Goal: Information Seeking & Learning: Learn about a topic

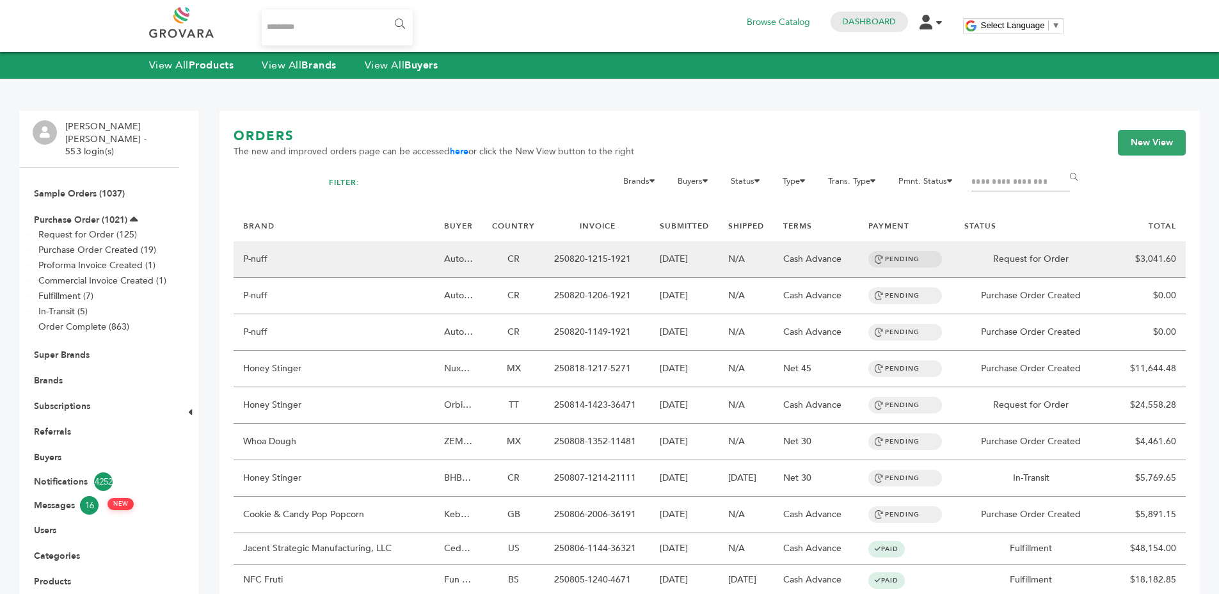
click at [691, 255] on td "[DATE]" at bounding box center [684, 259] width 68 height 36
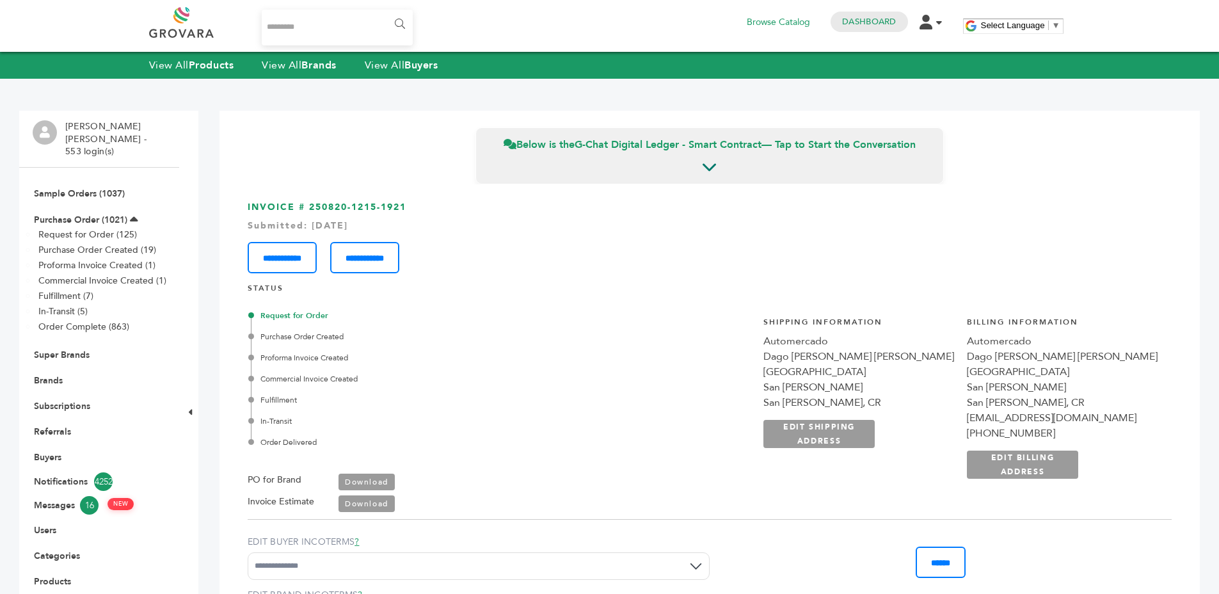
click at [109, 206] on li "Purchase Order (1021) Request for Order (125) Purchase Order Created (19) Profo…" at bounding box center [99, 274] width 133 height 136
click at [110, 214] on link "Purchase Order (1021)" at bounding box center [80, 220] width 93 height 12
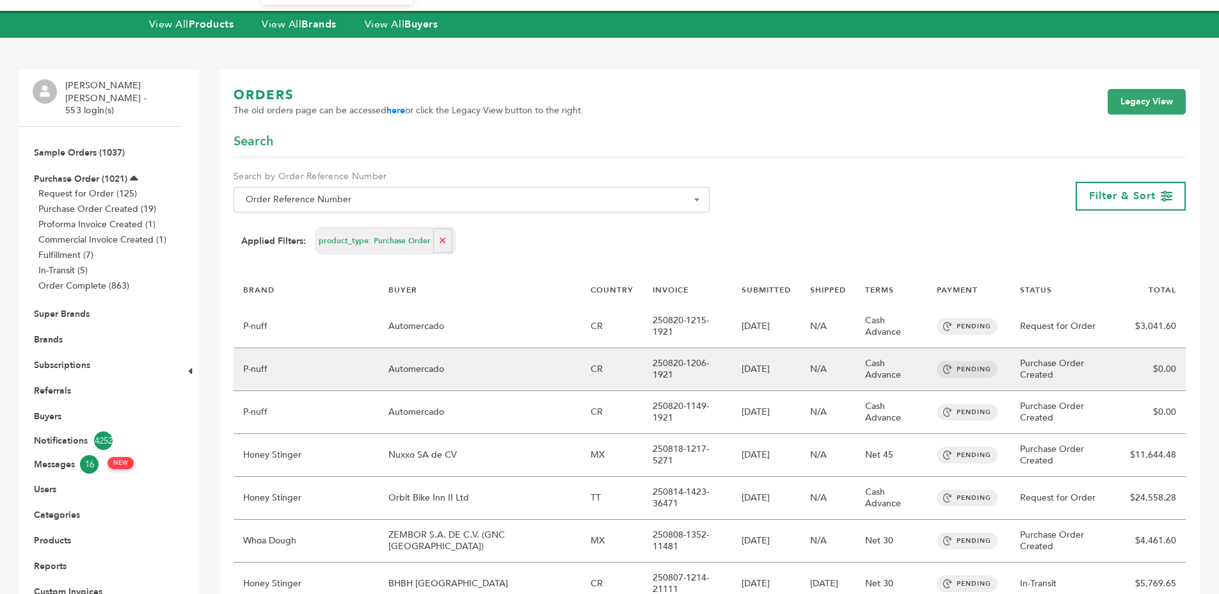
scroll to position [72, 0]
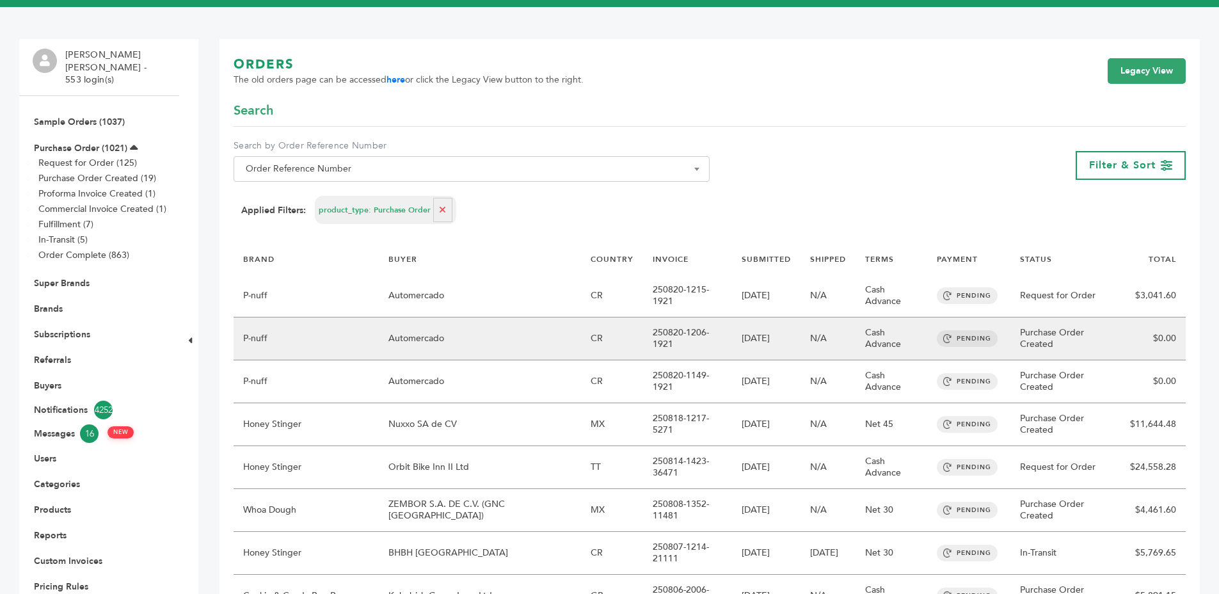
click at [820, 330] on td "N/A" at bounding box center [827, 338] width 55 height 43
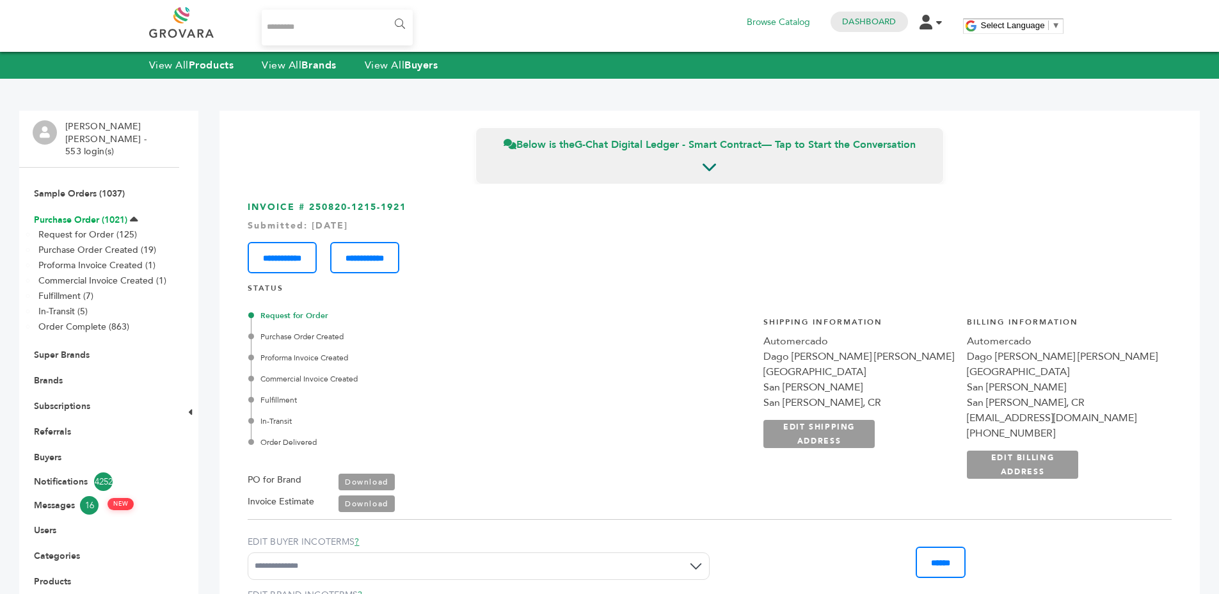
click at [98, 214] on link "Purchase Order (1021)" at bounding box center [80, 220] width 93 height 12
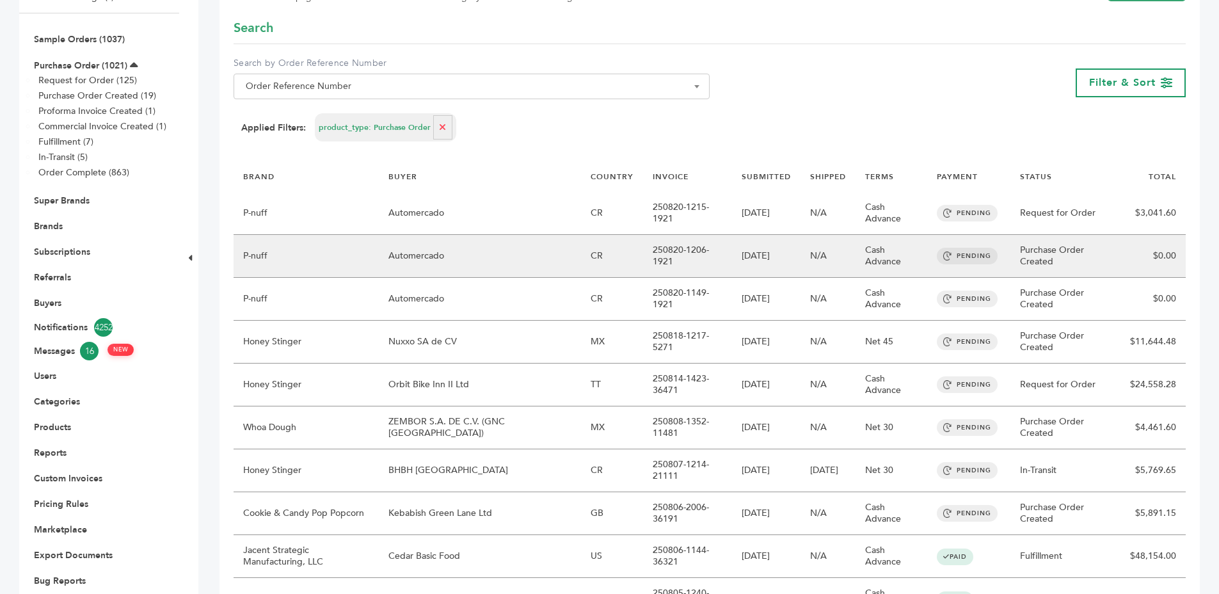
scroll to position [242, 0]
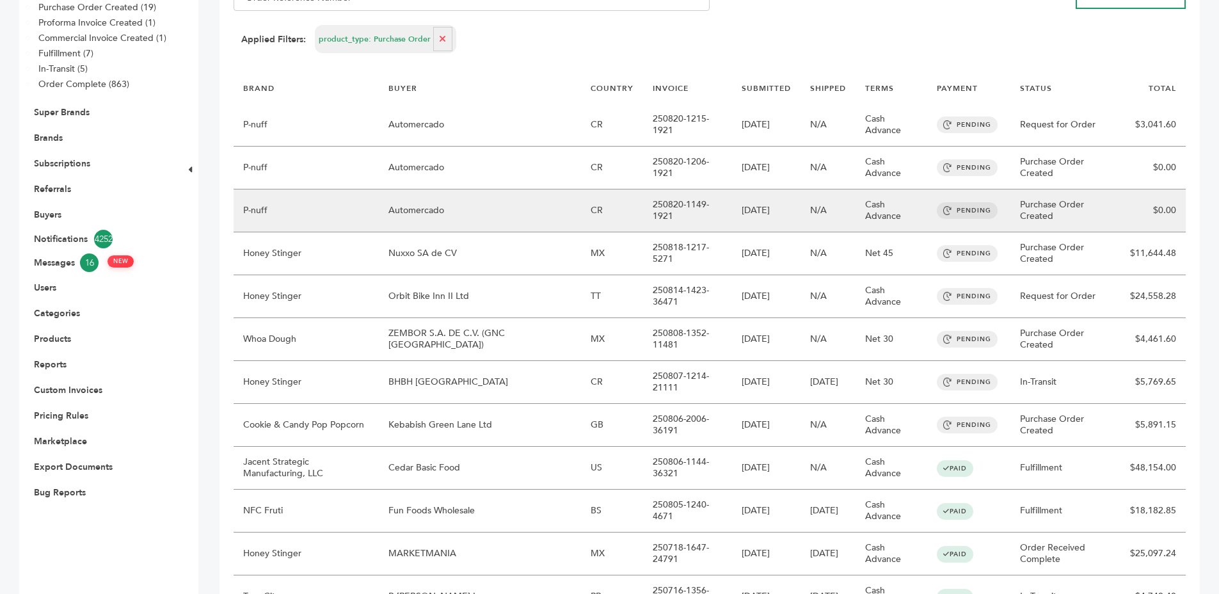
click at [744, 223] on td "[DATE]" at bounding box center [766, 210] width 68 height 43
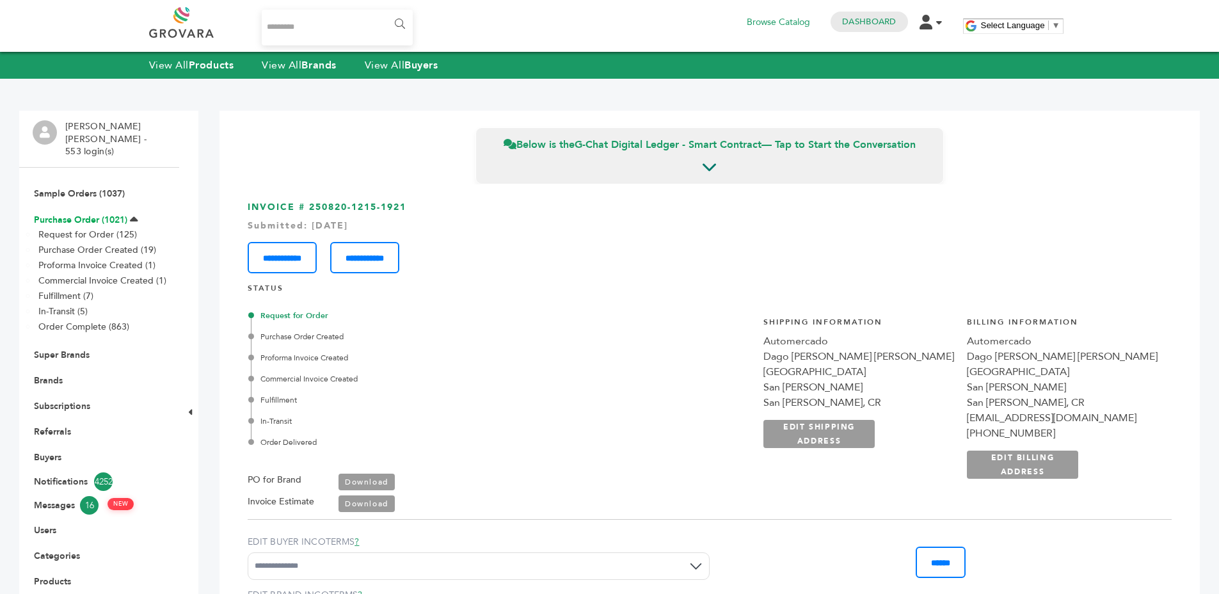
click at [125, 214] on link "Purchase Order (1021)" at bounding box center [80, 220] width 93 height 12
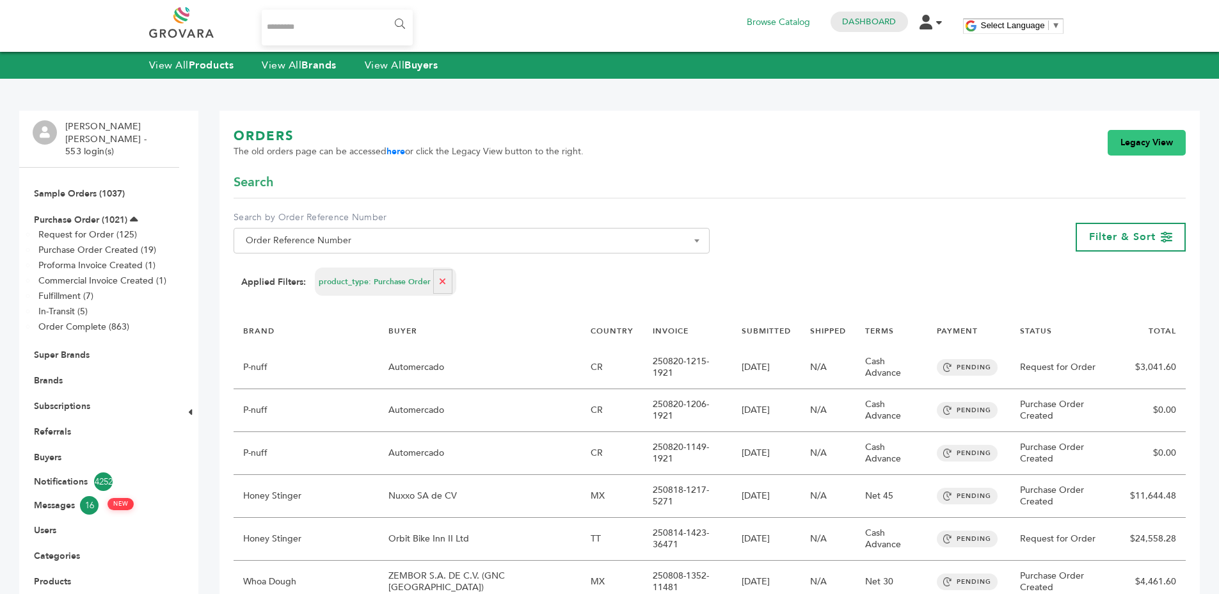
click at [1131, 135] on link "Legacy View" at bounding box center [1146, 143] width 78 height 26
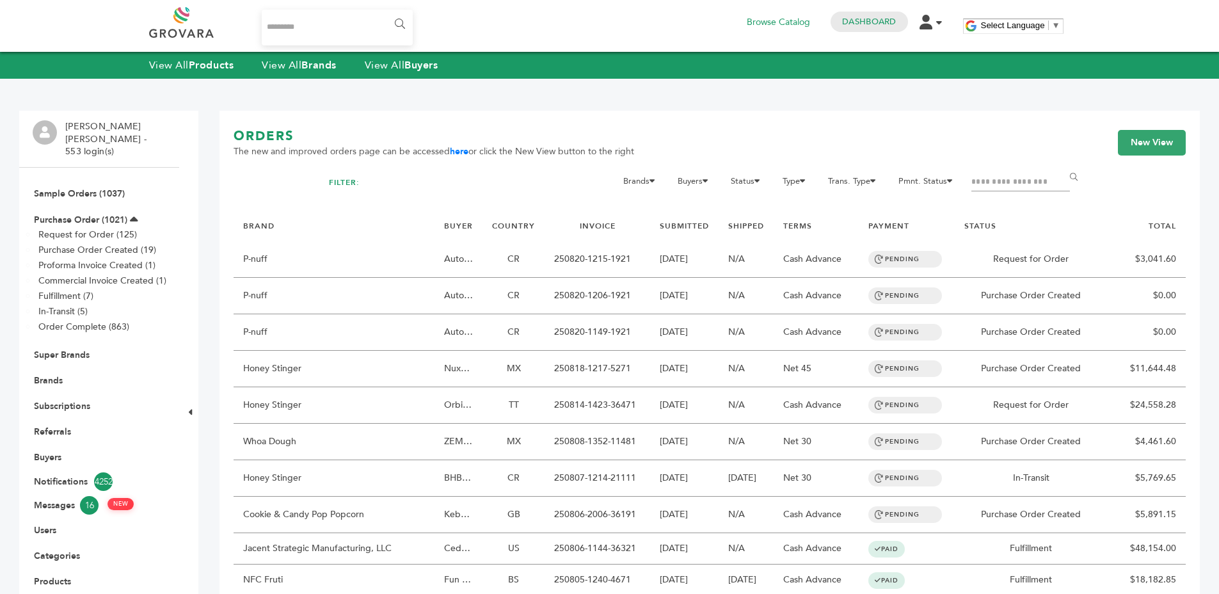
click at [979, 178] on input "Filter by keywords" at bounding box center [1020, 182] width 99 height 18
type input "****"
click at [1061, 164] on input "******" at bounding box center [1075, 177] width 29 height 26
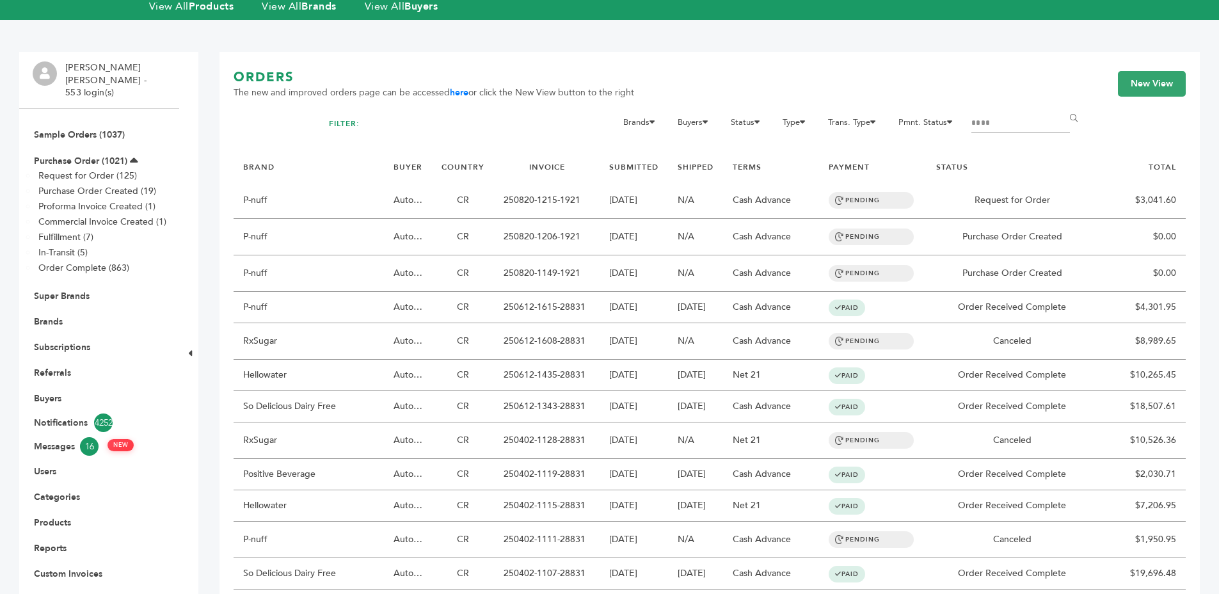
scroll to position [95, 0]
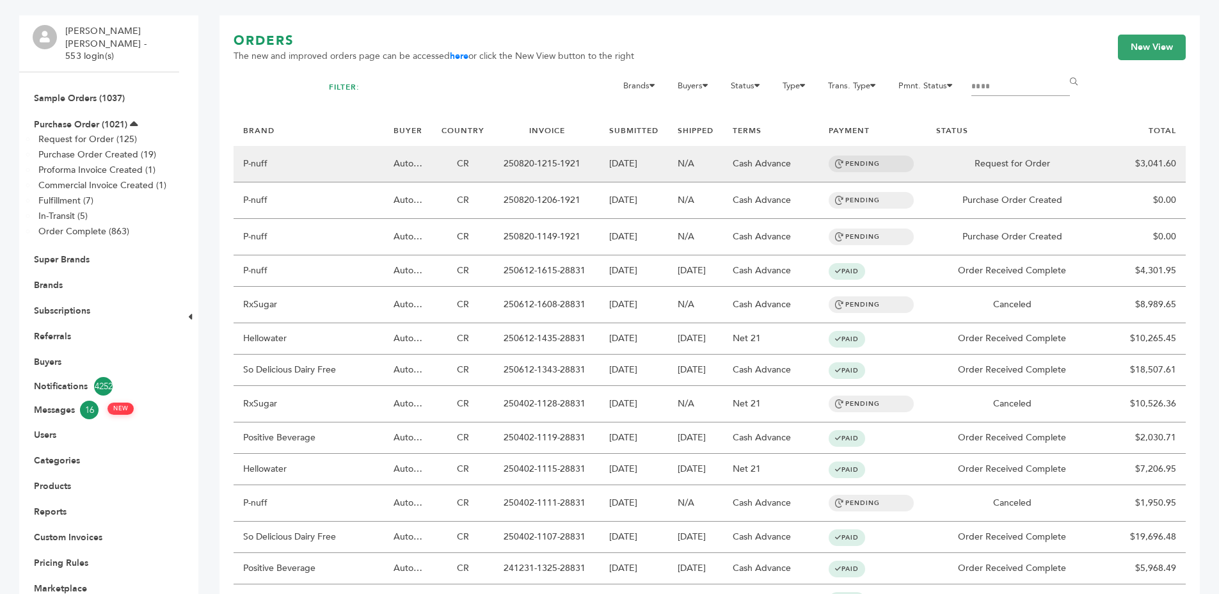
click at [936, 175] on td "Request for Order" at bounding box center [1011, 164] width 171 height 36
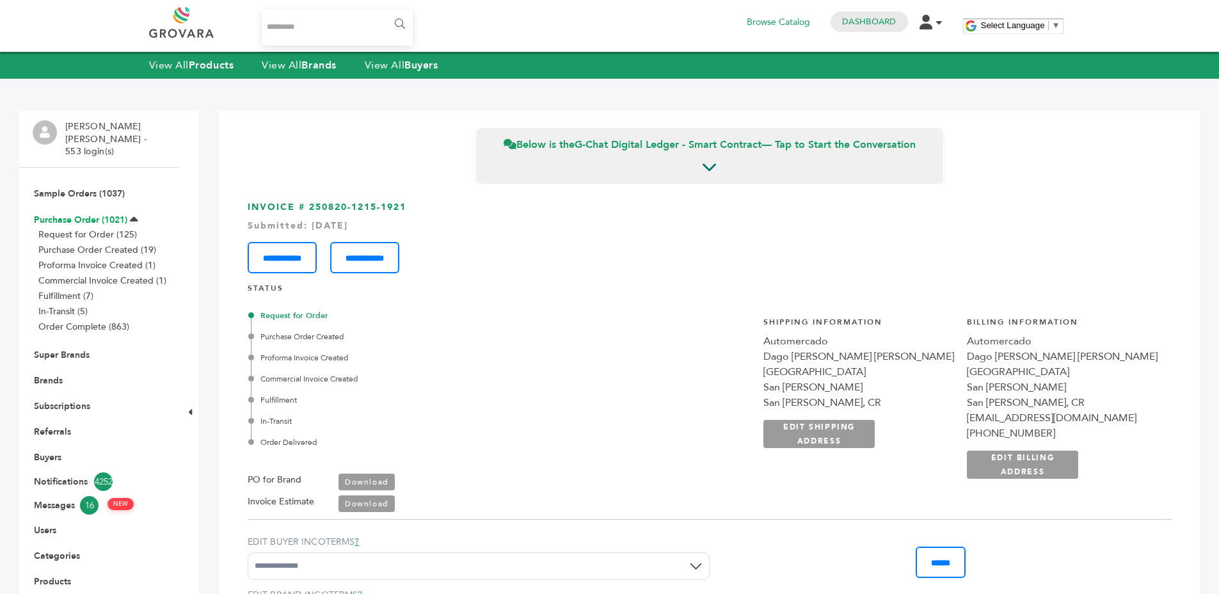
click at [119, 214] on link "Purchase Order (1021)" at bounding box center [80, 220] width 93 height 12
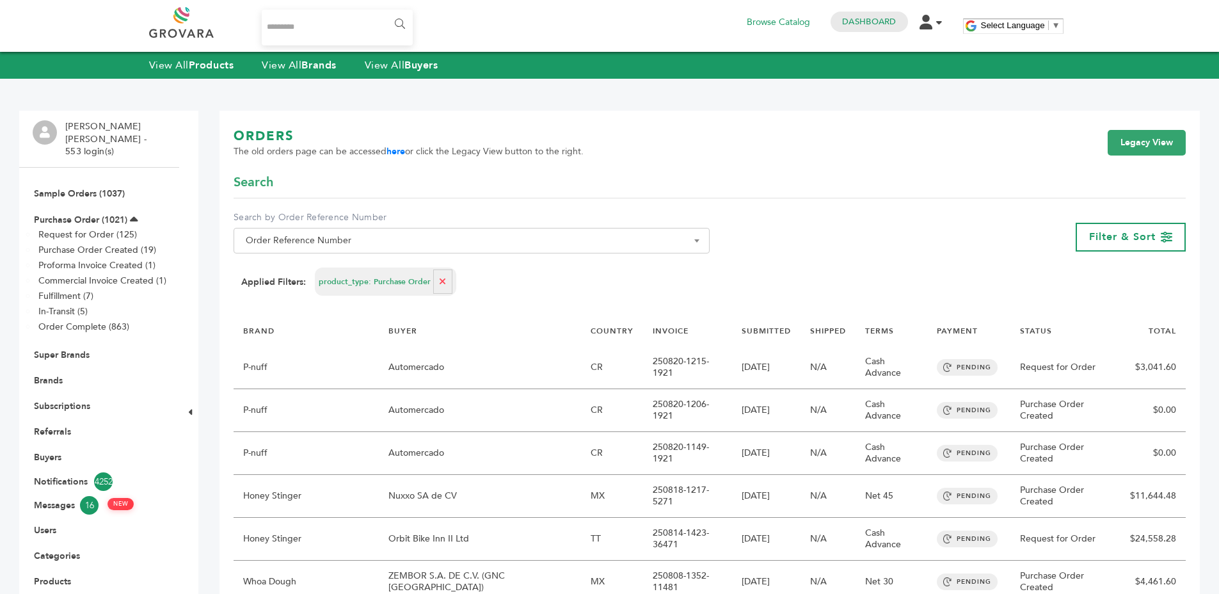
click at [441, 291] on button "button" at bounding box center [442, 281] width 19 height 24
select select
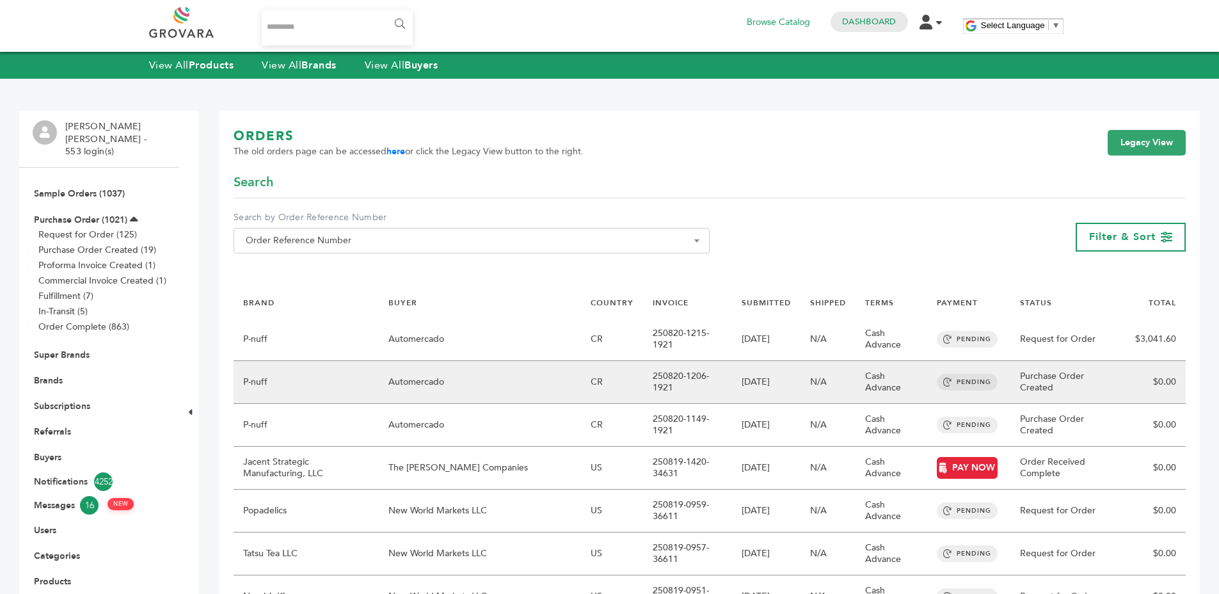
click at [732, 367] on td "[DATE]" at bounding box center [766, 382] width 68 height 43
click at [800, 381] on td "N/A" at bounding box center [827, 382] width 55 height 43
click at [702, 386] on td "250820-1206-1921" at bounding box center [687, 382] width 89 height 43
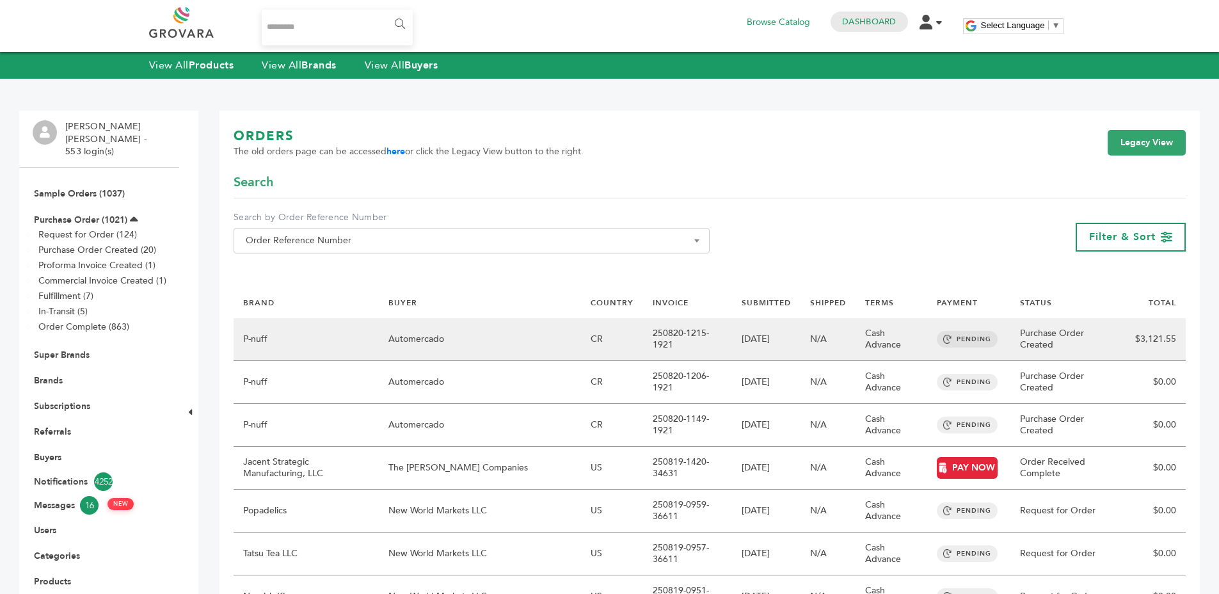
scroll to position [89, 0]
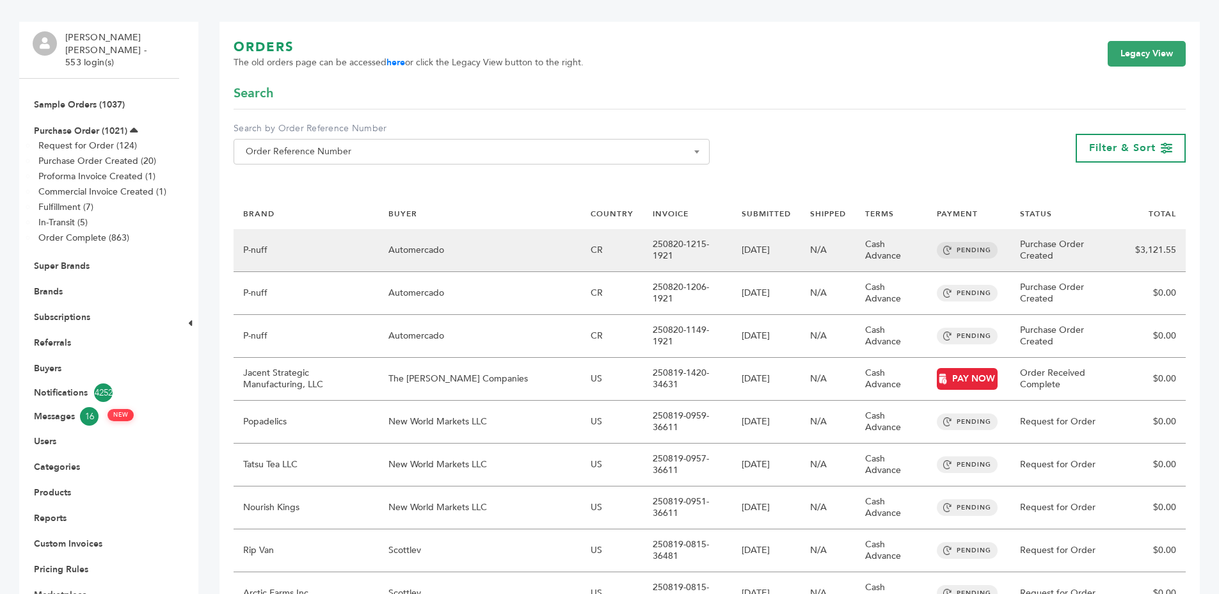
click at [768, 243] on td "[DATE]" at bounding box center [766, 250] width 68 height 43
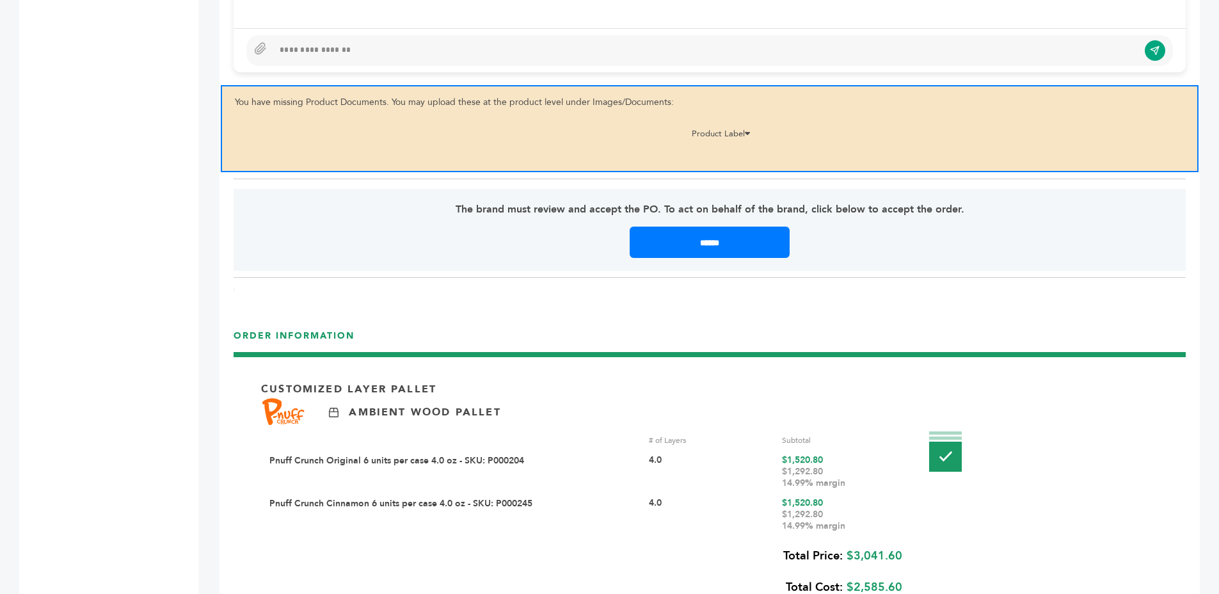
scroll to position [1336, 0]
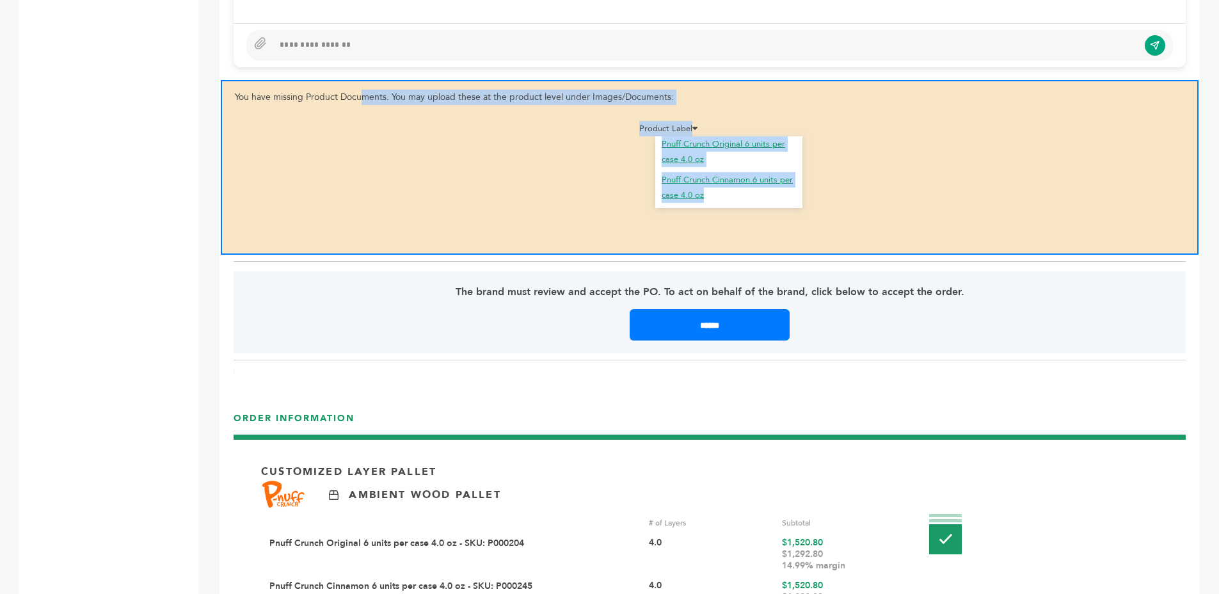
drag, startPoint x: 230, startPoint y: 91, endPoint x: 785, endPoint y: 216, distance: 569.7
click at [785, 216] on div "You have missing Product Documents. You may upload these at the product level u…" at bounding box center [709, 167] width 977 height 175
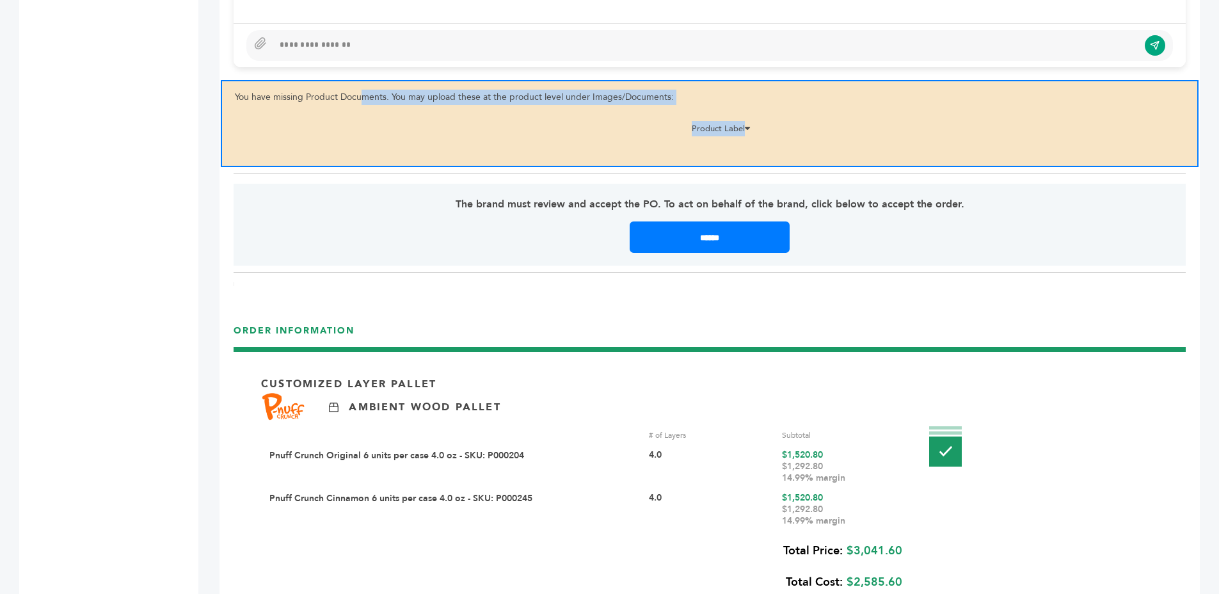
click at [785, 157] on div "You have missing Product Documents. You may upload these at the product level u…" at bounding box center [709, 123] width 977 height 87
click at [641, 199] on p "The brand must review and accept the PO. To act on behalf of the brand, click b…" at bounding box center [710, 203] width 876 height 15
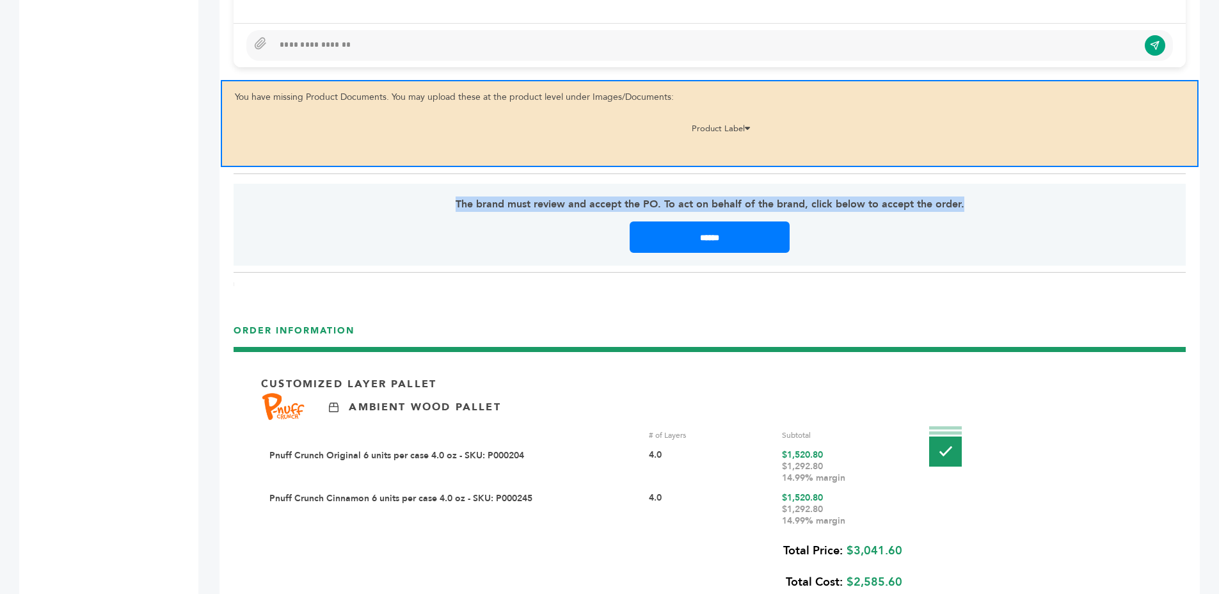
drag, startPoint x: 641, startPoint y: 199, endPoint x: 677, endPoint y: 199, distance: 36.5
click at [641, 199] on p "The brand must review and accept the PO. To act on behalf of the brand, click b…" at bounding box center [710, 203] width 876 height 15
click at [677, 199] on p "The brand must review and accept the PO. To act on behalf of the brand, click b…" at bounding box center [710, 203] width 876 height 15
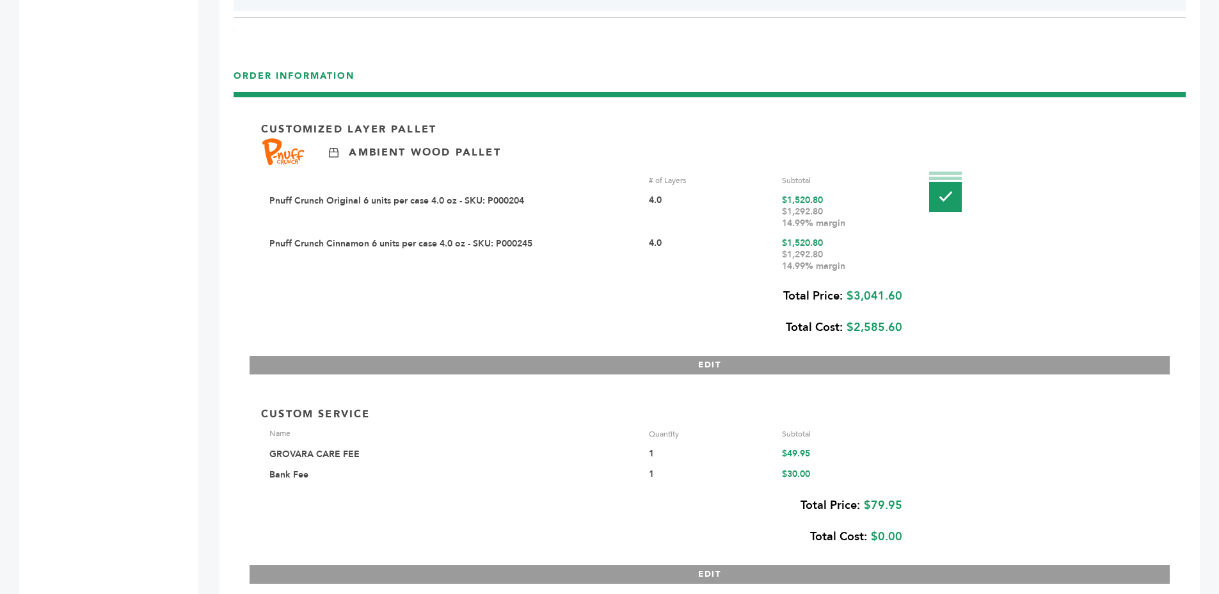
scroll to position [1909, 0]
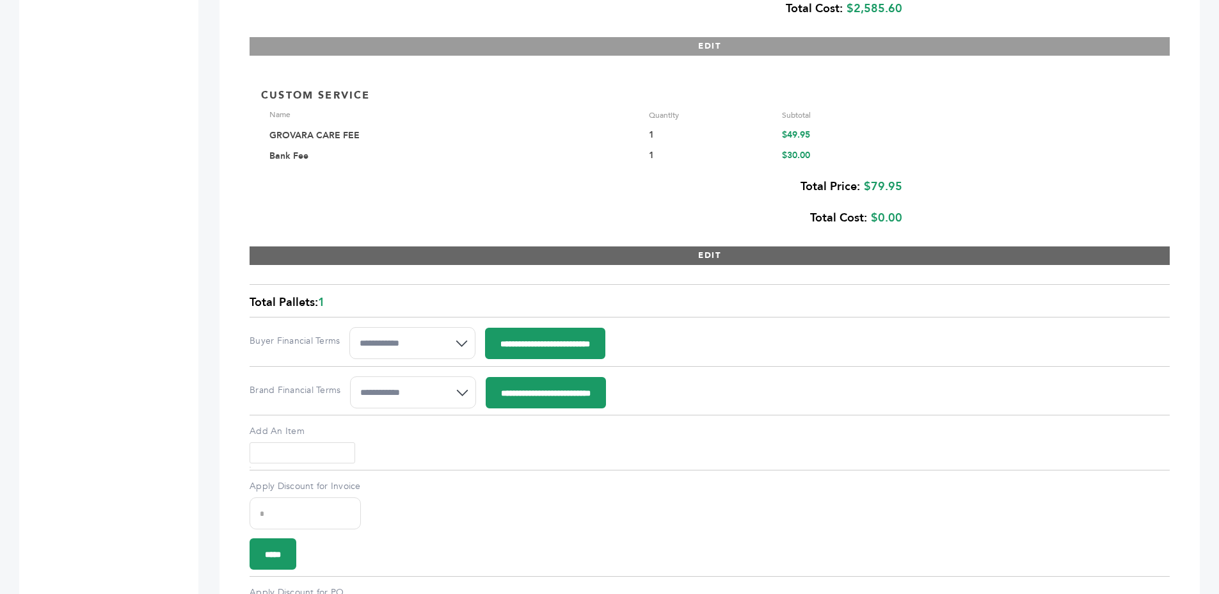
click at [732, 248] on button "EDIT" at bounding box center [709, 255] width 920 height 19
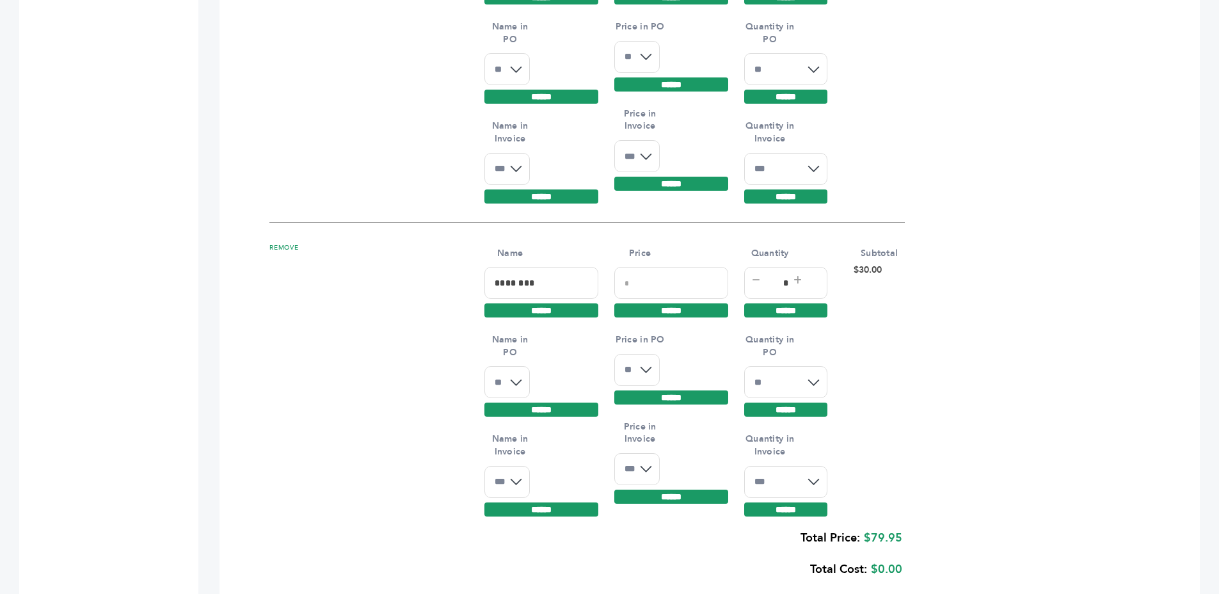
scroll to position [2175, 0]
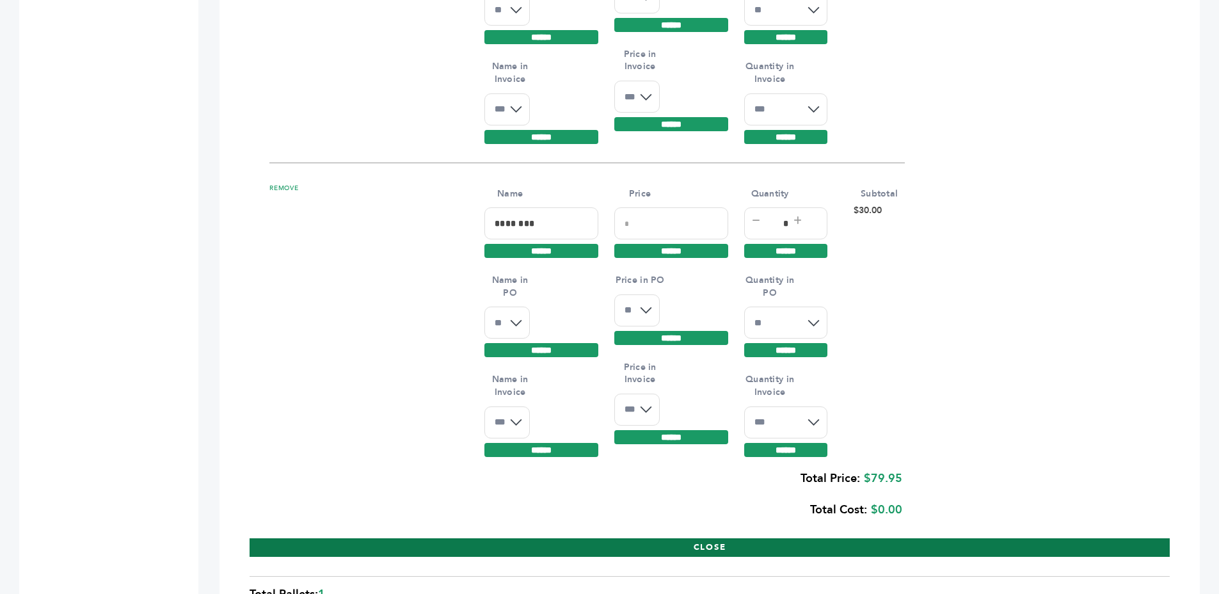
click at [714, 543] on button "CLOSE" at bounding box center [709, 547] width 920 height 19
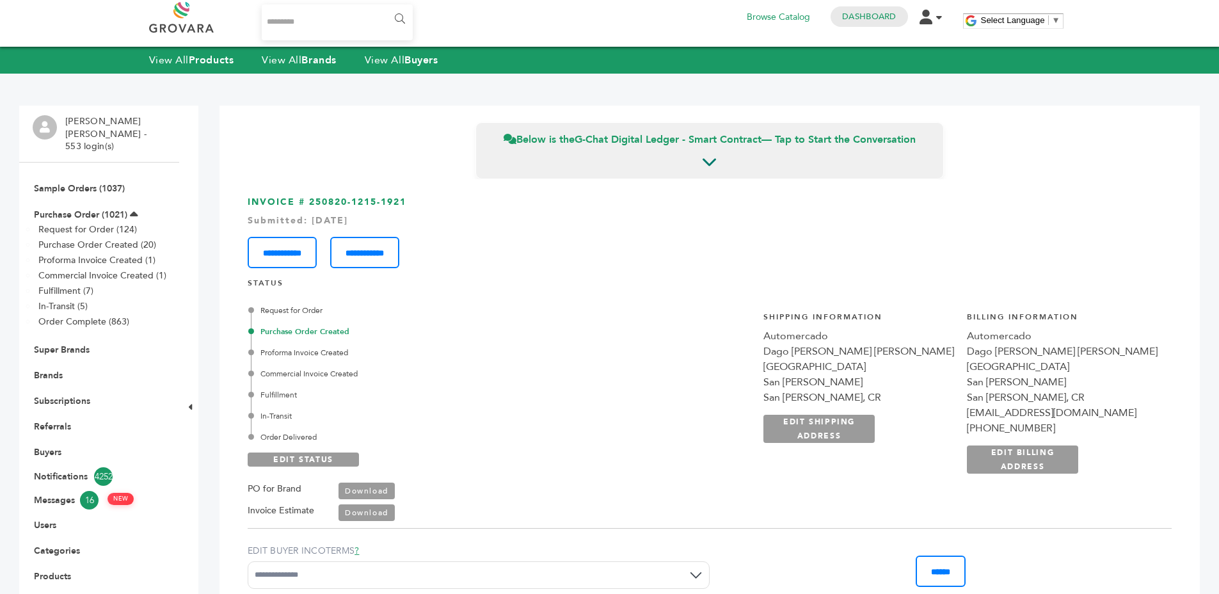
scroll to position [0, 0]
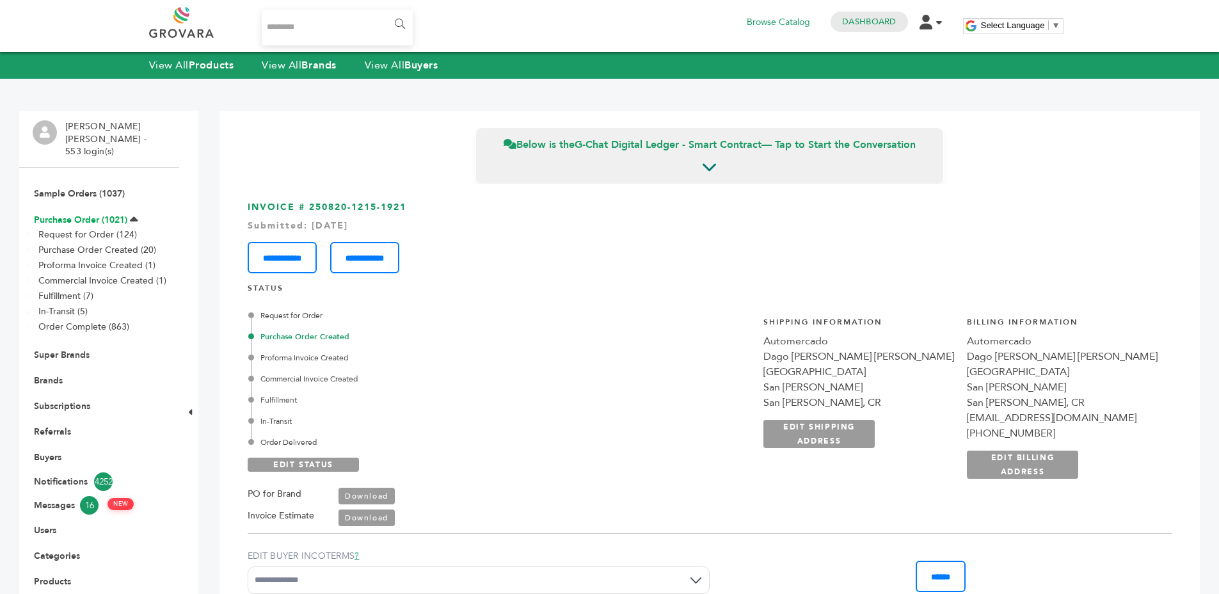
click at [102, 214] on link "Purchase Order (1021)" at bounding box center [80, 220] width 93 height 12
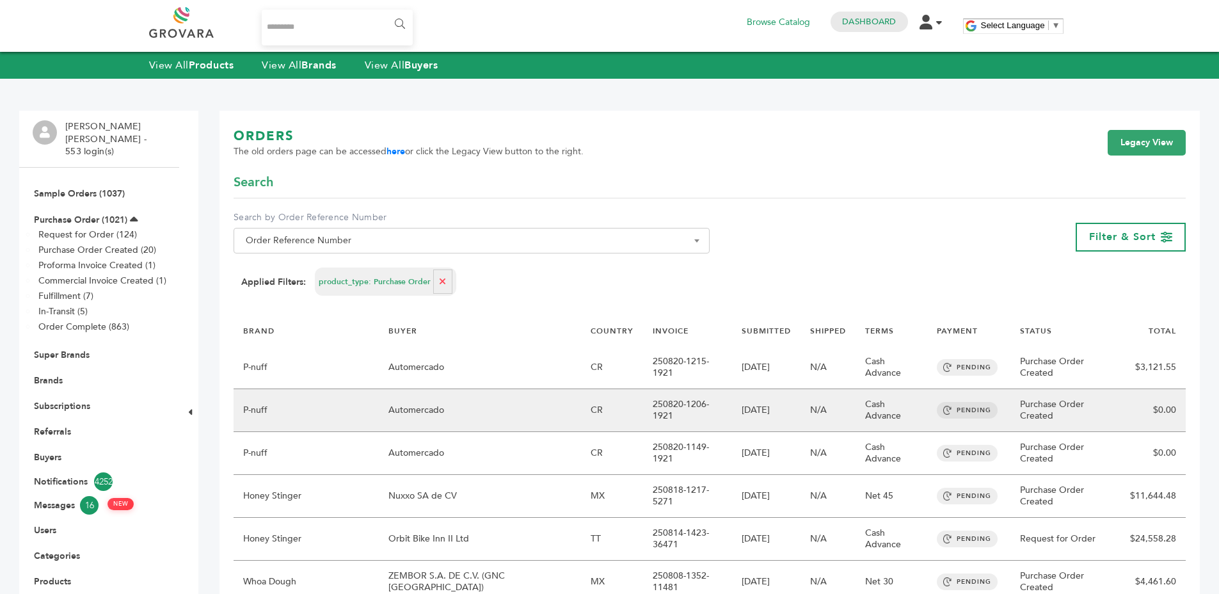
click at [678, 414] on td "250820-1206-1921" at bounding box center [687, 410] width 89 height 43
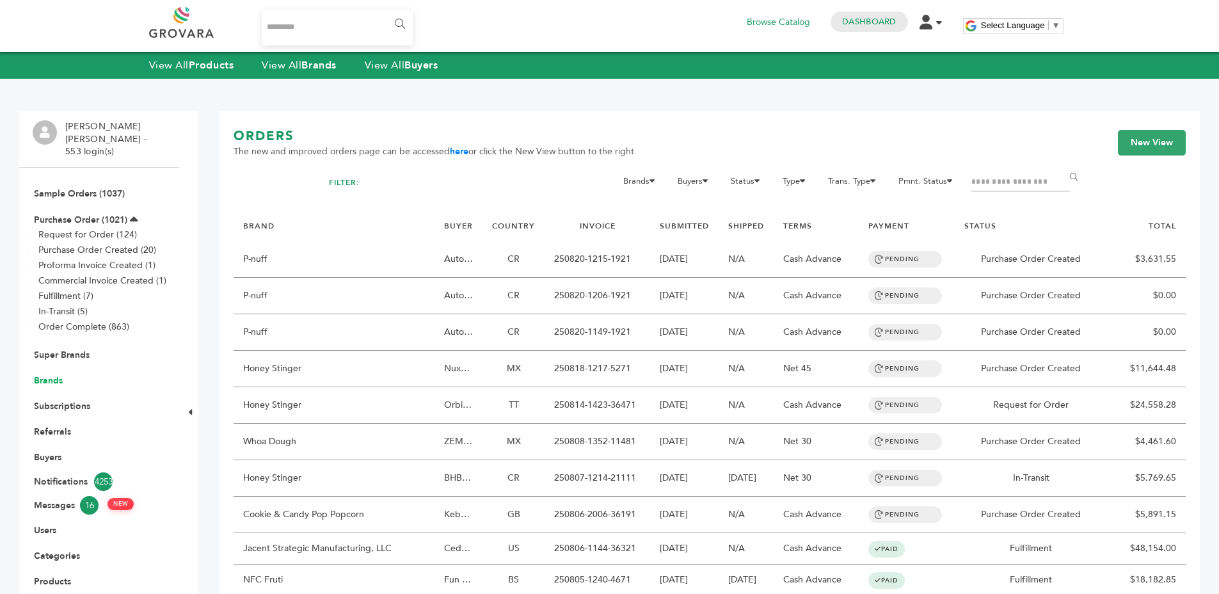
click at [49, 374] on link "Brands" at bounding box center [48, 380] width 29 height 12
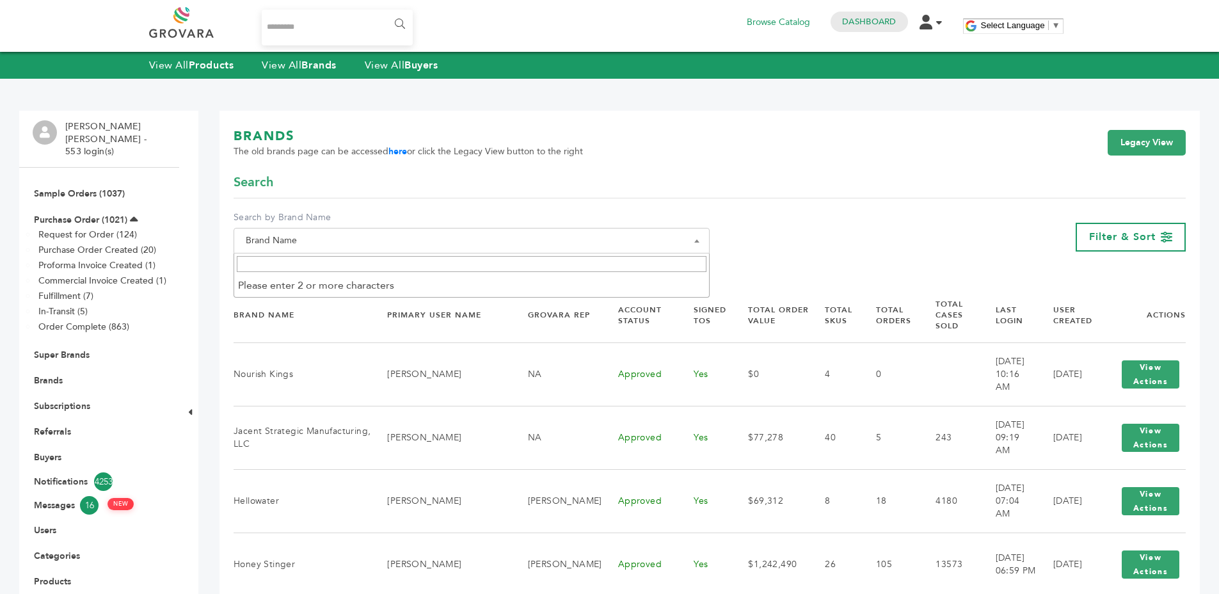
click at [478, 231] on span "Brand Name" at bounding box center [471, 241] width 476 height 26
click at [460, 258] on input "Search" at bounding box center [472, 264] width 470 height 16
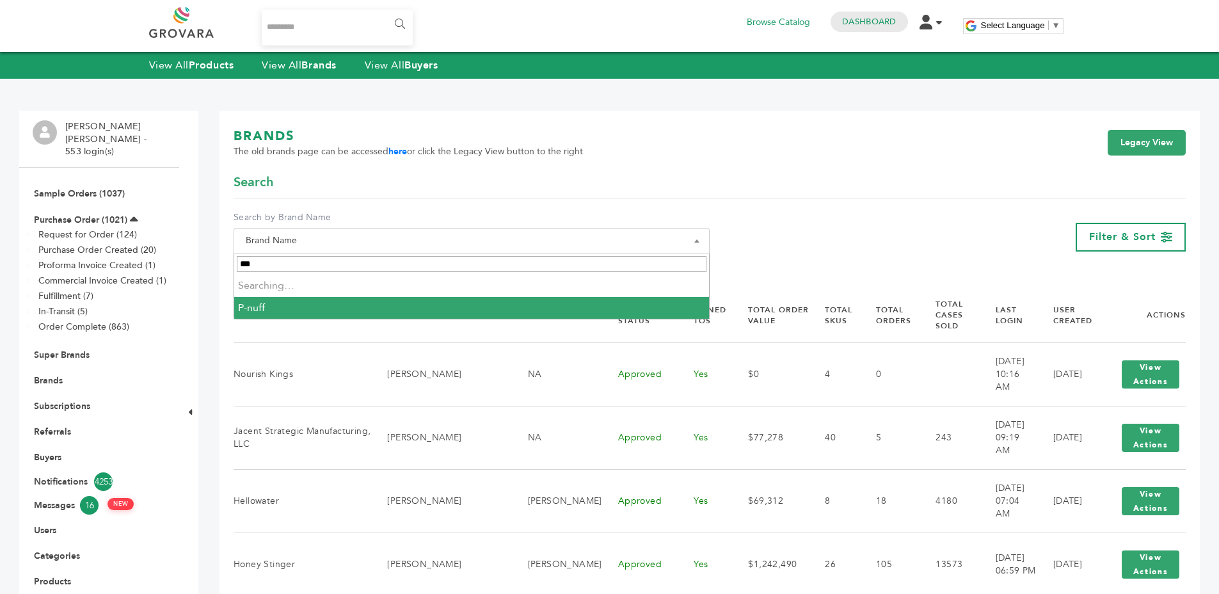
type input "****"
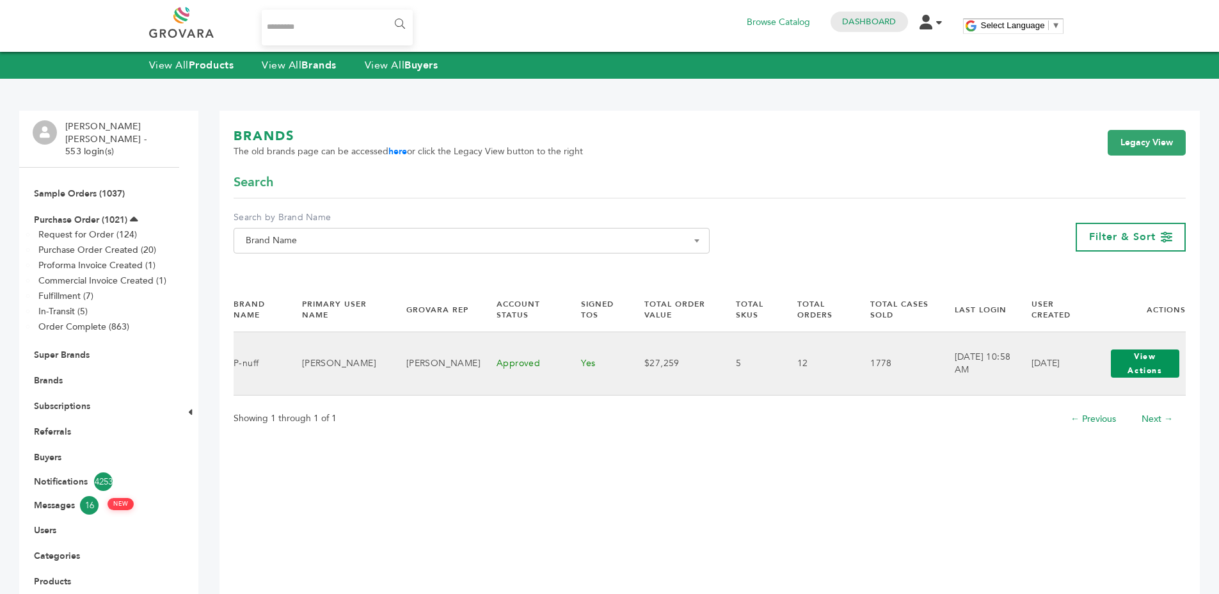
click at [1135, 373] on button "View Actions" at bounding box center [1144, 363] width 68 height 28
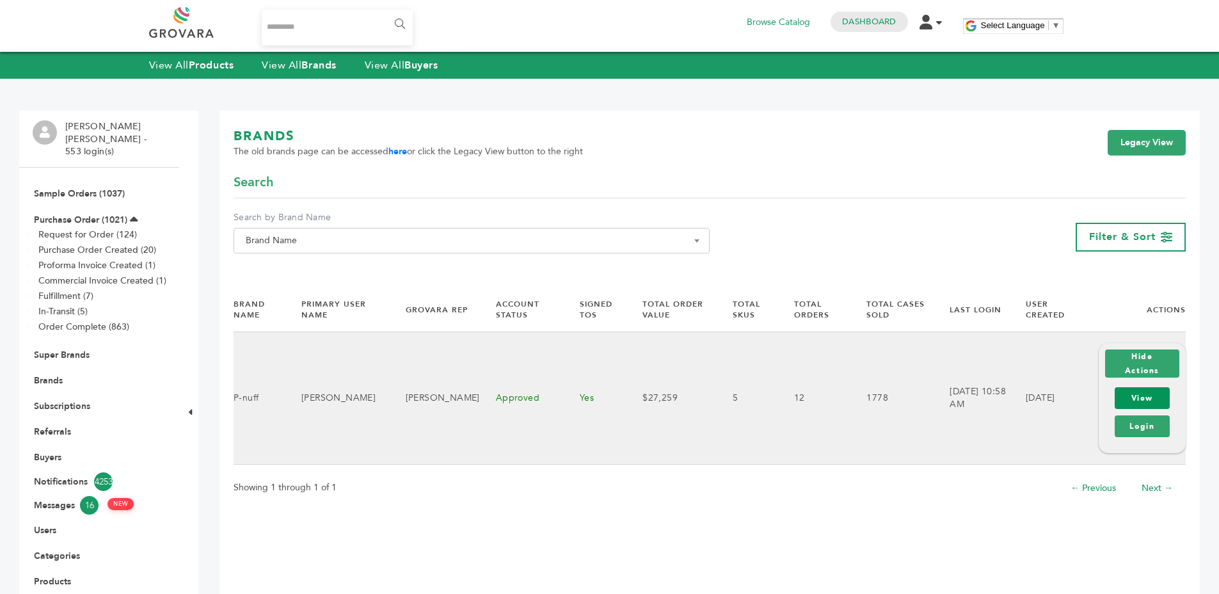
click at [1133, 398] on link "View" at bounding box center [1141, 398] width 55 height 22
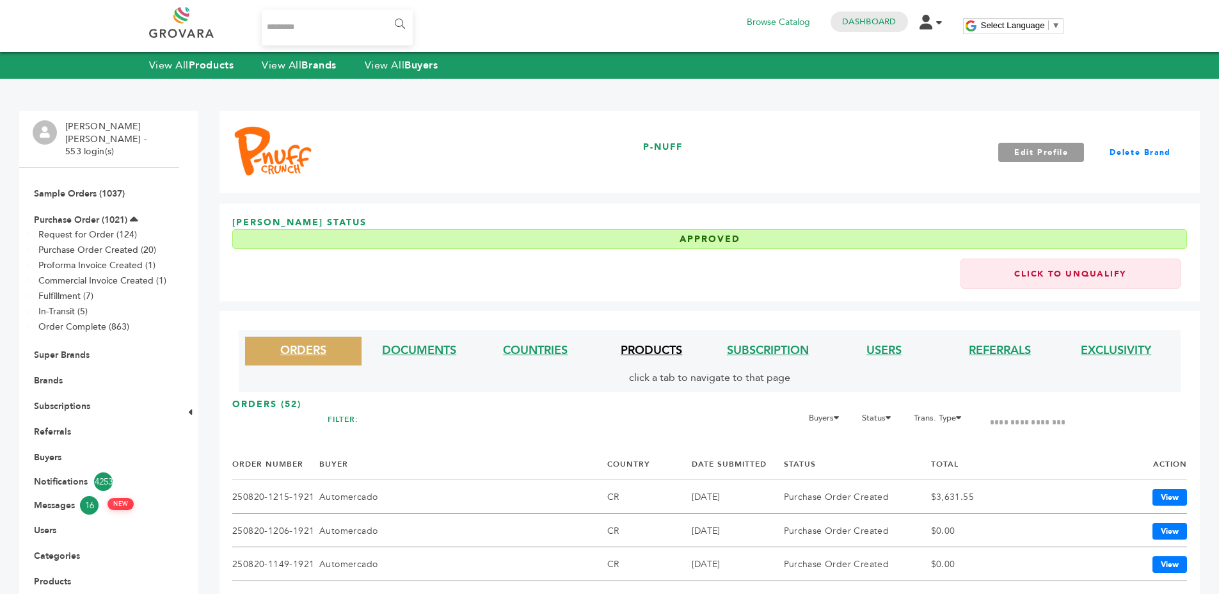
click at [641, 348] on link "PRODUCTS" at bounding box center [650, 350] width 61 height 16
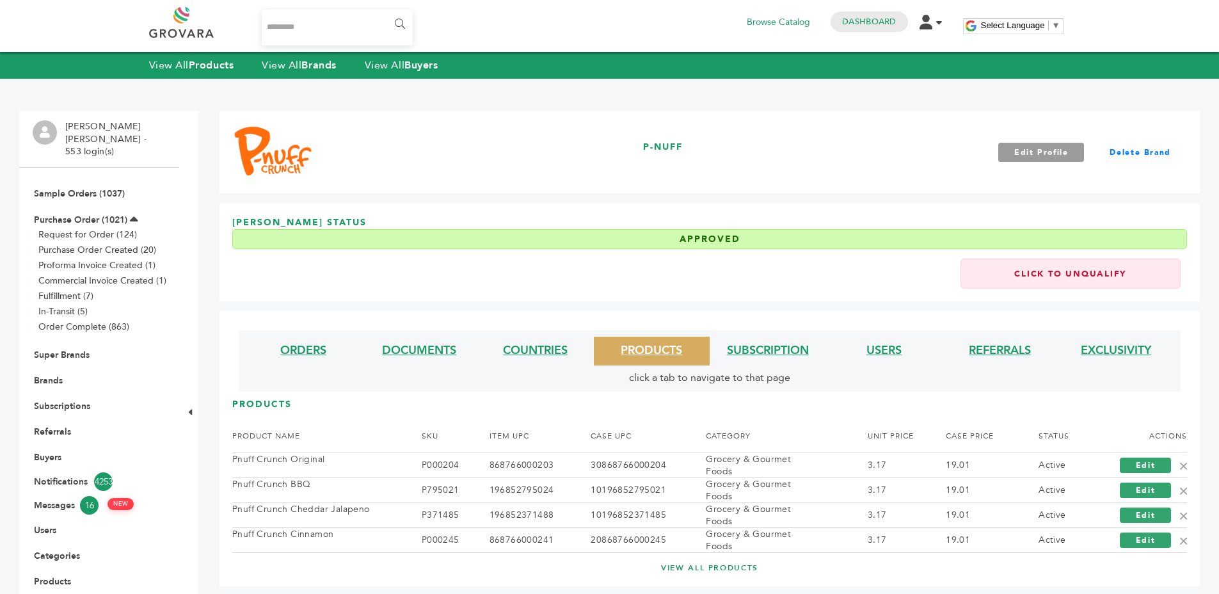
click at [434, 342] on li "DOCUMENTS" at bounding box center [419, 350] width 116 height 29
click at [431, 346] on link "DOCUMENTS" at bounding box center [419, 350] width 74 height 16
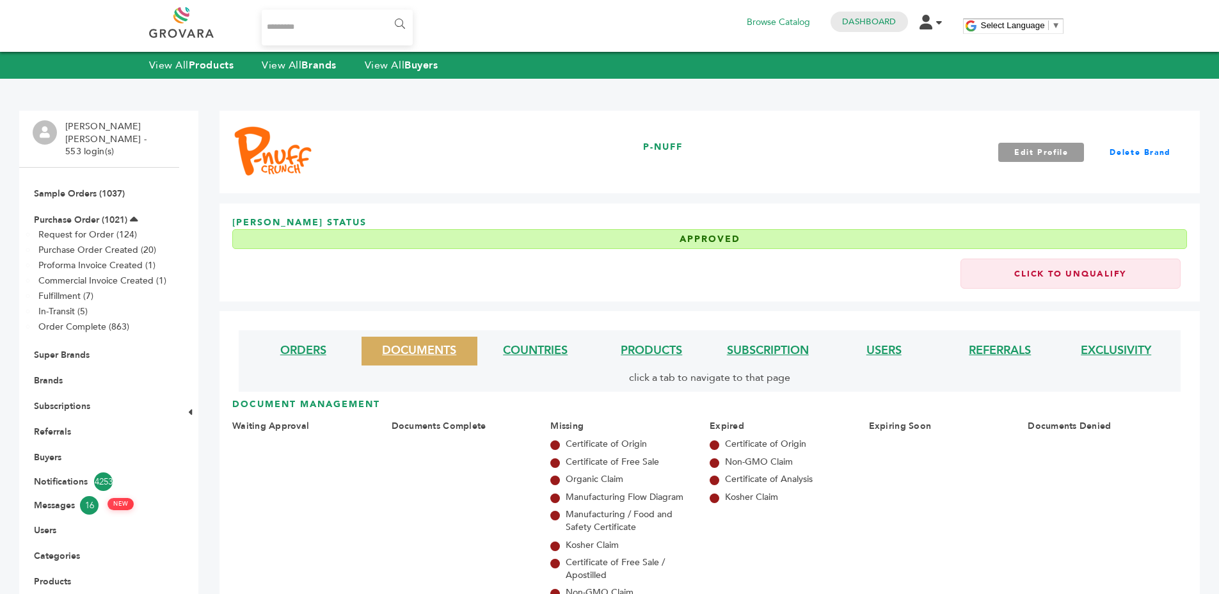
scroll to position [173, 0]
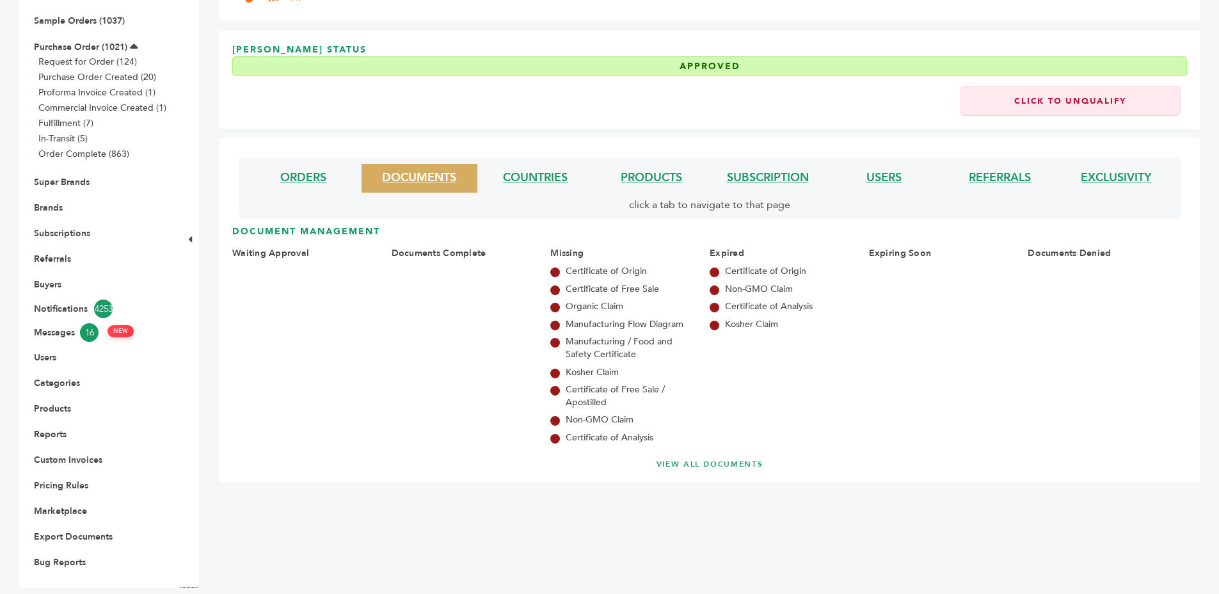
click at [687, 465] on link "VIEW ALL DOCUMENTS" at bounding box center [709, 464] width 903 height 11
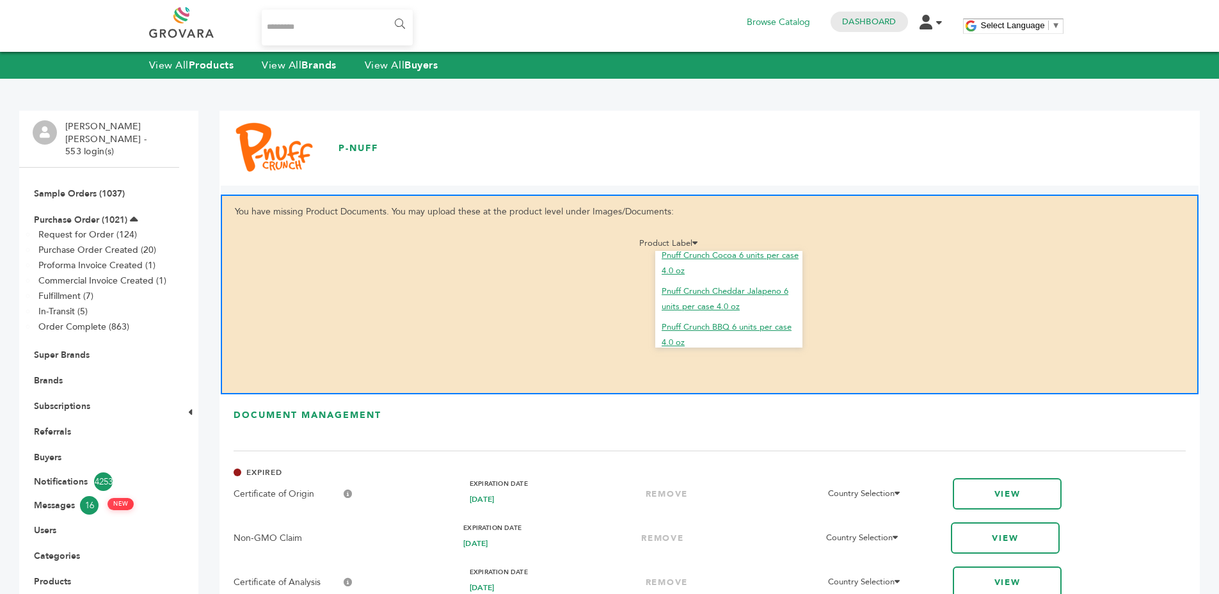
scroll to position [83, 0]
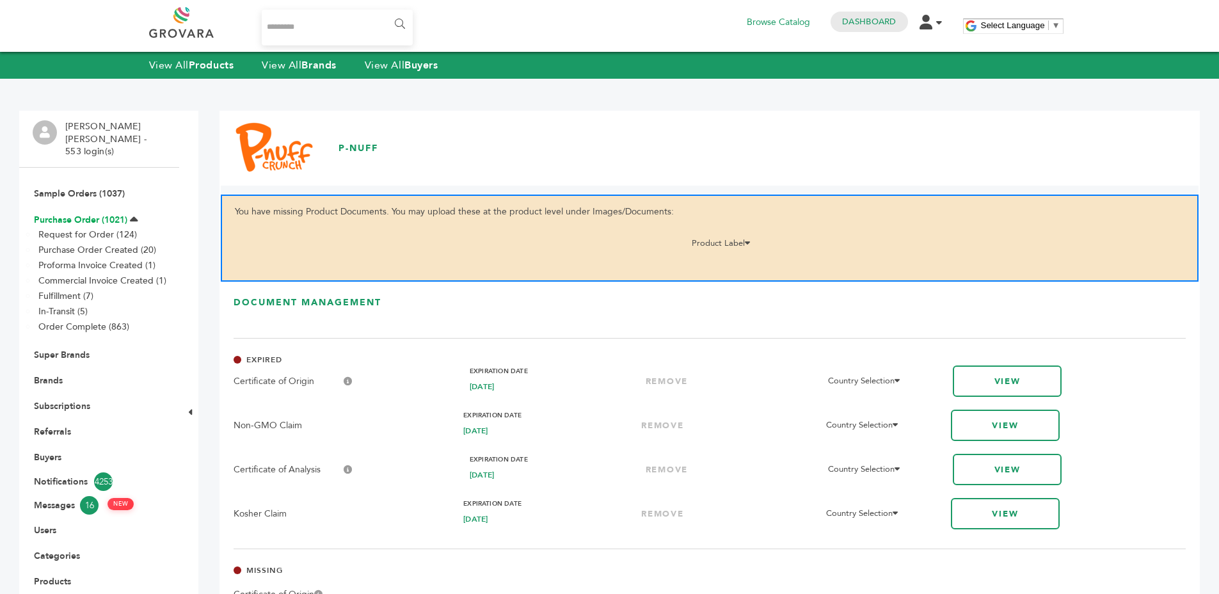
click at [92, 214] on link "Purchase Order (1021)" at bounding box center [80, 220] width 93 height 12
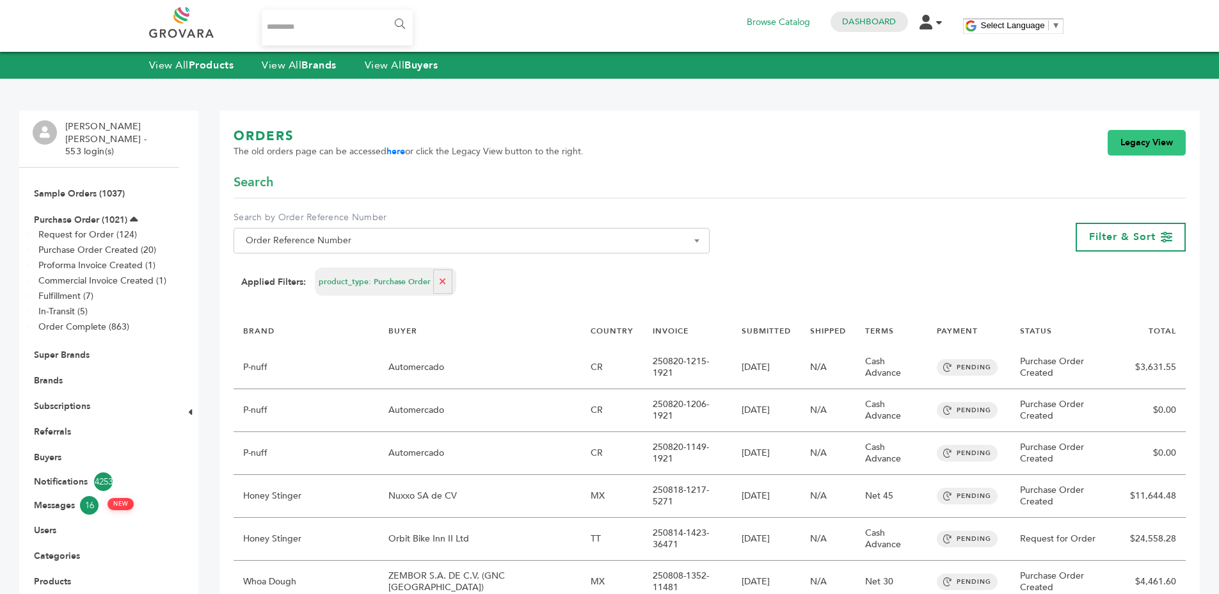
click at [1138, 147] on link "Legacy View" at bounding box center [1146, 143] width 78 height 26
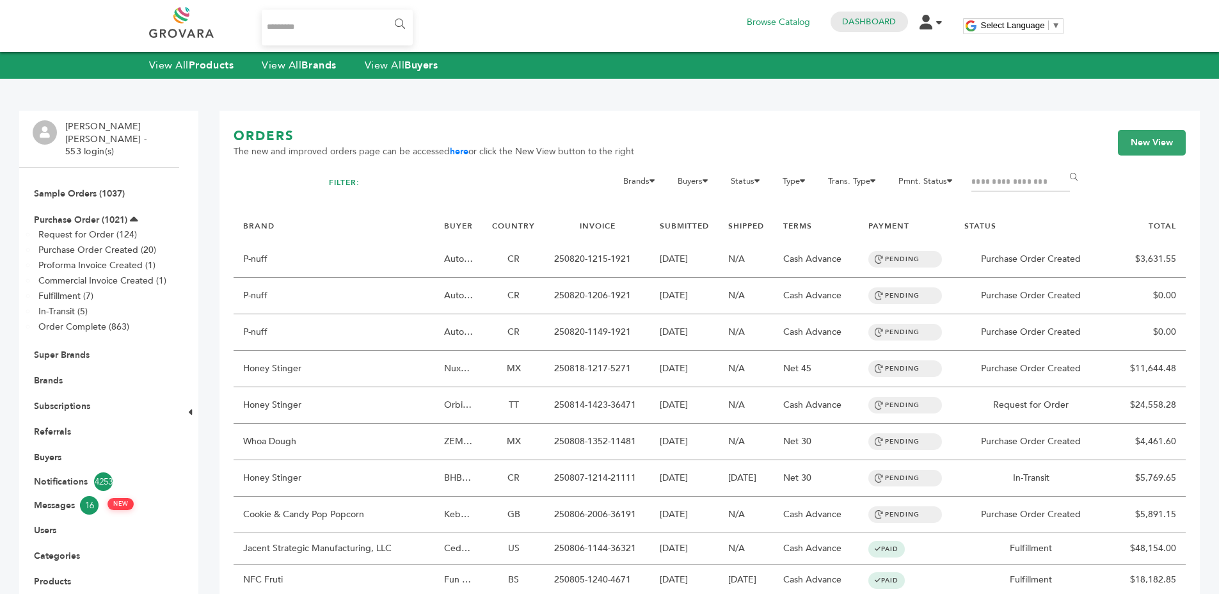
click at [981, 182] on input "Filter by keywords" at bounding box center [1020, 182] width 99 height 18
type input "******"
click at [1061, 164] on input "******" at bounding box center [1075, 177] width 29 height 26
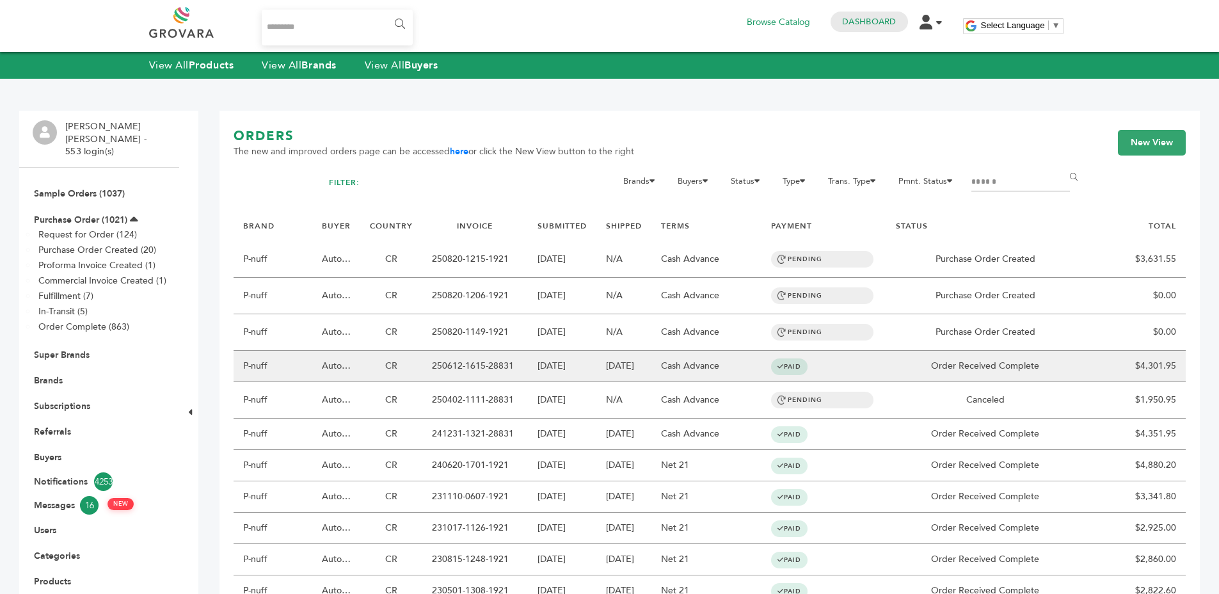
click at [859, 358] on td "PAID" at bounding box center [823, 366] width 124 height 31
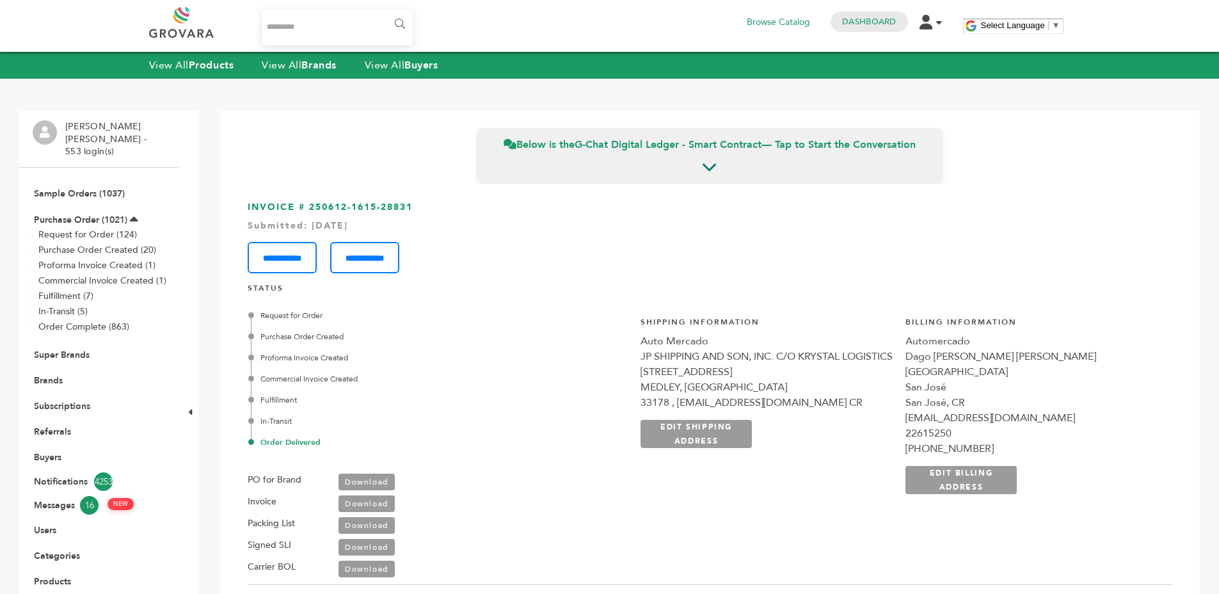
click at [388, 225] on div "Submitted: Jun-12-2025" at bounding box center [710, 225] width 924 height 13
click at [505, 229] on div "Submitted: Jun-12-2025" at bounding box center [710, 225] width 924 height 13
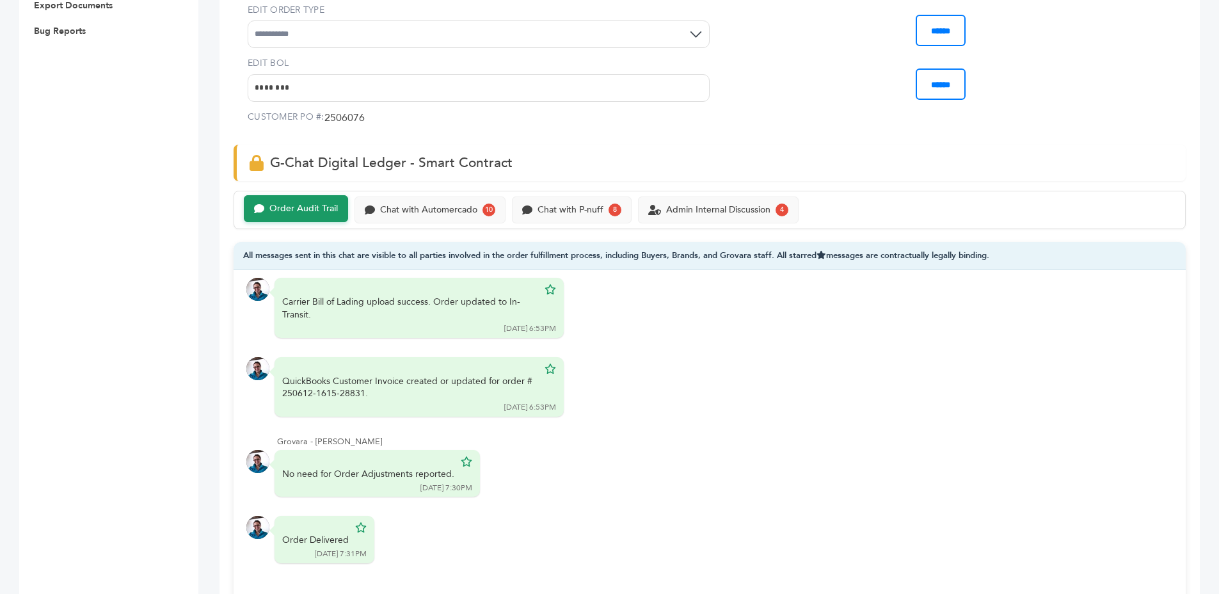
scroll to position [164, 0]
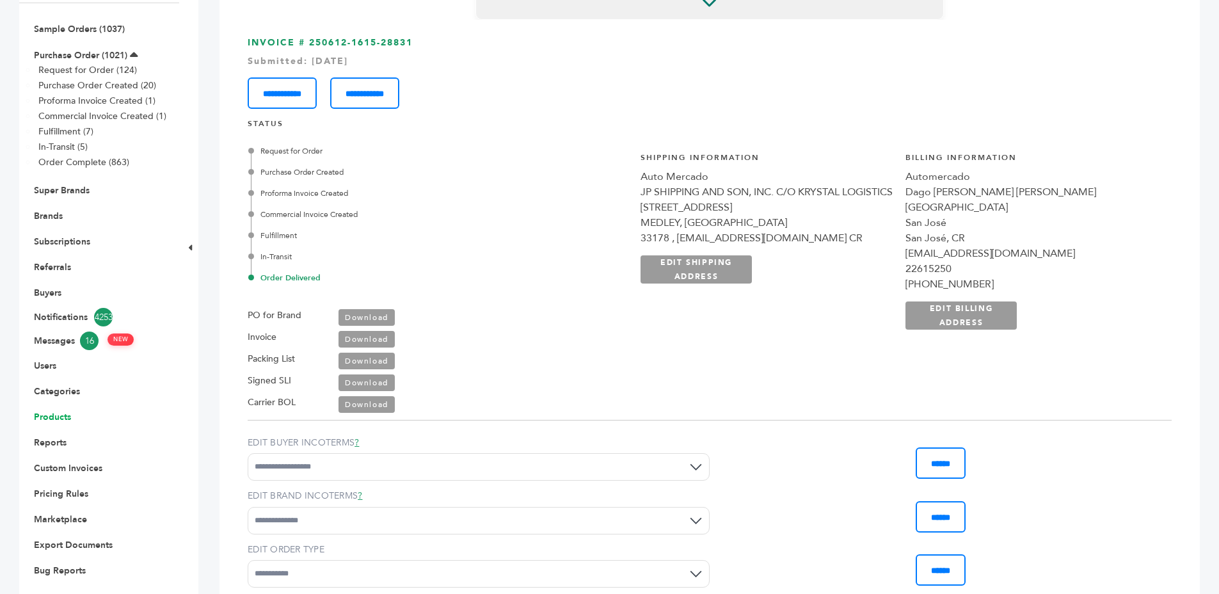
click at [43, 411] on link "Products" at bounding box center [52, 417] width 37 height 12
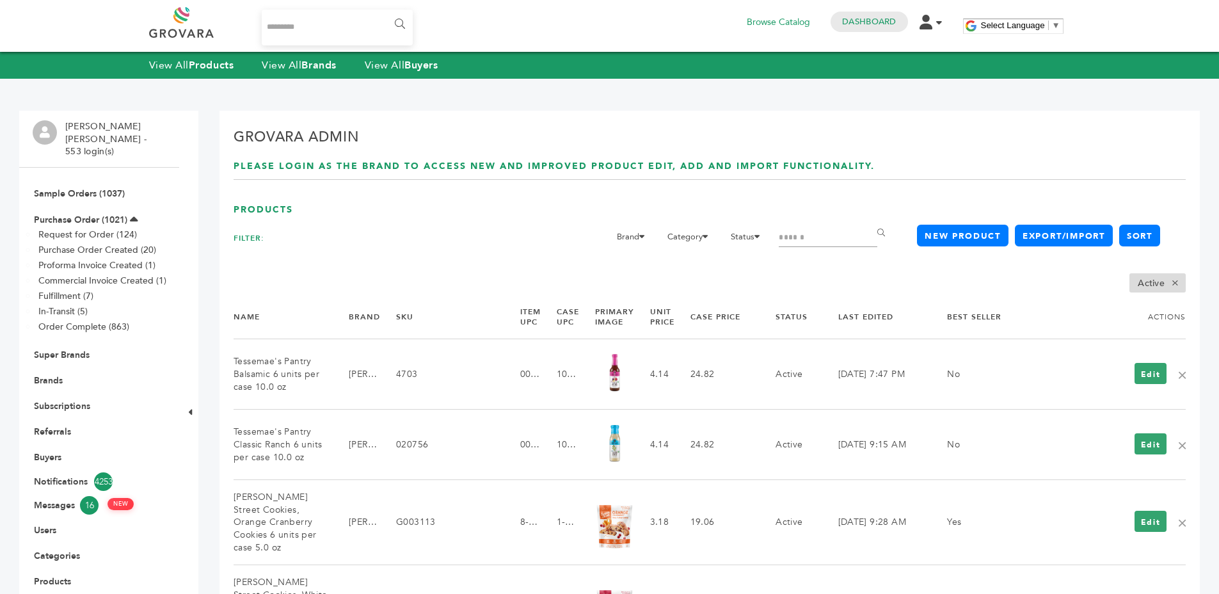
click at [786, 232] on input "Search" at bounding box center [827, 238] width 99 height 18
type input "******"
click at [869, 220] on input "******" at bounding box center [883, 233] width 29 height 26
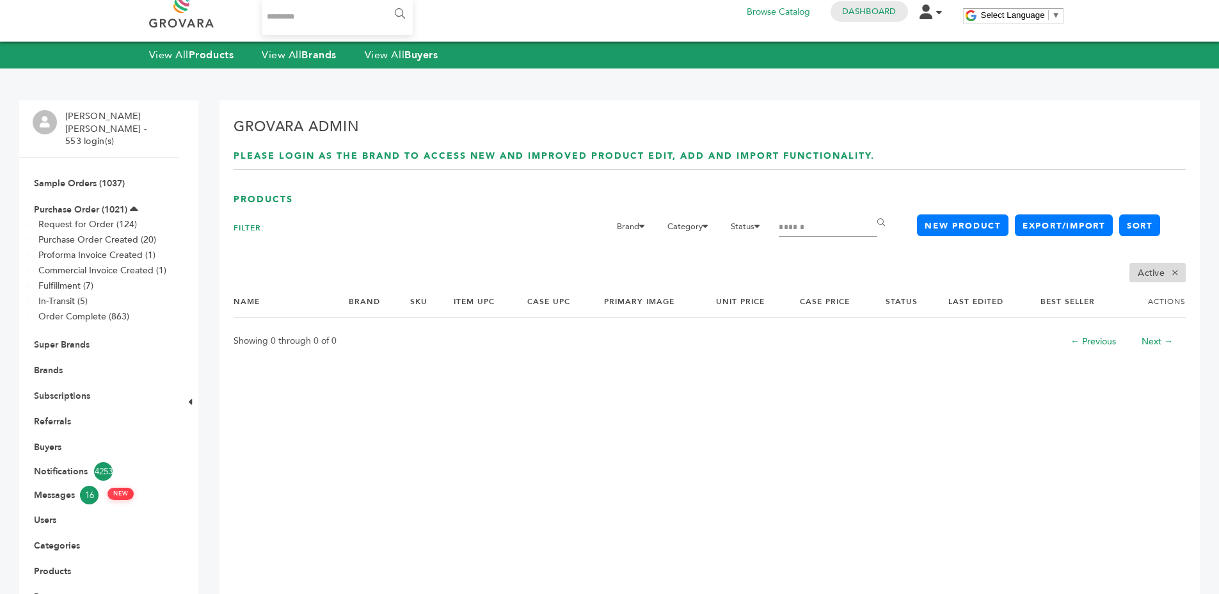
scroll to position [19, 0]
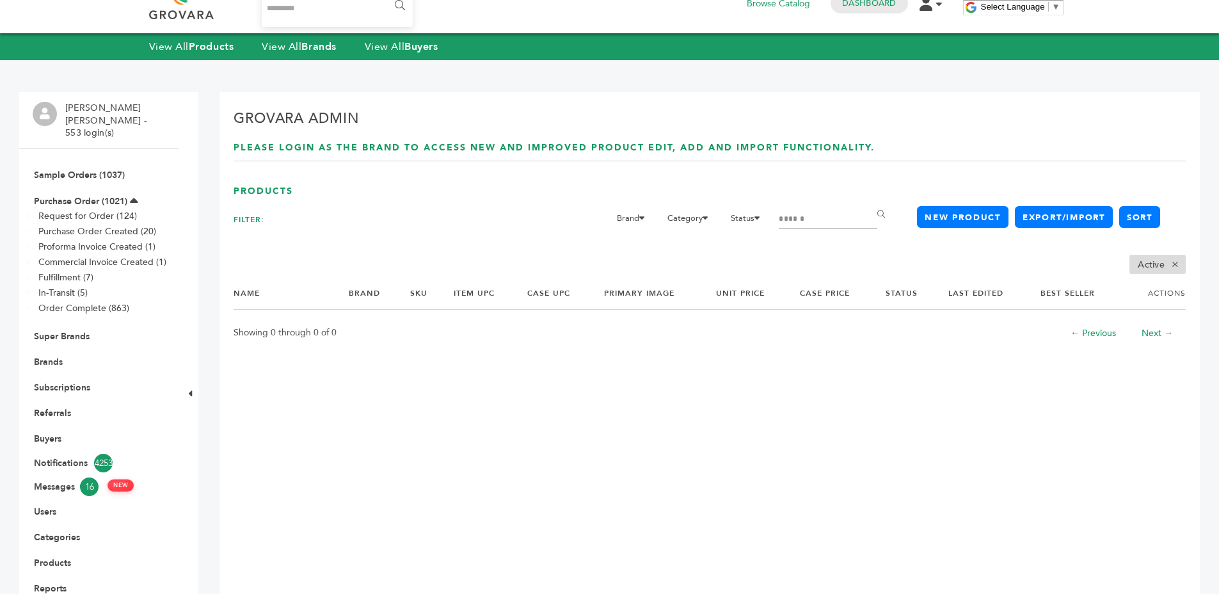
click at [806, 223] on input "******" at bounding box center [827, 219] width 99 height 18
type input "*"
click at [869, 201] on input "******" at bounding box center [883, 214] width 29 height 26
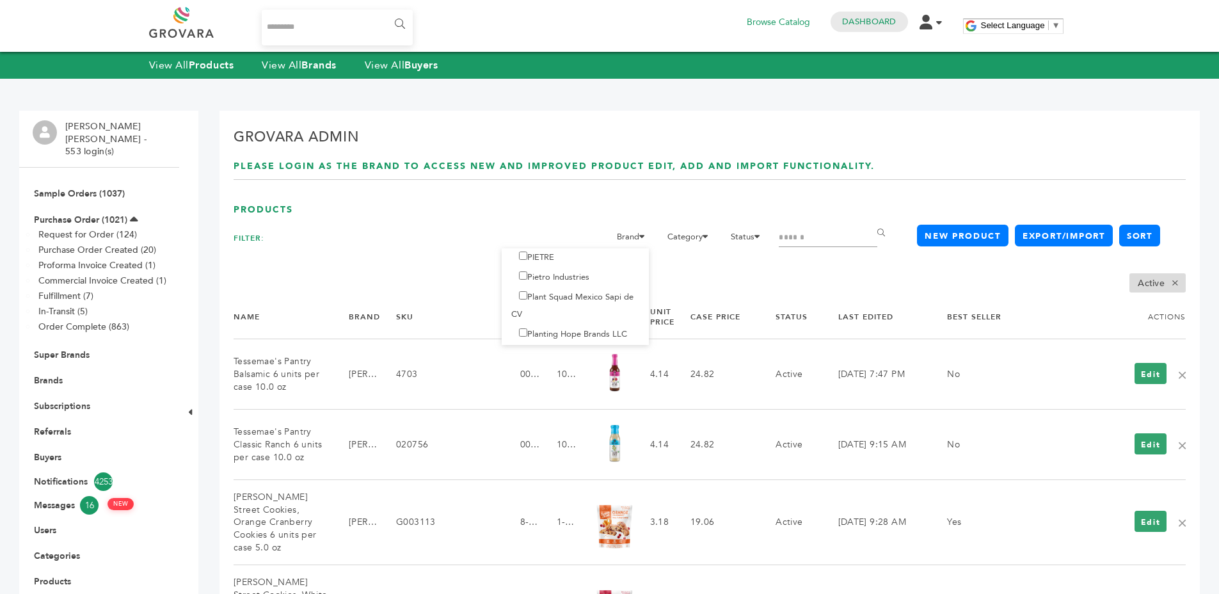
scroll to position [7773, 0]
click at [47, 374] on link "Brands" at bounding box center [48, 380] width 29 height 12
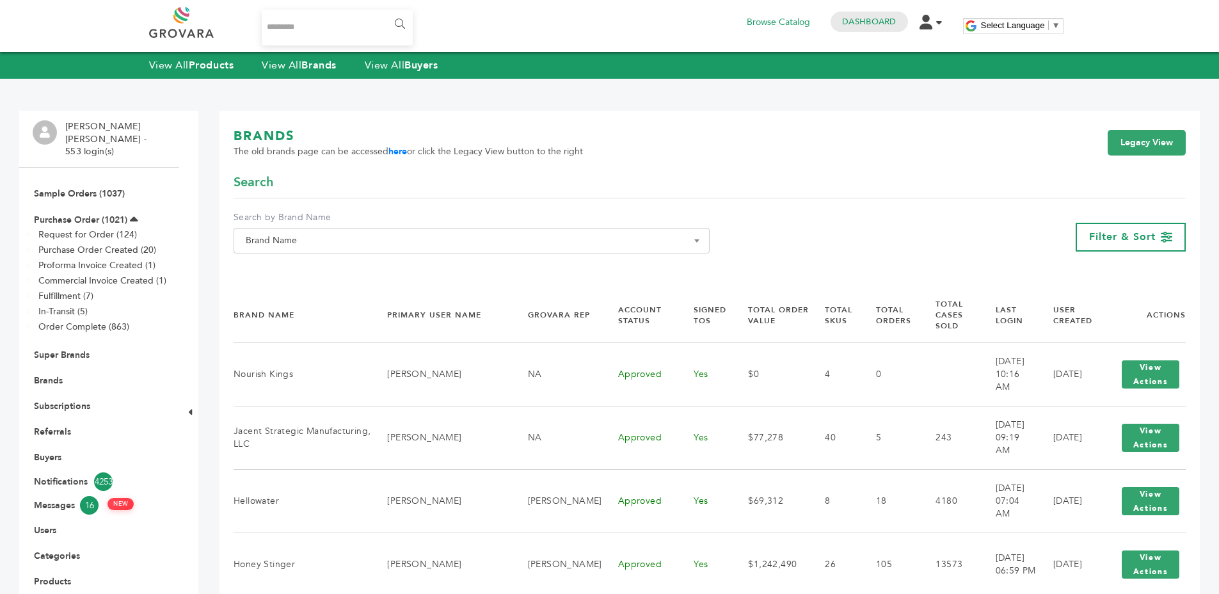
click at [356, 246] on span "Brand Name" at bounding box center [472, 241] width 462 height 18
click at [359, 276] on li "Please enter 2 or more characters" at bounding box center [471, 285] width 475 height 22
click at [354, 271] on input "Search" at bounding box center [472, 264] width 470 height 16
type input "******"
select select "******"
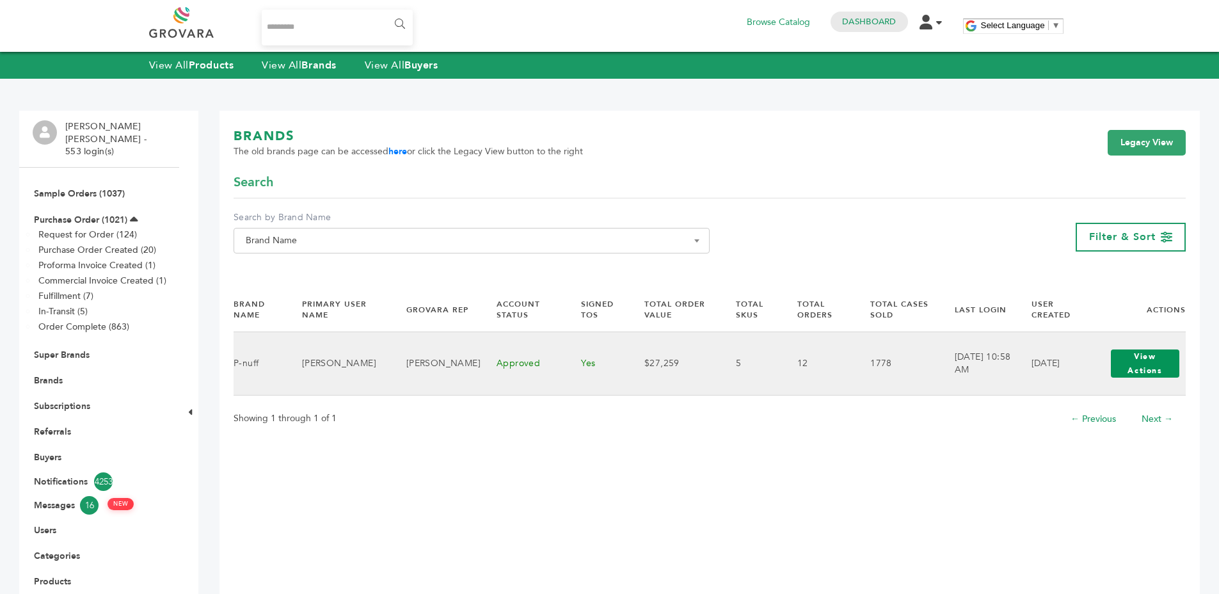
click at [1151, 359] on button "View Actions" at bounding box center [1144, 363] width 68 height 28
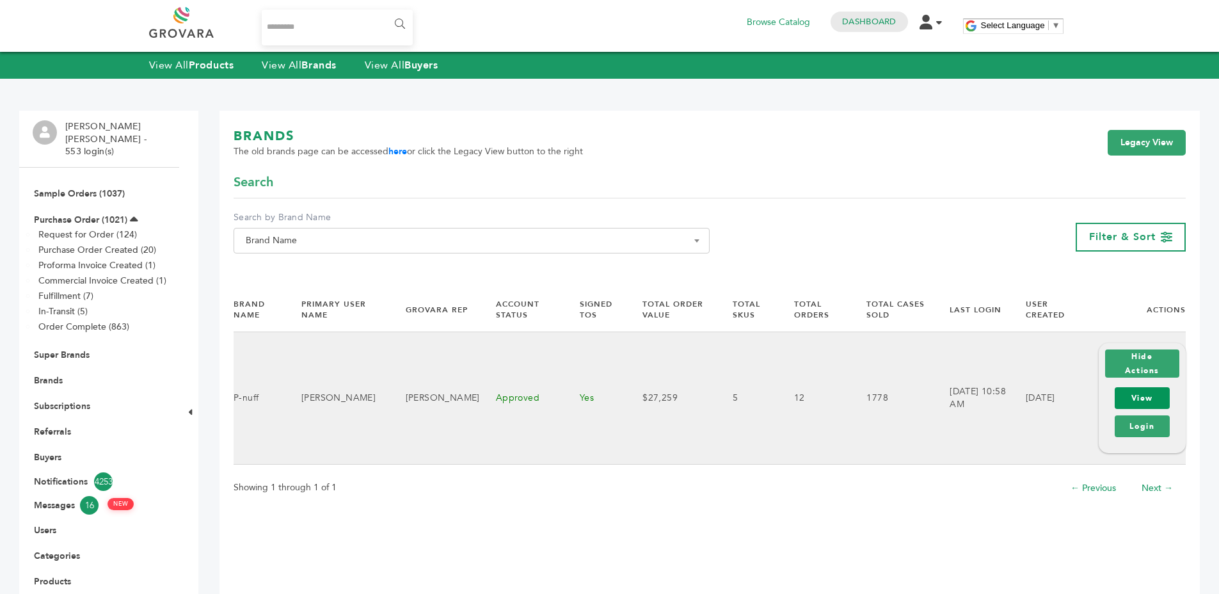
click at [1140, 390] on link "View" at bounding box center [1141, 398] width 55 height 22
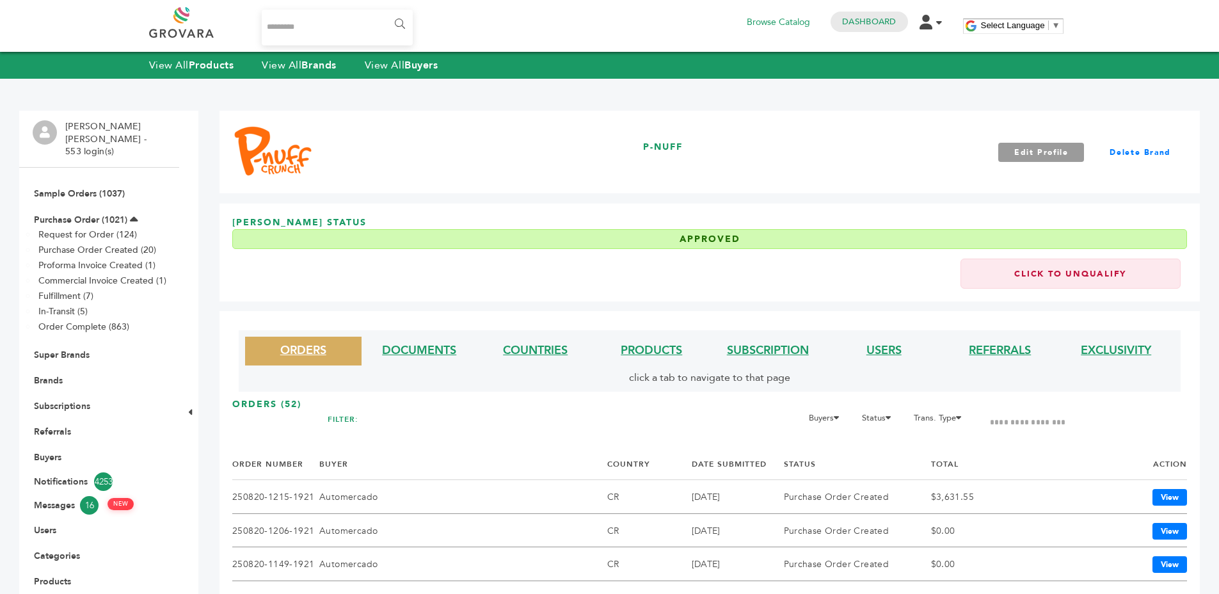
click at [658, 338] on li "PRODUCTS" at bounding box center [652, 350] width 116 height 29
click at [658, 339] on li "PRODUCTS" at bounding box center [652, 350] width 116 height 29
click at [657, 341] on li "PRODUCTS" at bounding box center [652, 350] width 116 height 29
click at [656, 344] on link "PRODUCTS" at bounding box center [650, 350] width 61 height 16
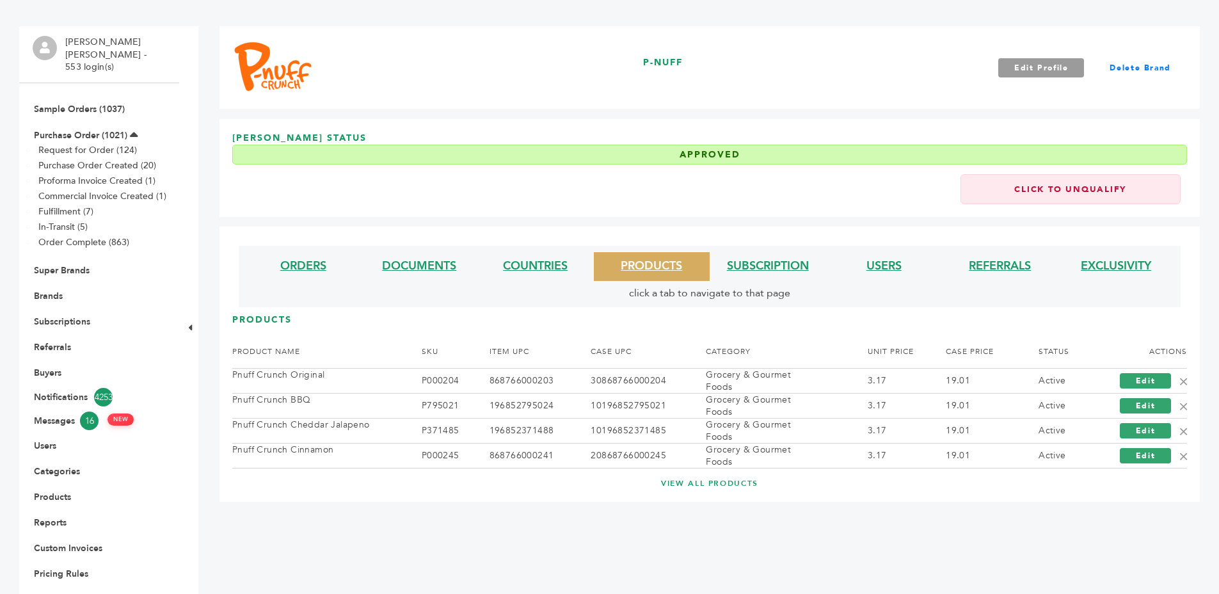
scroll to position [173, 0]
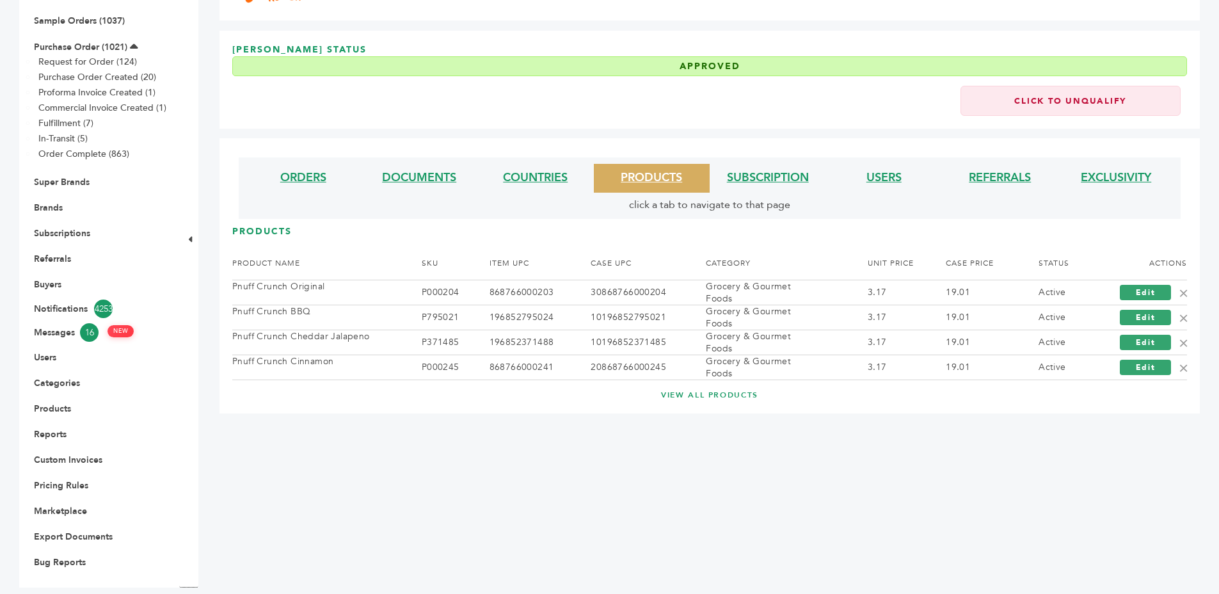
click at [695, 397] on link "VIEW ALL PRODUCTS" at bounding box center [709, 395] width 903 height 11
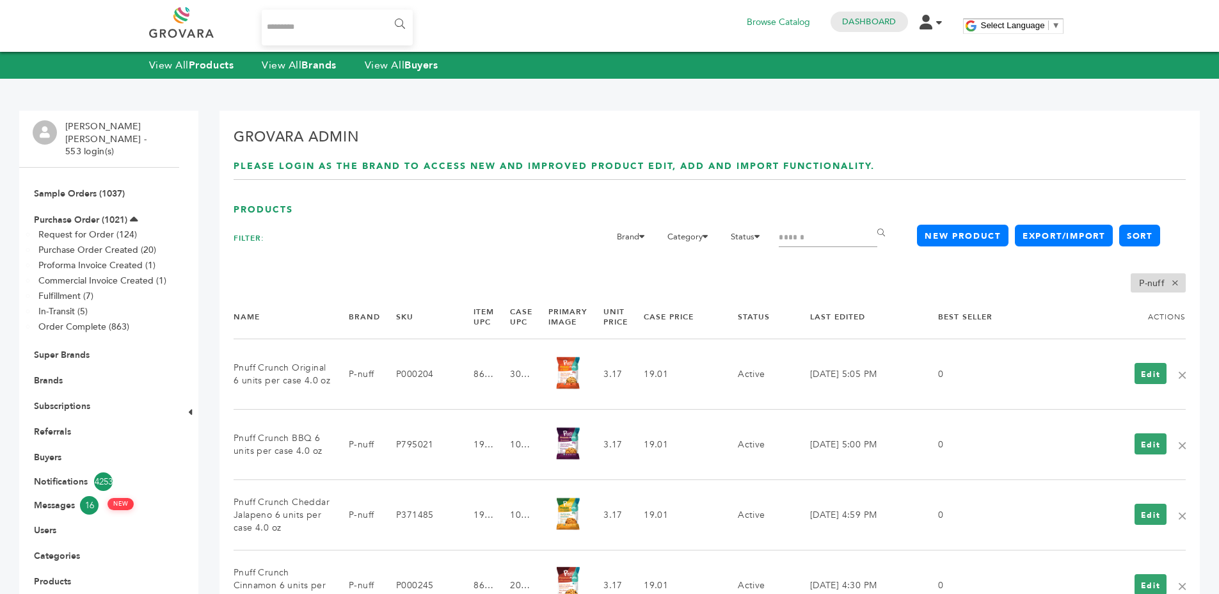
click at [784, 242] on input "Search" at bounding box center [827, 238] width 99 height 18
type input "*******"
click at [869, 220] on input "******" at bounding box center [883, 233] width 29 height 26
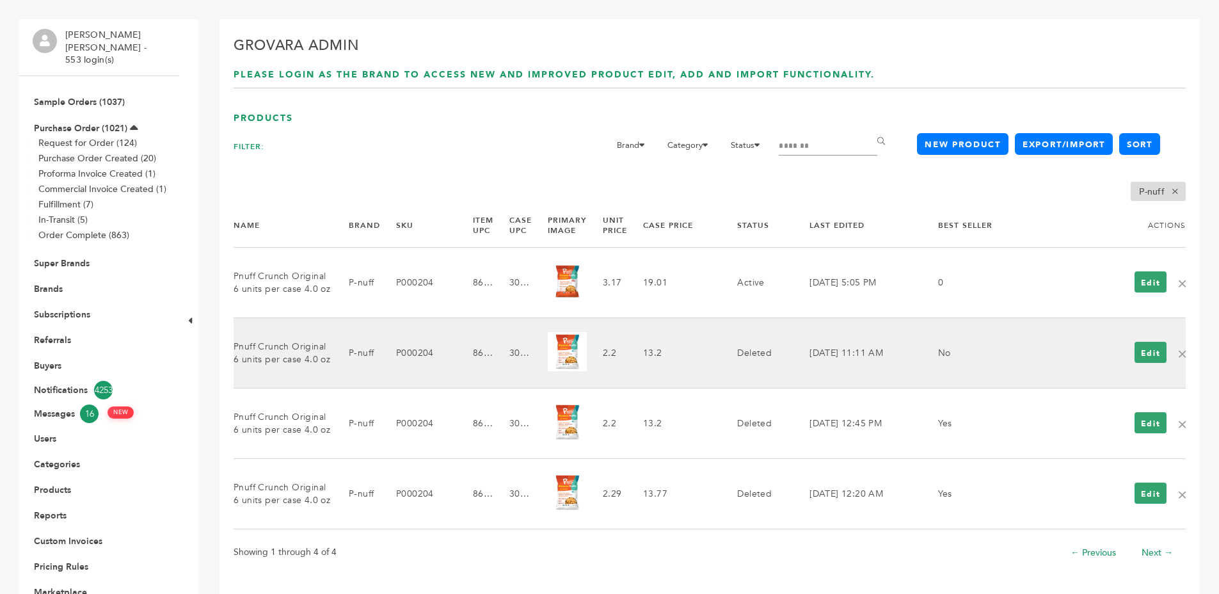
scroll to position [170, 0]
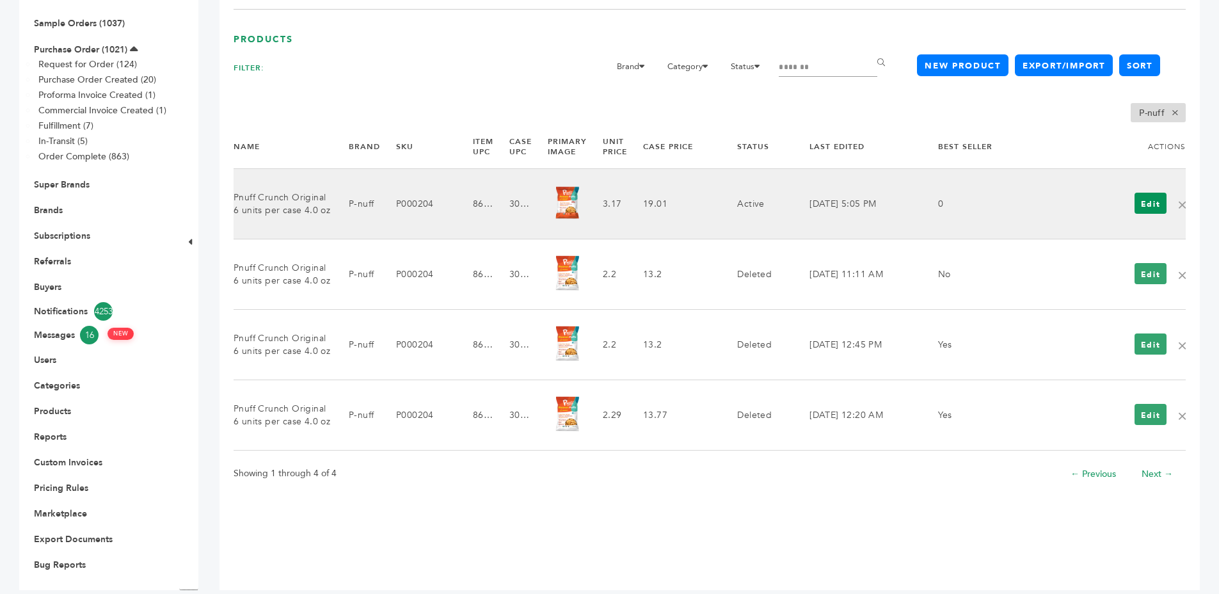
click at [1148, 209] on link "Edit" at bounding box center [1150, 203] width 33 height 21
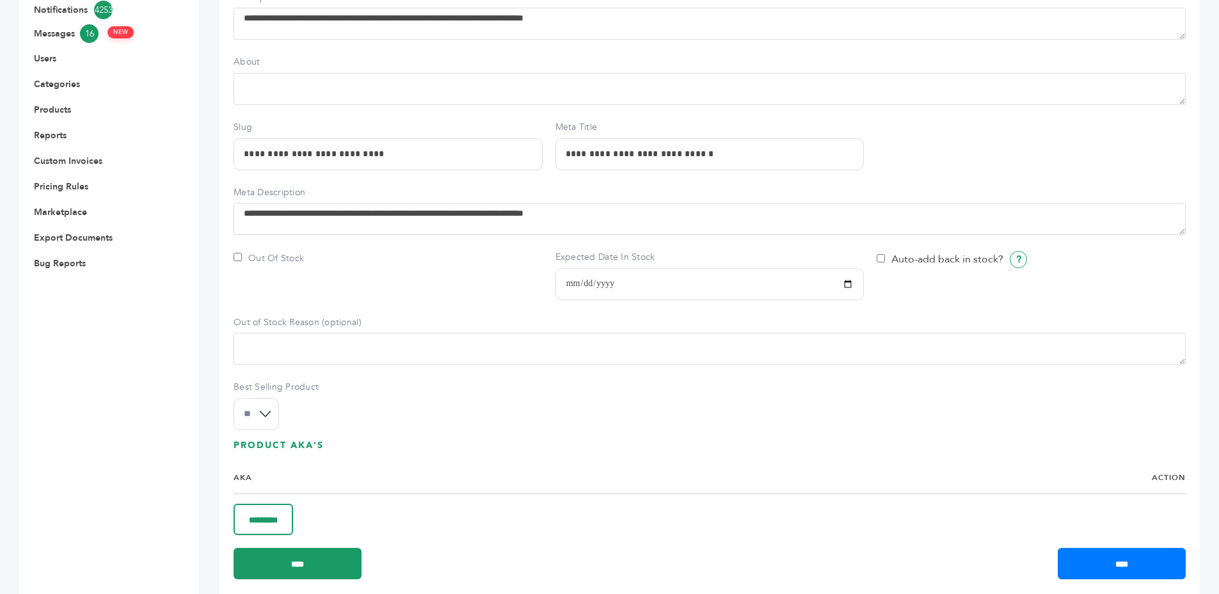
scroll to position [493, 0]
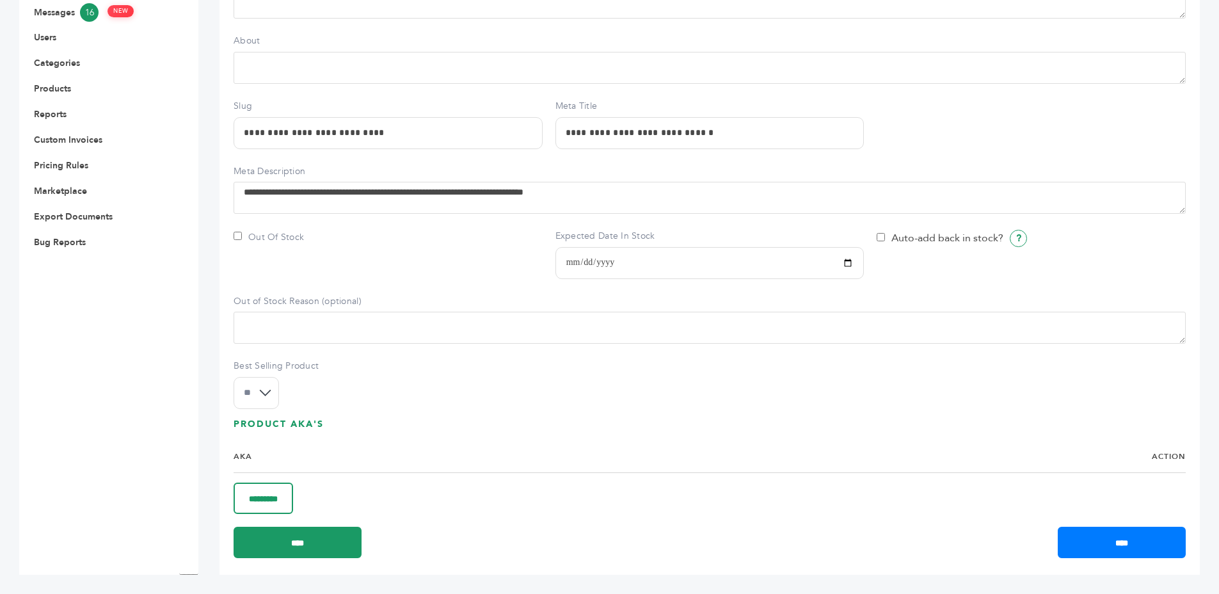
click at [243, 397] on select "** ***" at bounding box center [255, 393] width 45 height 32
click at [233, 377] on select "** ***" at bounding box center [255, 393] width 45 height 32
click at [275, 540] on input "****" at bounding box center [297, 541] width 128 height 31
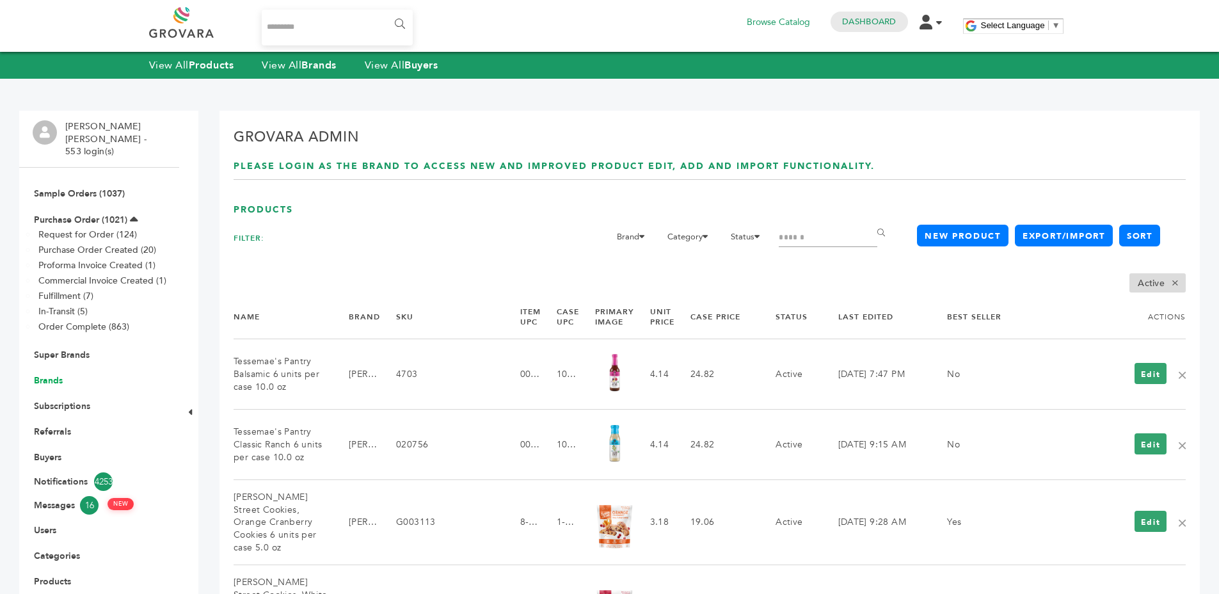
click at [45, 374] on link "Brands" at bounding box center [48, 380] width 29 height 12
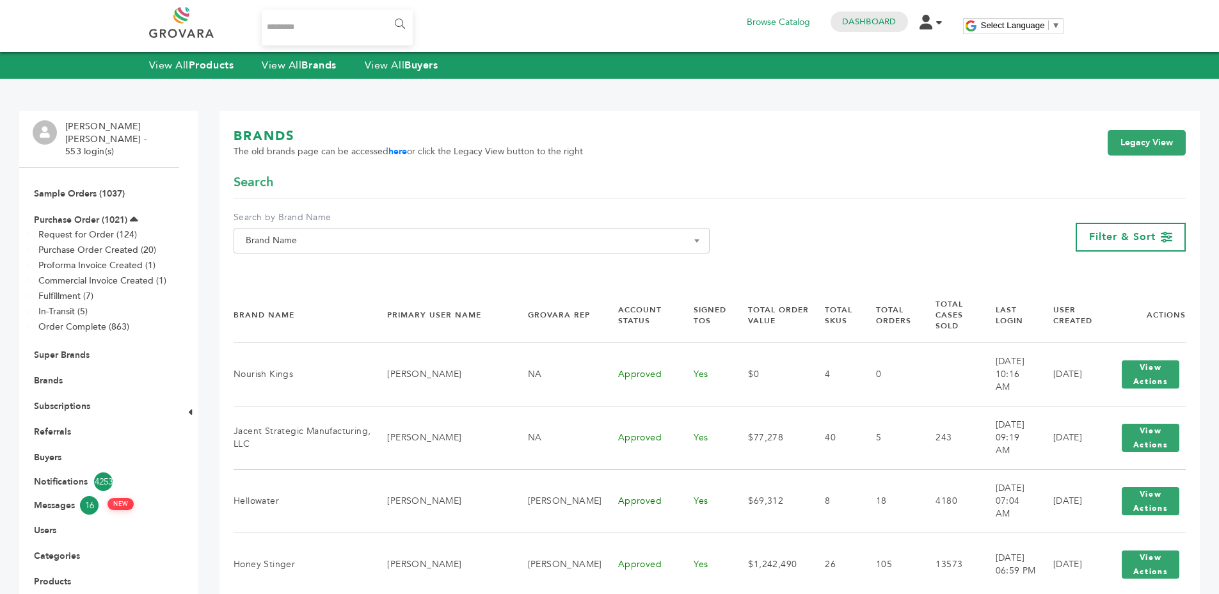
click at [555, 242] on span "Brand Name" at bounding box center [472, 241] width 462 height 18
click at [542, 259] on input "Search" at bounding box center [472, 264] width 470 height 16
type input "****"
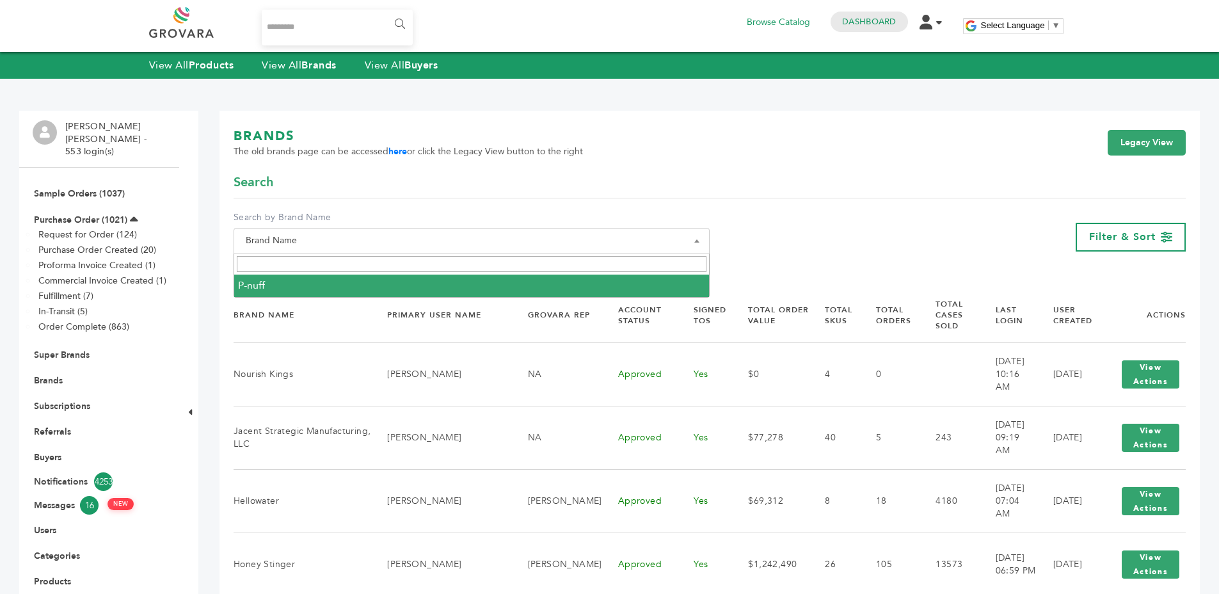
select select "******"
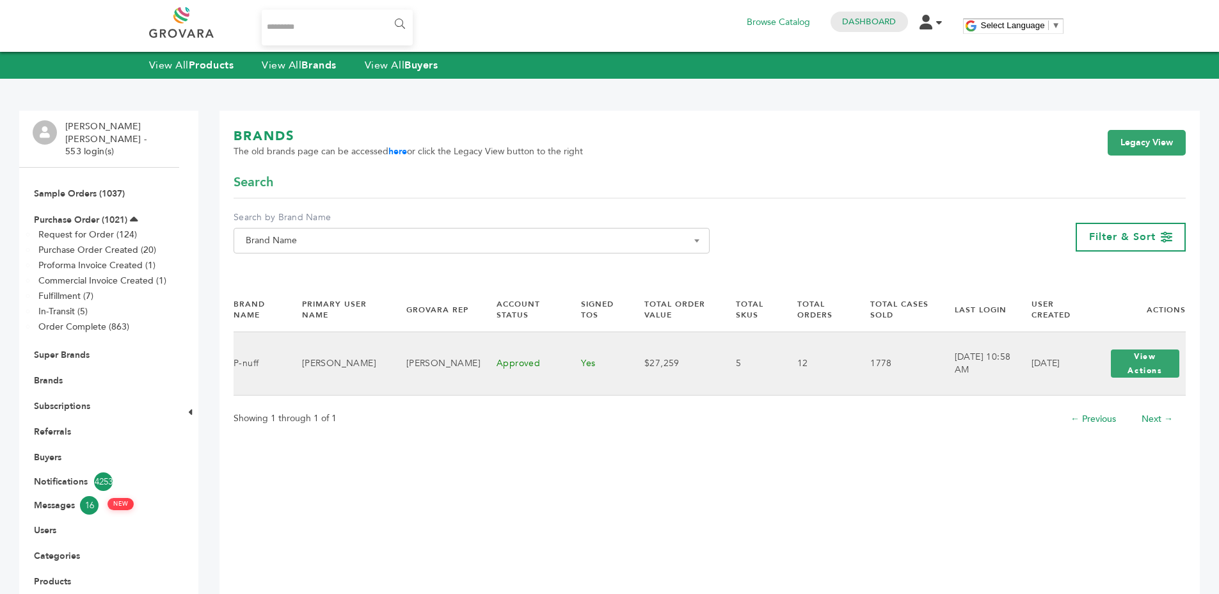
click at [1108, 365] on div "View Actions View Login" at bounding box center [1144, 363] width 81 height 41
click at [1112, 365] on button "View Actions" at bounding box center [1144, 363] width 68 height 28
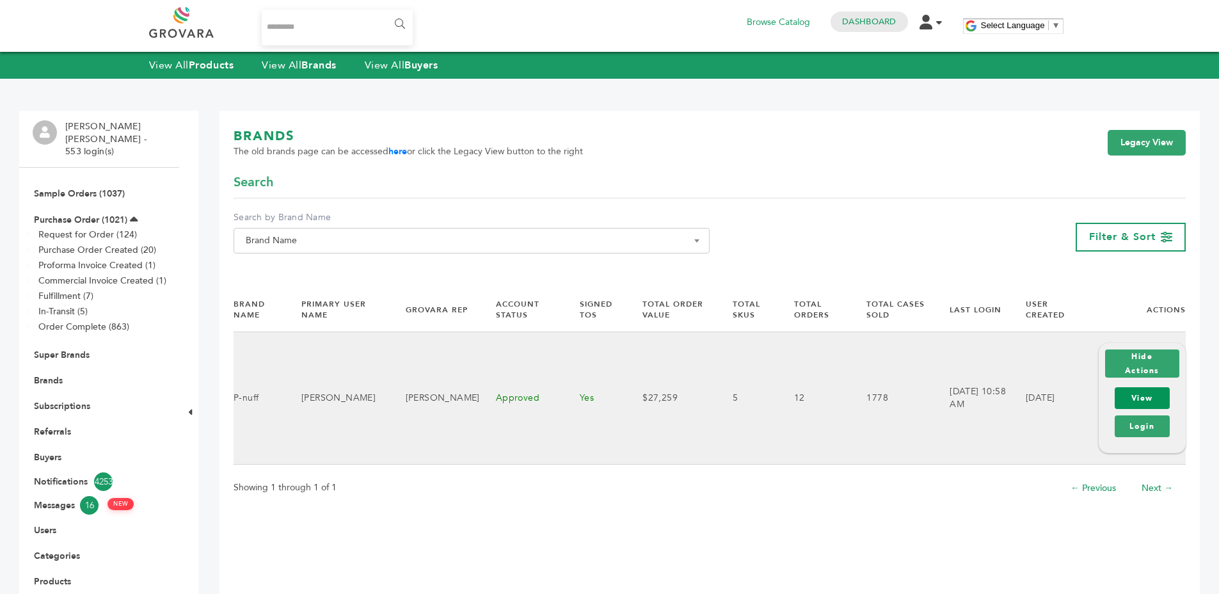
click at [1119, 389] on link "View" at bounding box center [1141, 398] width 55 height 22
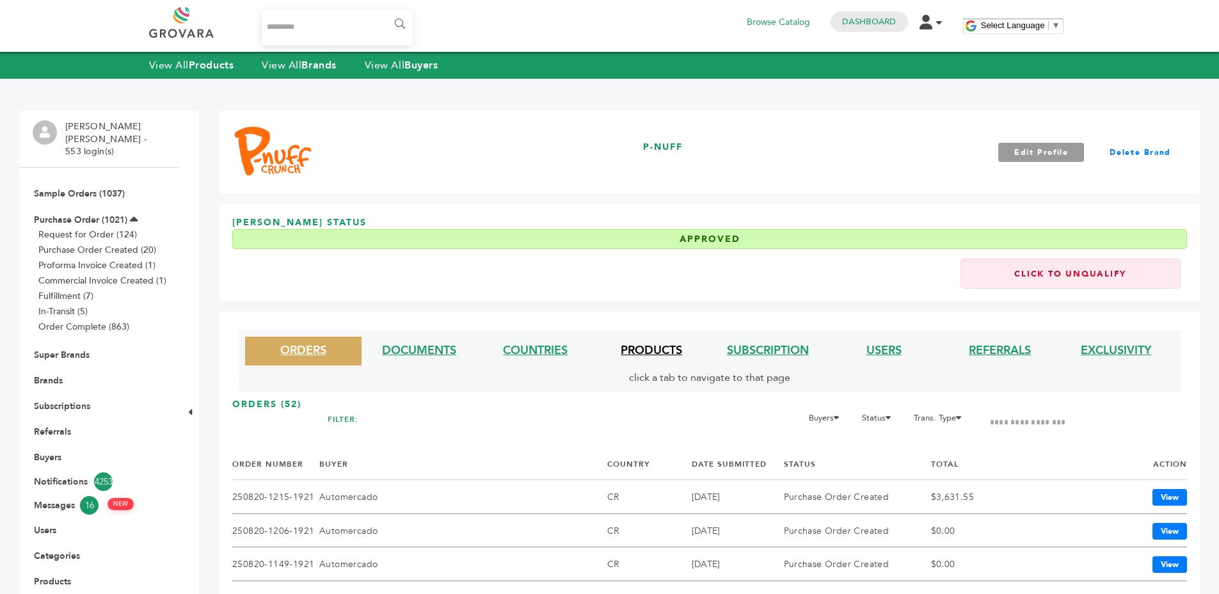
click at [647, 352] on link "PRODUCTS" at bounding box center [650, 350] width 61 height 16
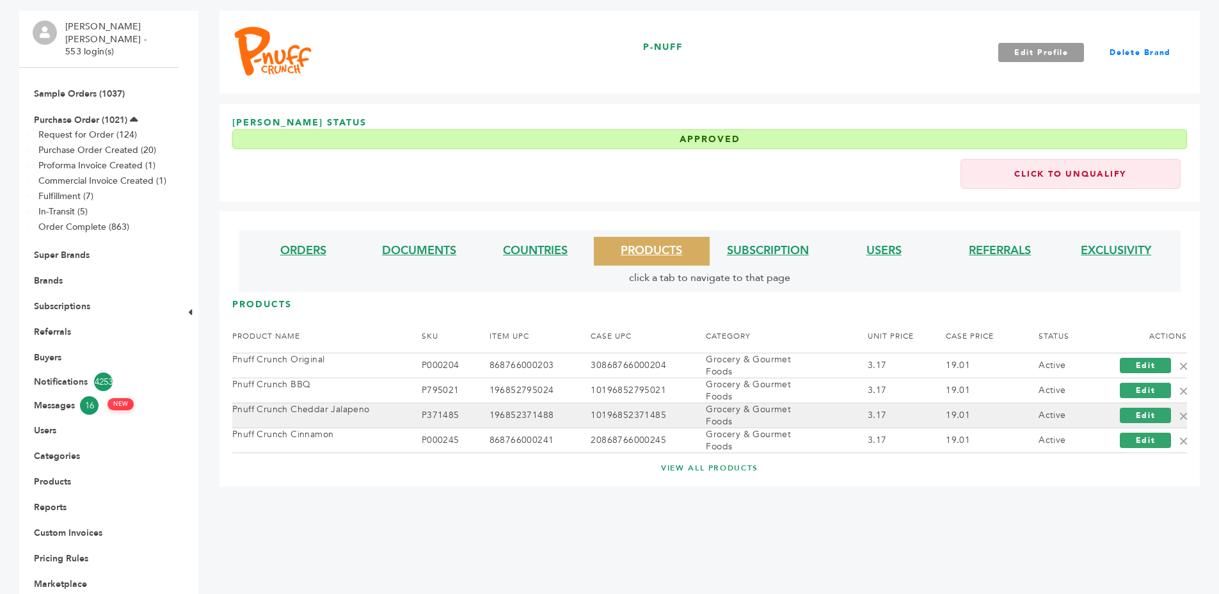
scroll to position [173, 0]
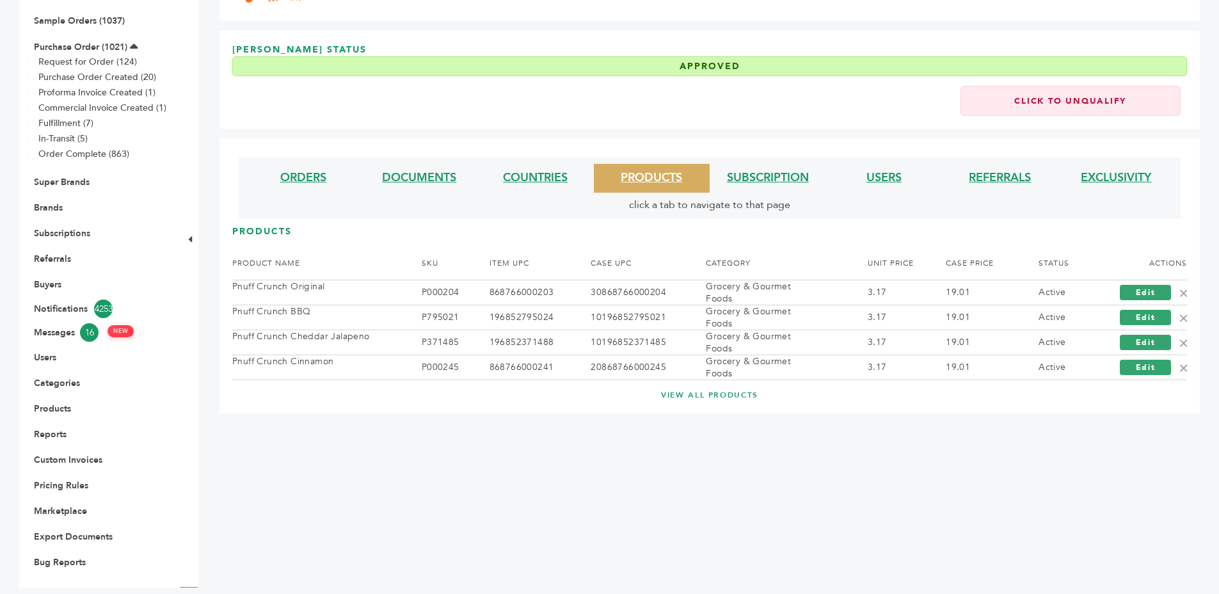
click at [689, 397] on link "VIEW ALL PRODUCTS" at bounding box center [709, 395] width 903 height 11
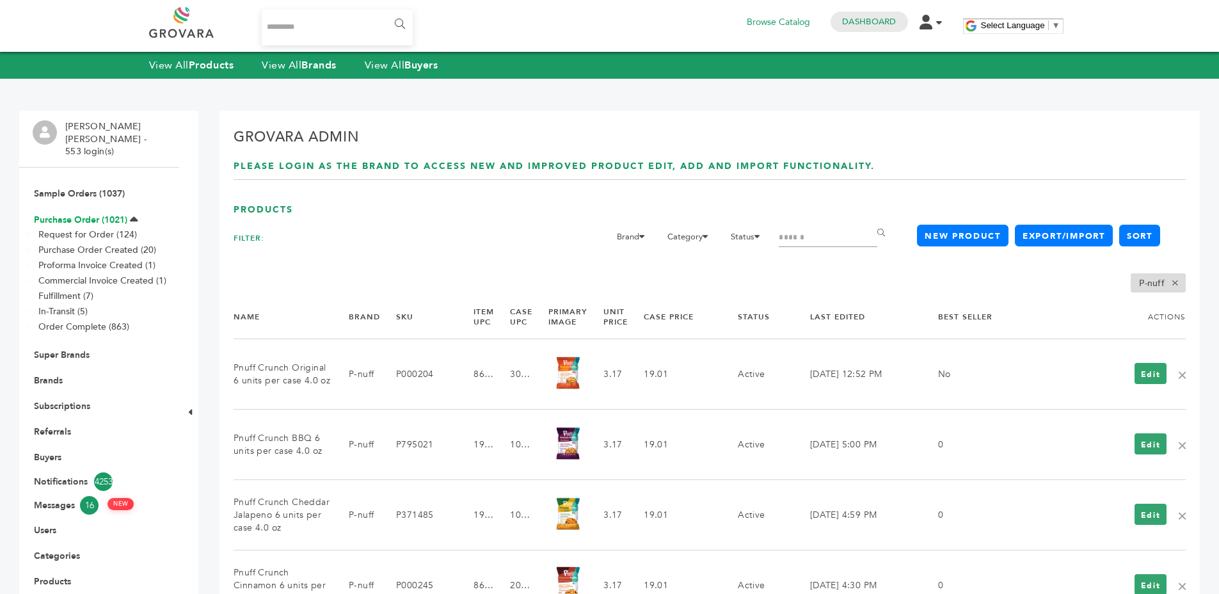
click at [58, 214] on link "Purchase Order (1021)" at bounding box center [80, 220] width 93 height 12
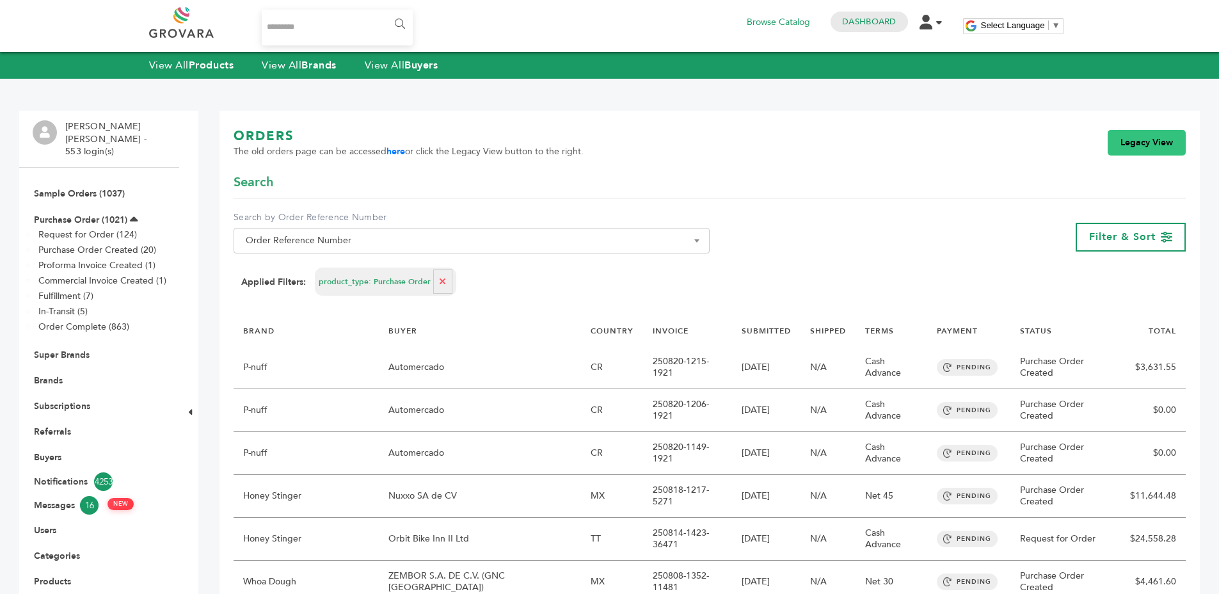
click at [1138, 135] on link "Legacy View" at bounding box center [1146, 143] width 78 height 26
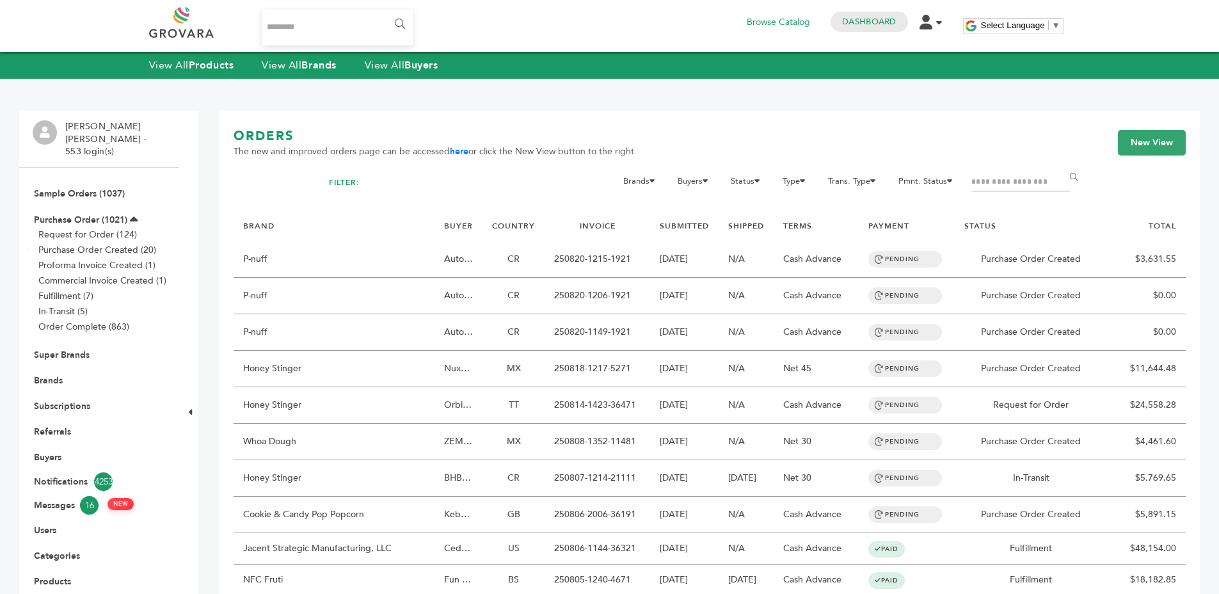
click at [1005, 186] on input "Filter by keywords" at bounding box center [1020, 182] width 99 height 18
type input "*****"
click at [1061, 164] on input "******" at bounding box center [1075, 177] width 29 height 26
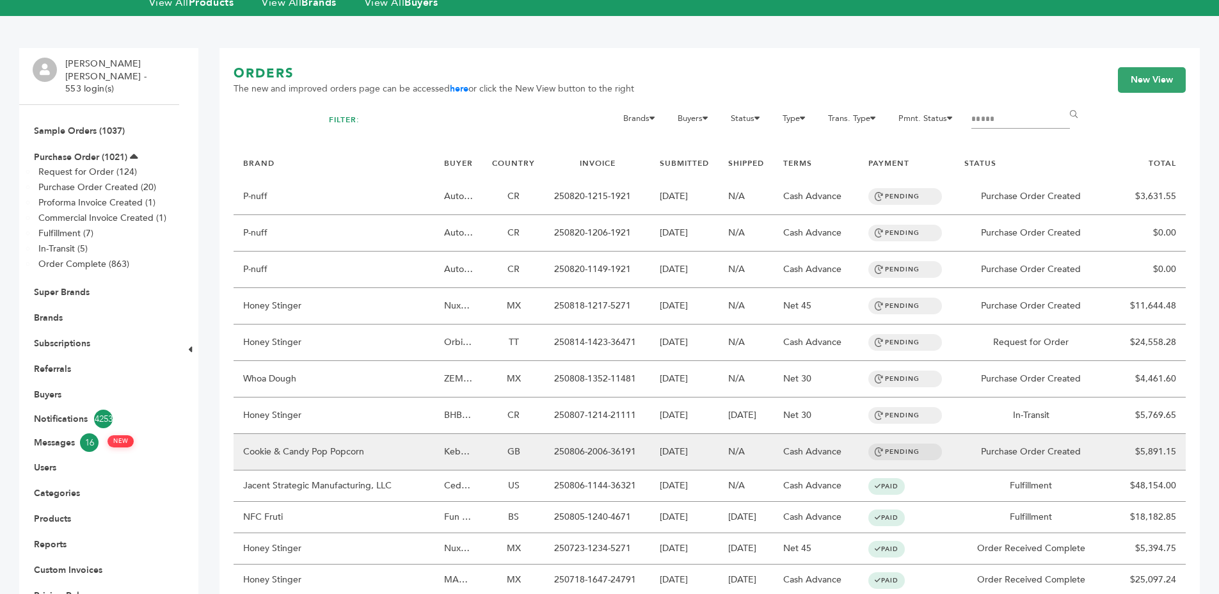
scroll to position [63, 0]
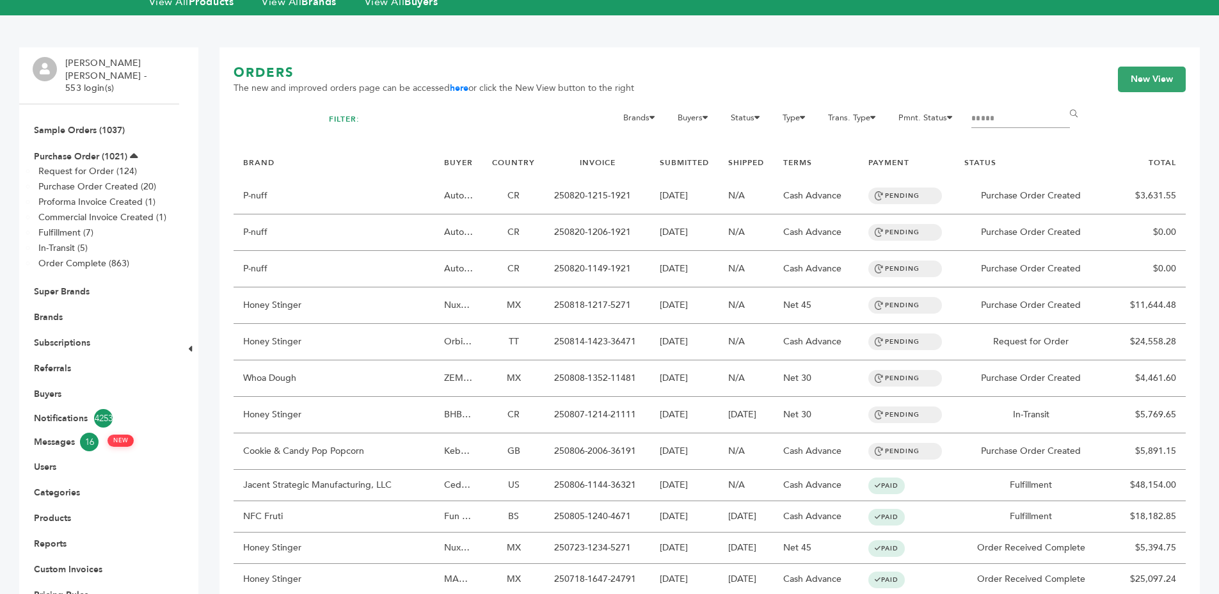
click at [1011, 123] on input "*****" at bounding box center [1020, 119] width 99 height 18
type input "*"
type input "****"
click at [1061, 101] on input "******" at bounding box center [1075, 114] width 29 height 26
click at [989, 124] on input "****" at bounding box center [1020, 119] width 99 height 18
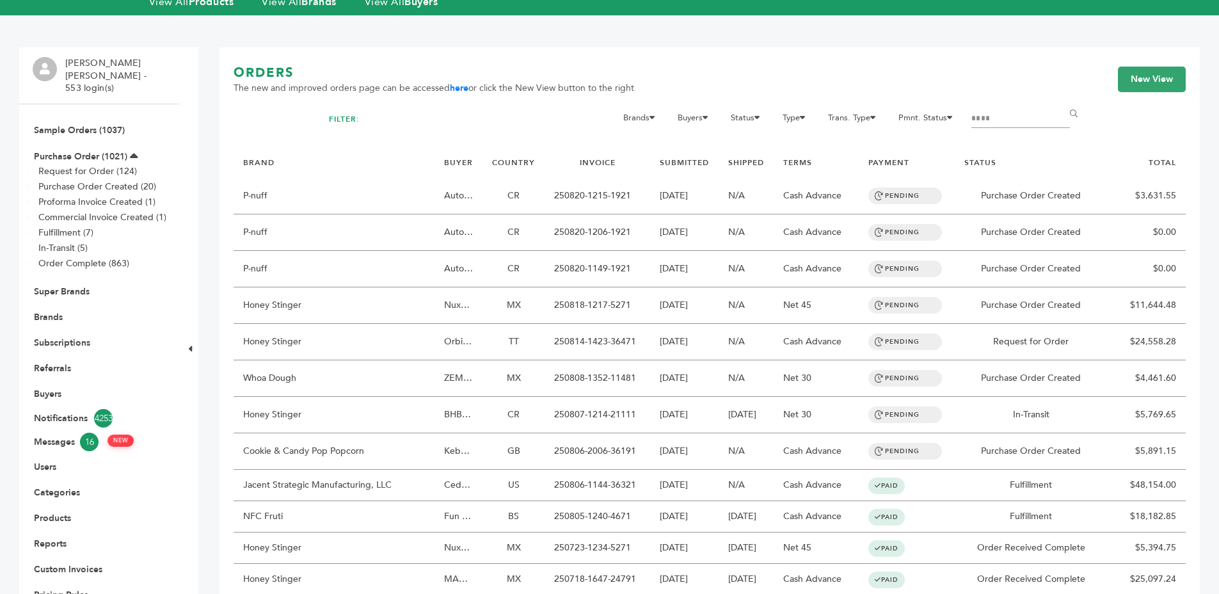
click at [1061, 101] on input "******" at bounding box center [1075, 114] width 29 height 26
click at [57, 150] on link "Purchase Order (1021)" at bounding box center [80, 156] width 93 height 12
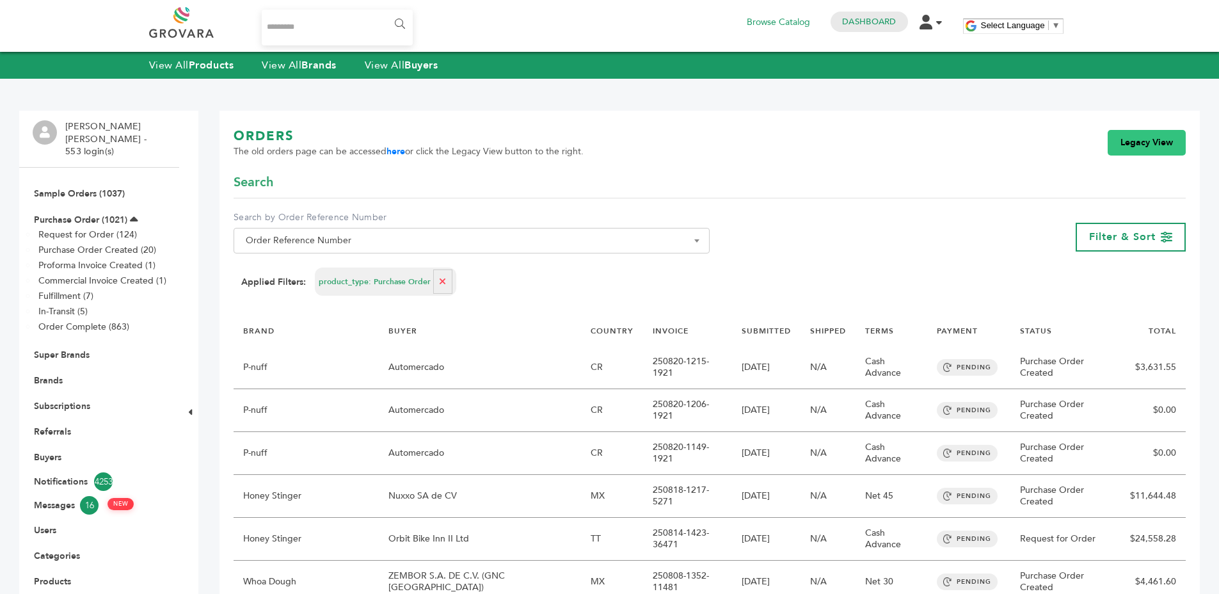
click at [1118, 140] on link "Legacy View" at bounding box center [1146, 143] width 78 height 26
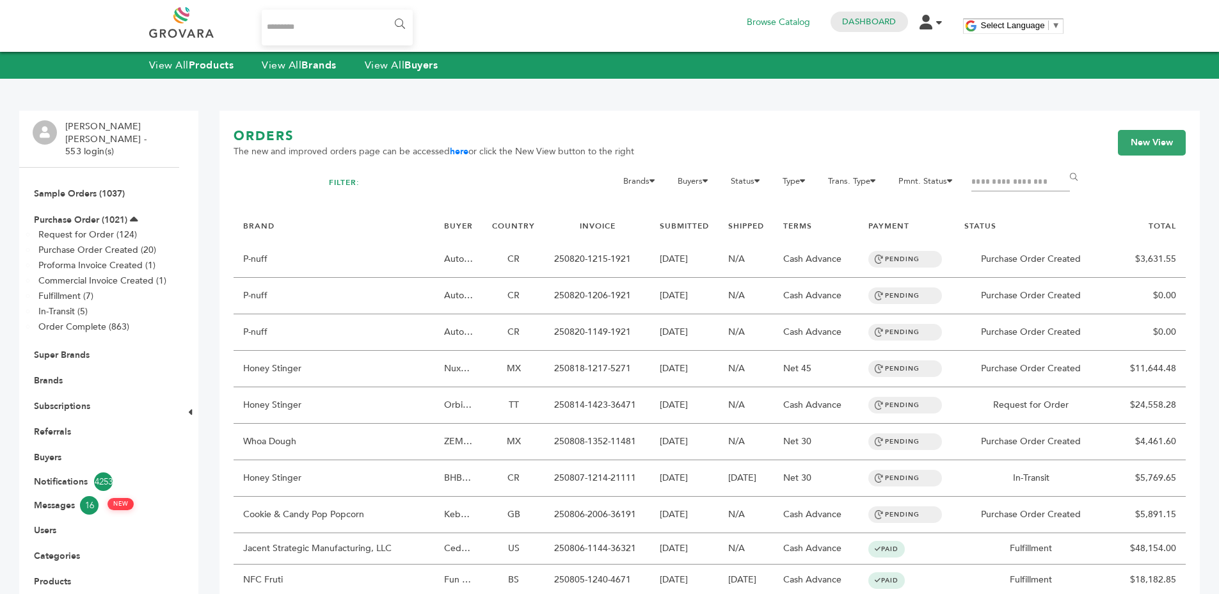
click at [1001, 171] on div "ORDERS The new and improved orders page can be accessed here or click the New V…" at bounding box center [709, 150] width 952 height 46
click at [1003, 175] on input "Filter by keywords" at bounding box center [1020, 182] width 99 height 18
type input "*"
type input "****"
click at [1061, 164] on input "******" at bounding box center [1075, 177] width 29 height 26
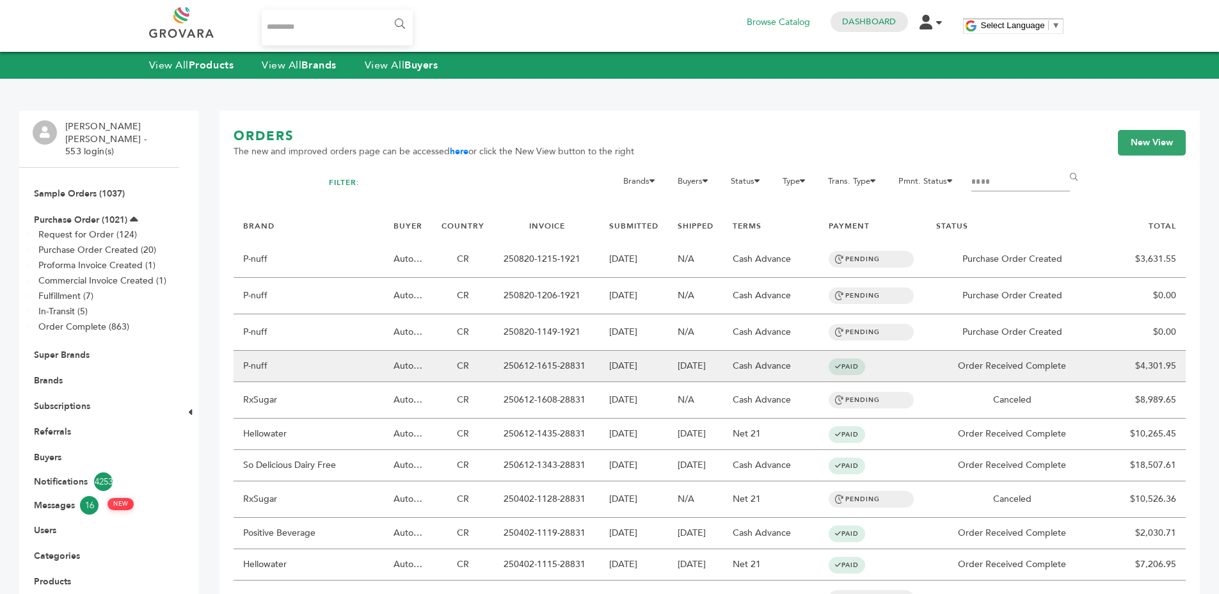
click at [949, 359] on td "Order Received Complete" at bounding box center [1011, 366] width 171 height 31
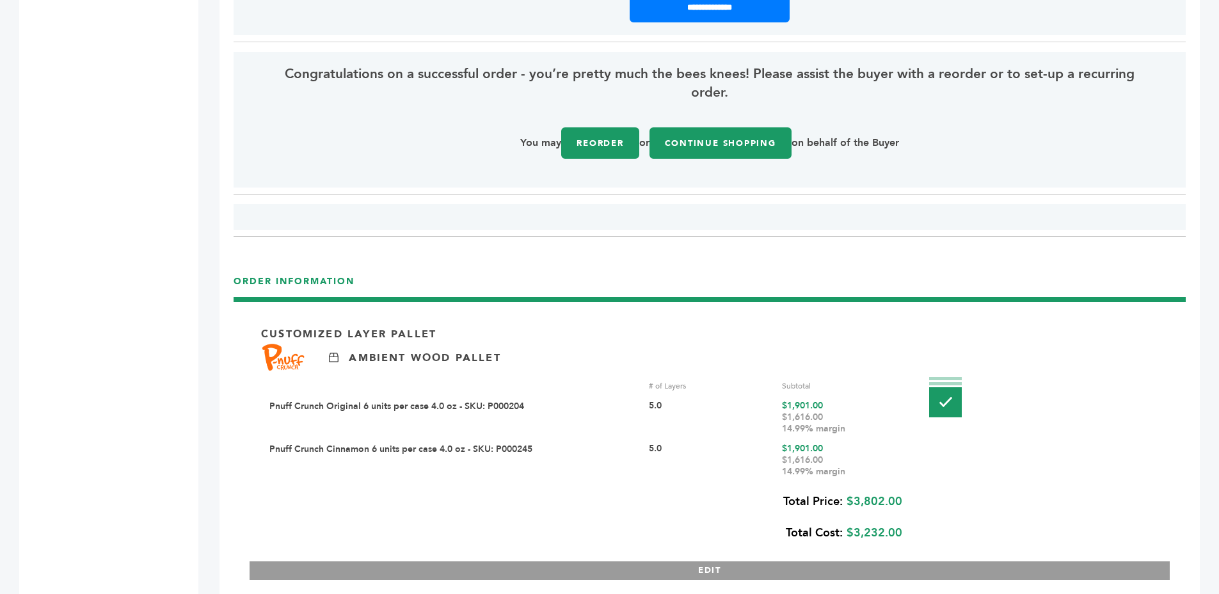
scroll to position [1733, 0]
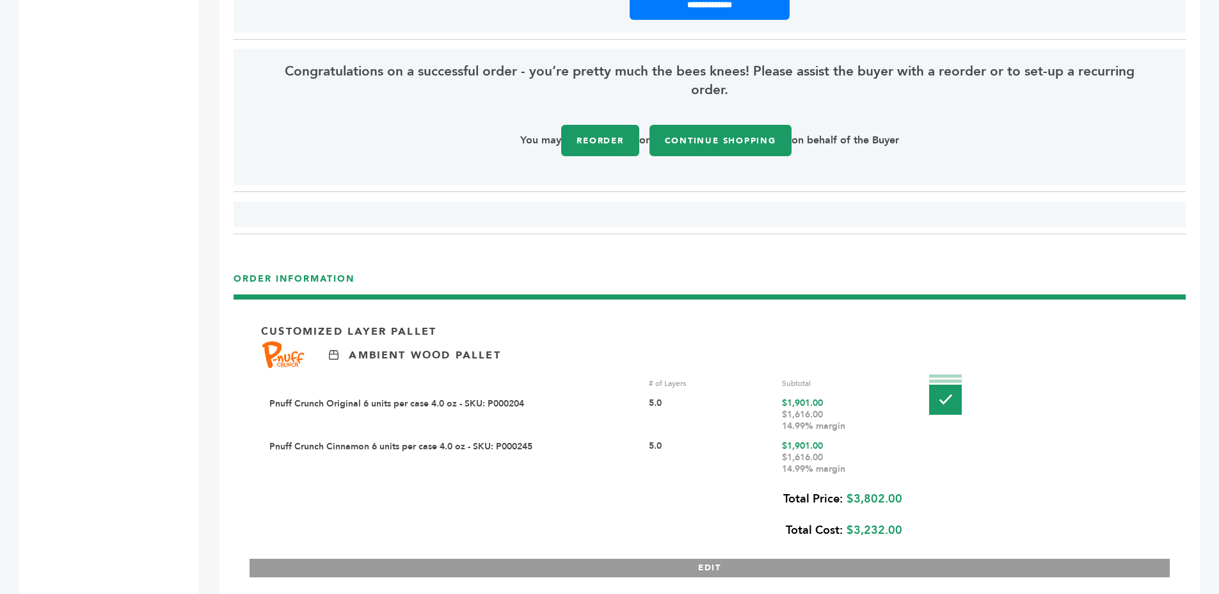
click at [328, 406] on link "Pnuff Crunch Original 6 units per case 4.0 oz - SKU: P000204" at bounding box center [396, 403] width 255 height 12
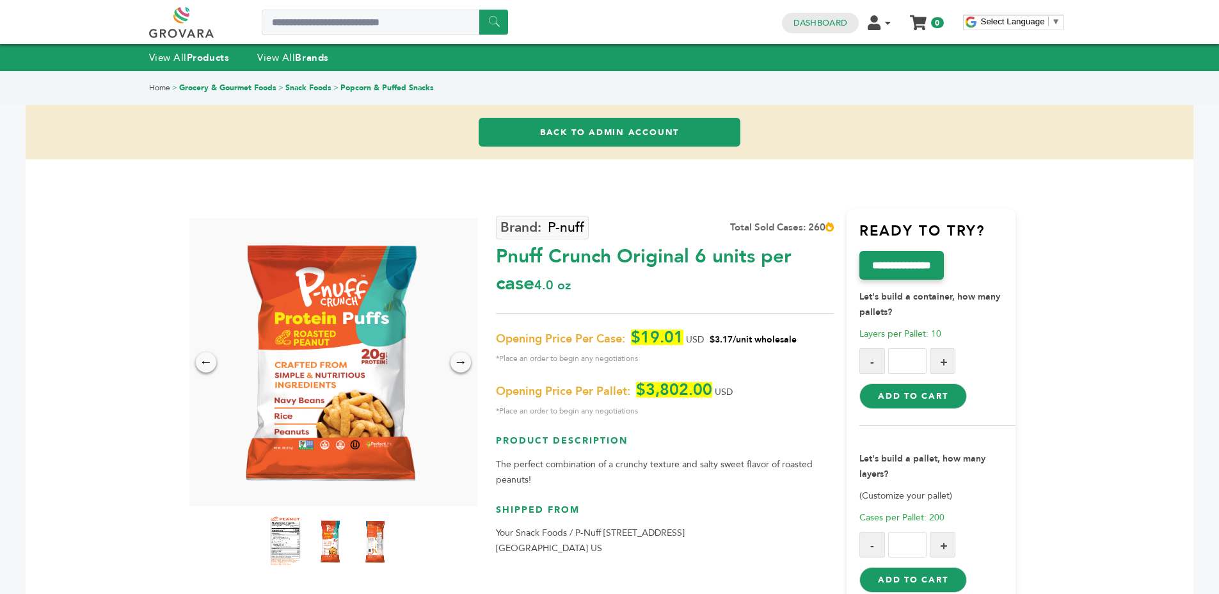
click at [508, 286] on div "Pnuff Crunch Original 6 units per case 4.0 oz" at bounding box center [665, 267] width 338 height 60
drag, startPoint x: 508, startPoint y: 286, endPoint x: 636, endPoint y: 314, distance: 131.6
click at [508, 286] on div "Pnuff Crunch Original 6 units per case 4.0 oz" at bounding box center [665, 267] width 338 height 60
click at [636, 314] on div "P-nuff Total Sold Cases: 260 Pnuff Crunch Original 6 units per case 4.0 oz" at bounding box center [665, 407] width 338 height 397
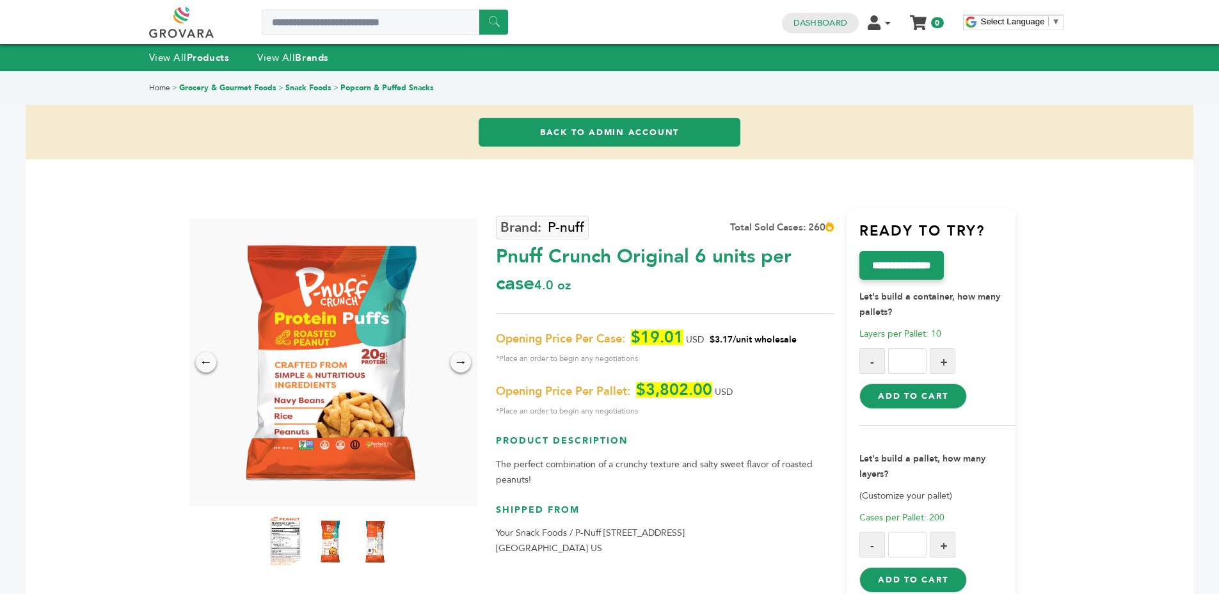
click at [590, 264] on div "Pnuff Crunch Original 6 units per case 4.0 oz" at bounding box center [665, 267] width 338 height 60
drag, startPoint x: 590, startPoint y: 264, endPoint x: 635, endPoint y: 292, distance: 52.5
click at [590, 264] on div "Pnuff Crunch Original 6 units per case 4.0 oz" at bounding box center [665, 267] width 338 height 60
click at [635, 292] on div "Pnuff Crunch Original 6 units per case 4.0 oz" at bounding box center [665, 267] width 338 height 60
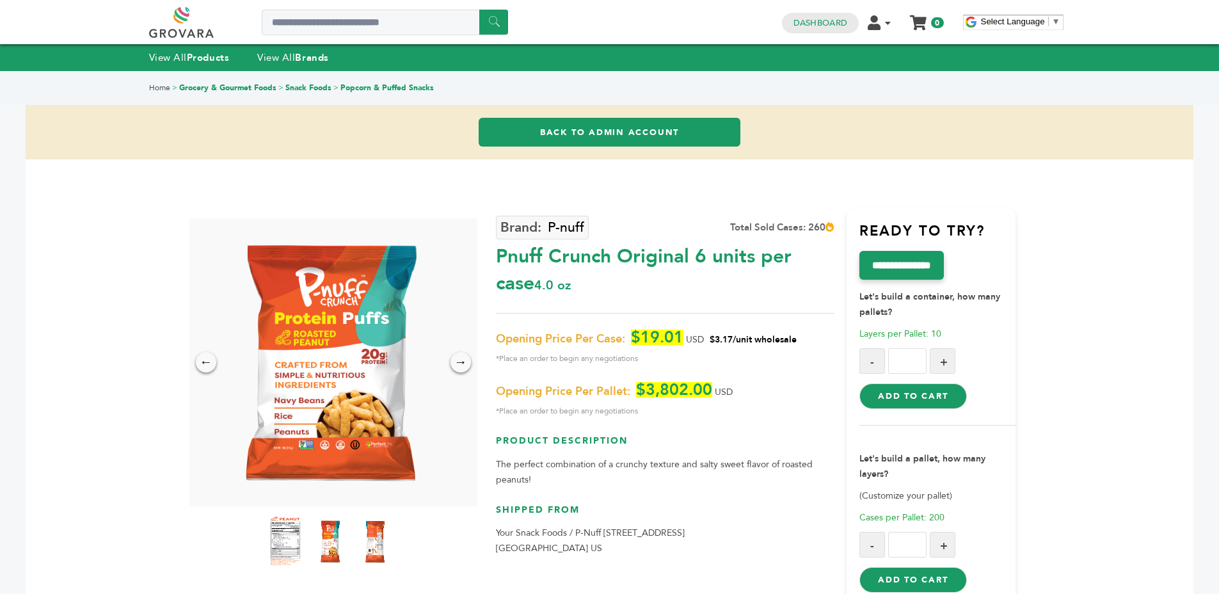
click at [635, 292] on div "Pnuff Crunch Original 6 units per case 4.0 oz" at bounding box center [665, 267] width 338 height 60
click at [619, 271] on div "Pnuff Crunch Original 6 units per case 4.0 oz" at bounding box center [665, 267] width 338 height 60
click at [384, 127] on div "Signed in as Smit Patel from Grovara Back to Admin Account" at bounding box center [609, 116] width 1167 height 88
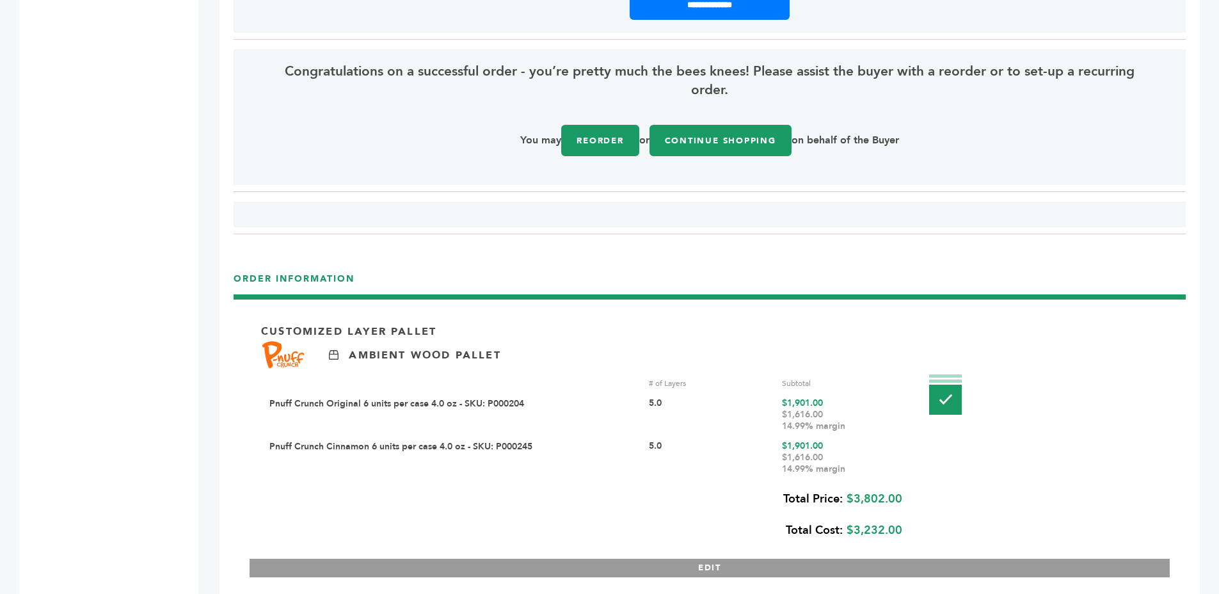
click at [475, 450] on link "Pnuff Crunch Cinnamon 6 units per case 4.0 oz - SKU: P000245" at bounding box center [400, 446] width 263 height 12
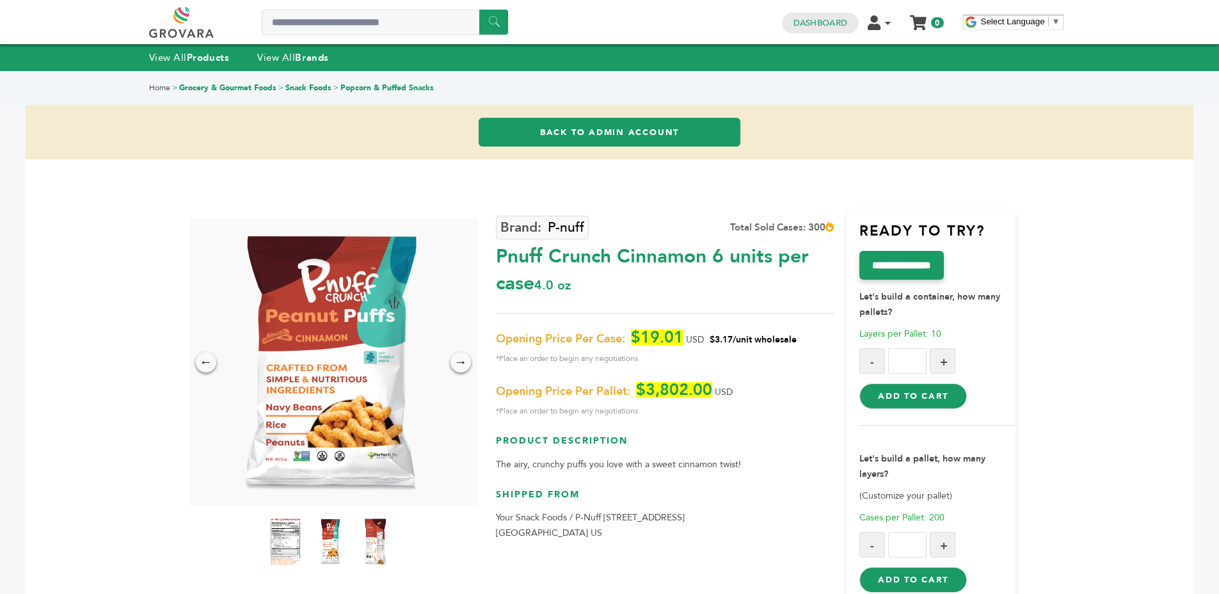
click at [685, 261] on div "Pnuff Crunch Cinnamon 6 units per case 4.0 oz" at bounding box center [665, 267] width 338 height 60
click at [677, 272] on div "Pnuff Crunch Cinnamon 6 units per case 4.0 oz" at bounding box center [665, 267] width 338 height 60
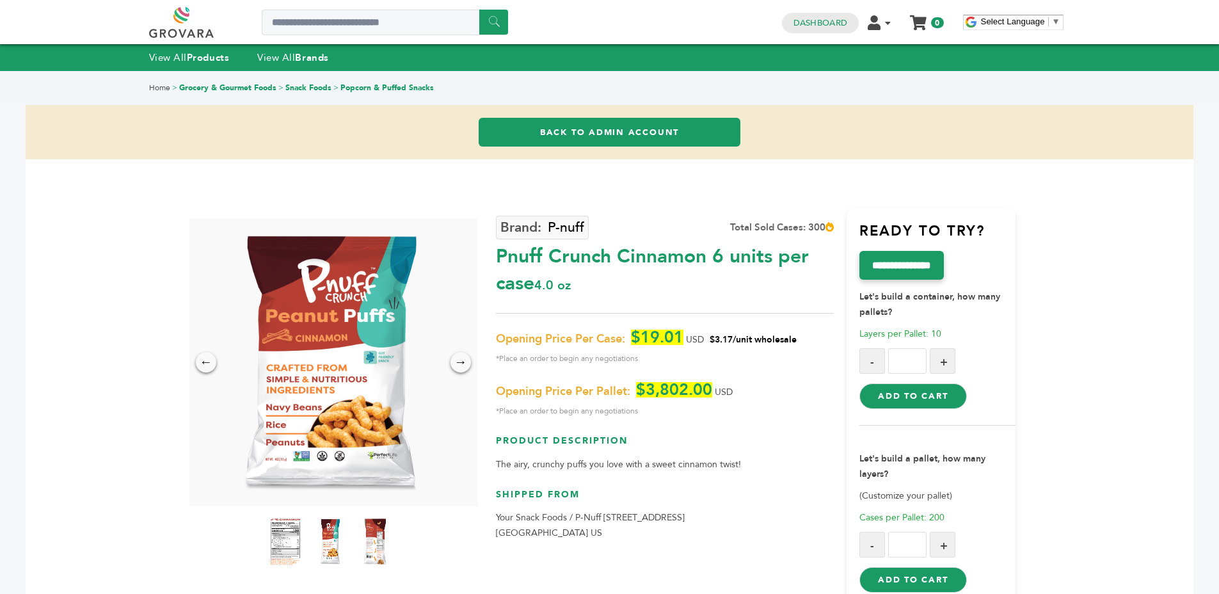
click at [677, 272] on div "Pnuff Crunch Cinnamon 6 units per case 4.0 oz" at bounding box center [665, 267] width 338 height 60
drag, startPoint x: 677, startPoint y: 272, endPoint x: 708, endPoint y: 273, distance: 30.7
click at [678, 273] on div "Pnuff Crunch Cinnamon 6 units per case 4.0 oz" at bounding box center [665, 267] width 338 height 60
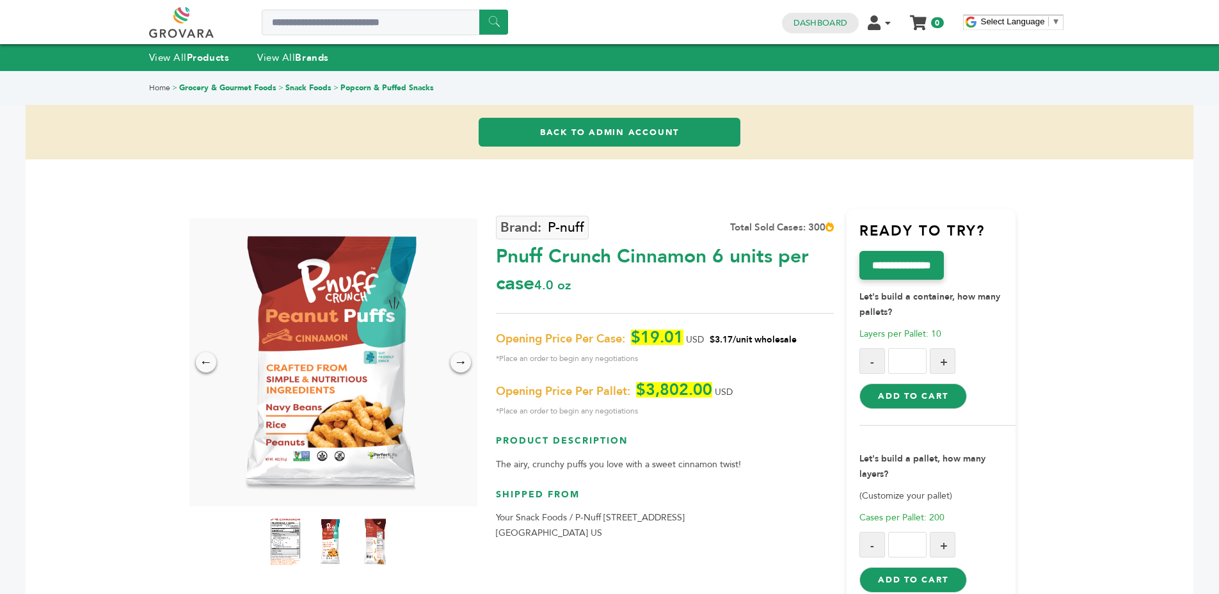
click at [760, 274] on div "Pnuff Crunch Cinnamon 6 units per case 4.0 oz" at bounding box center [665, 267] width 338 height 60
click at [464, 354] on div "→" at bounding box center [460, 362] width 22 height 22
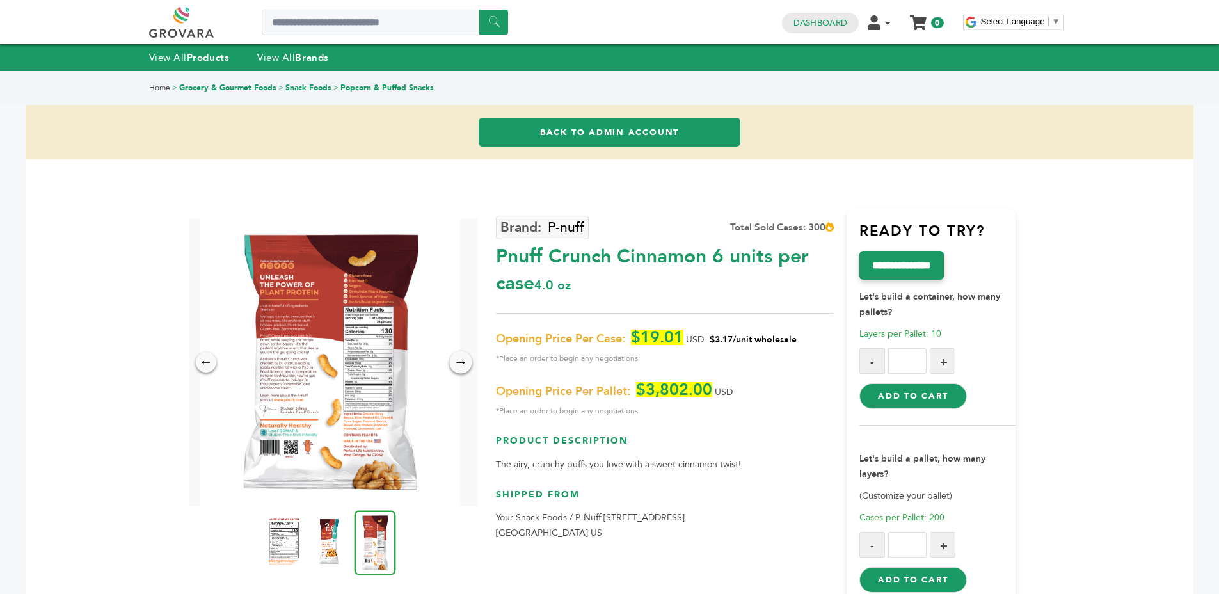
click at [464, 358] on div "→" at bounding box center [460, 362] width 22 height 22
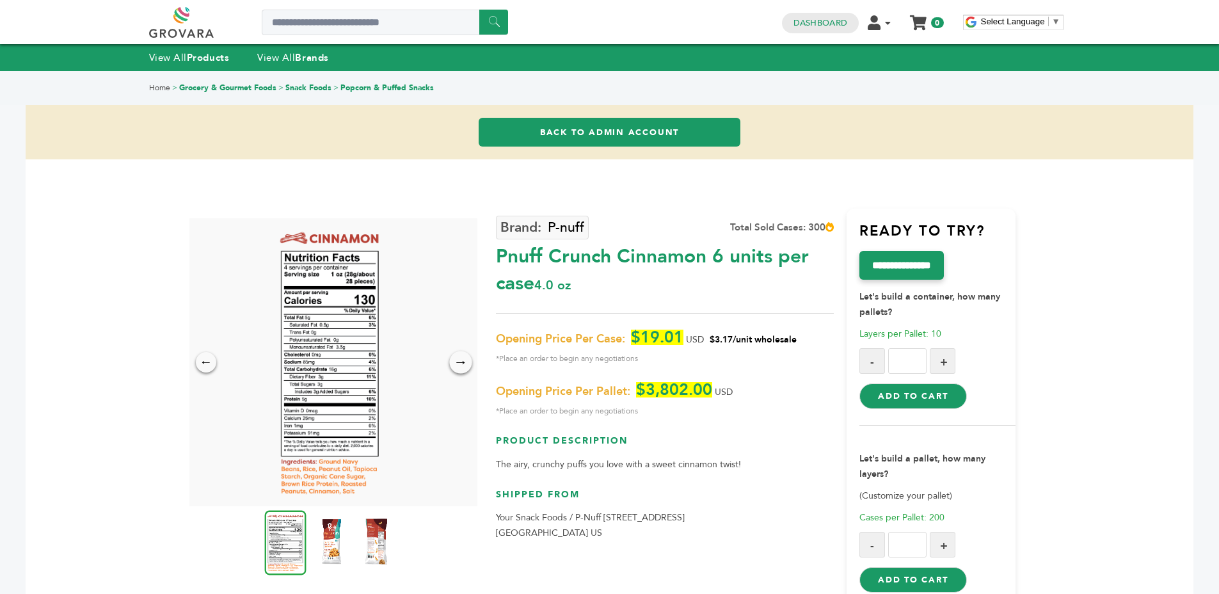
click at [465, 358] on div "→" at bounding box center [460, 362] width 22 height 22
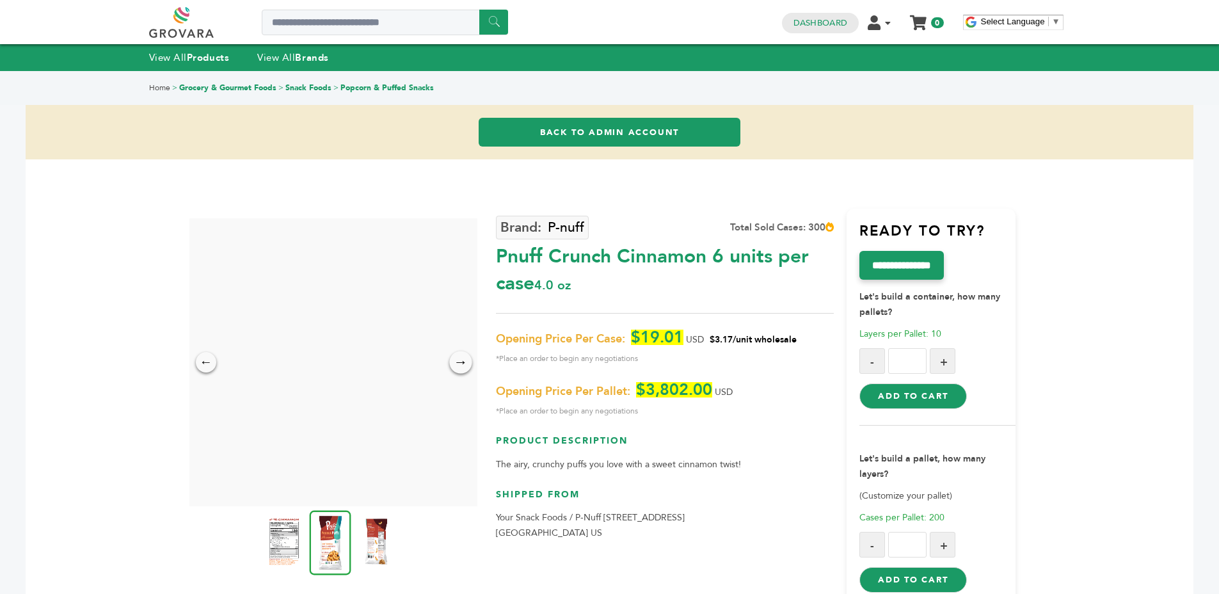
click at [465, 358] on div "→" at bounding box center [460, 362] width 22 height 22
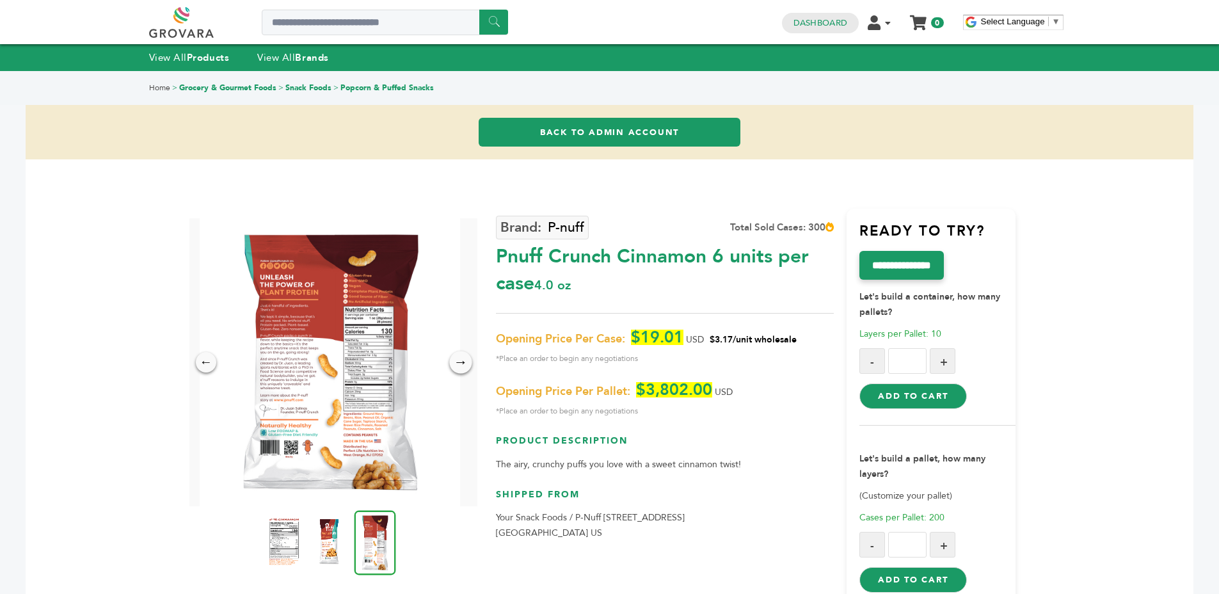
click at [465, 358] on div "→" at bounding box center [460, 362] width 22 height 22
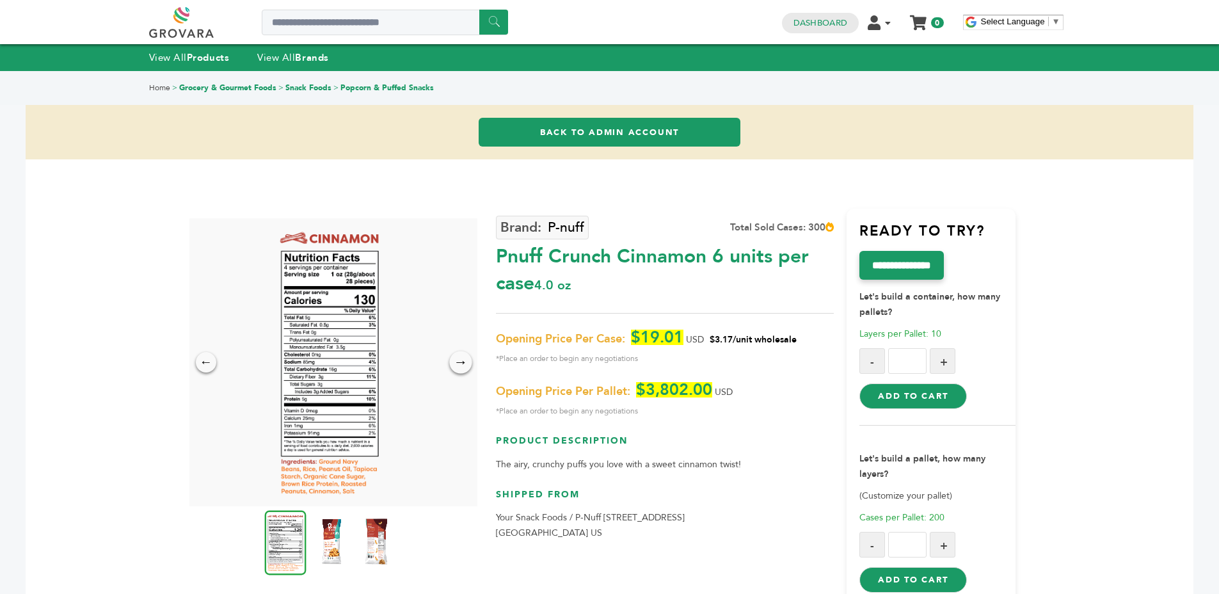
click at [465, 358] on div "→" at bounding box center [460, 362] width 22 height 22
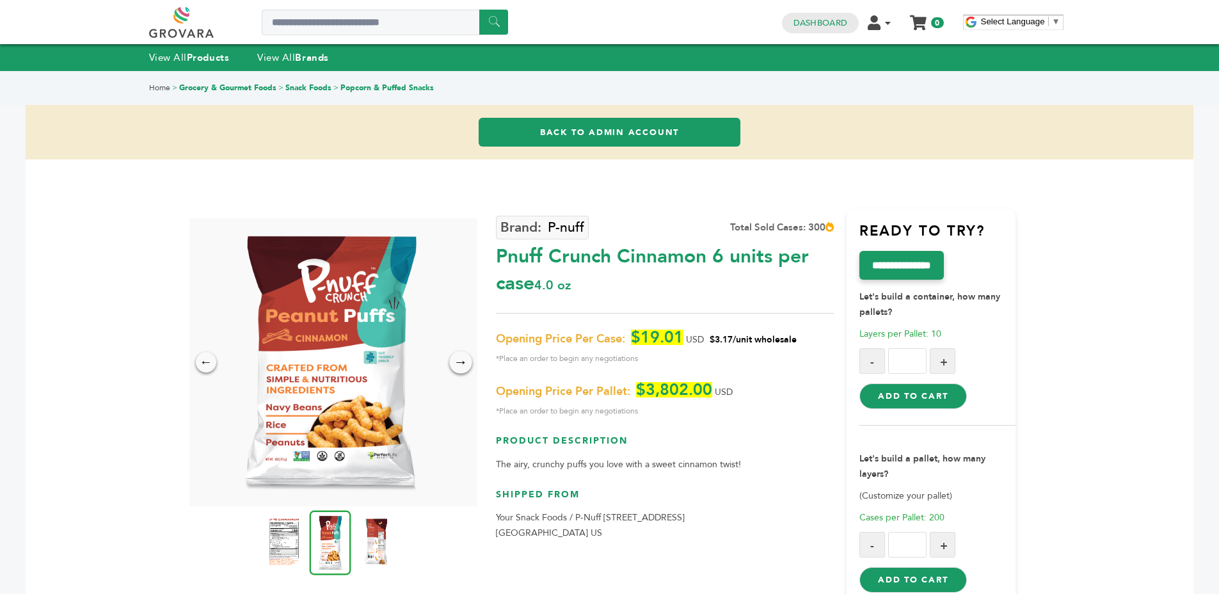
click at [465, 358] on div "→" at bounding box center [460, 362] width 22 height 22
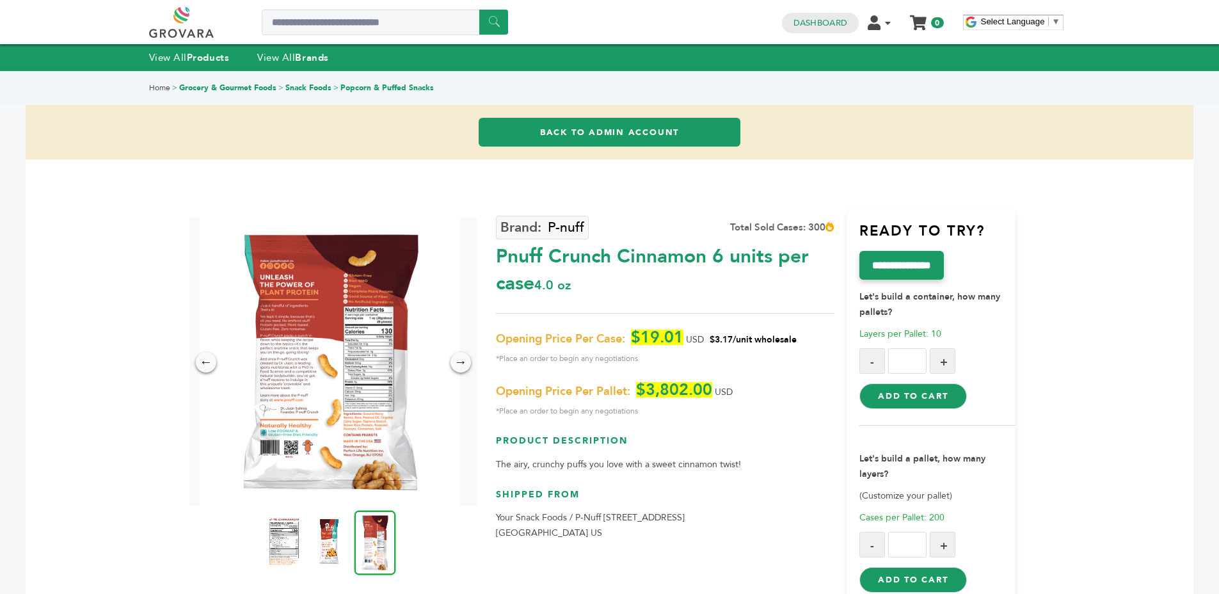
click at [521, 178] on div "← → × P-nuff Total Sold Cases: 300 4.0 oz USD" at bounding box center [609, 390] width 812 height 462
click at [581, 136] on link "Back to Admin Account" at bounding box center [609, 132] width 262 height 29
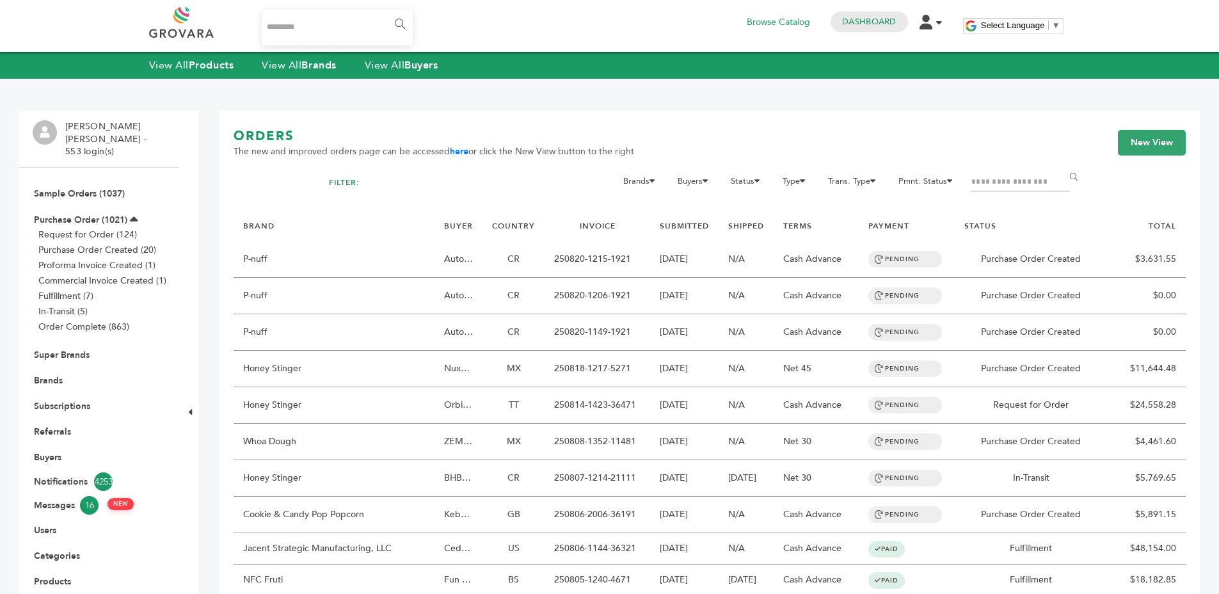
click at [1010, 185] on input "Filter by keywords" at bounding box center [1020, 182] width 99 height 18
type input "****"
click at [1061, 164] on input "******" at bounding box center [1075, 177] width 29 height 26
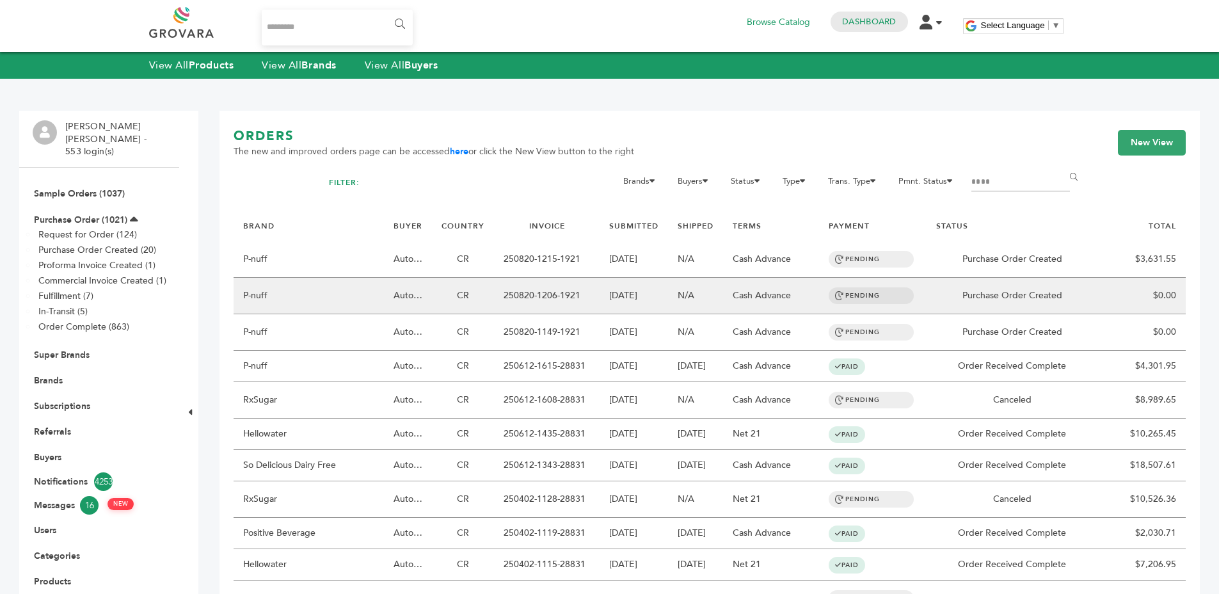
click at [637, 301] on td "[DATE]" at bounding box center [633, 296] width 68 height 36
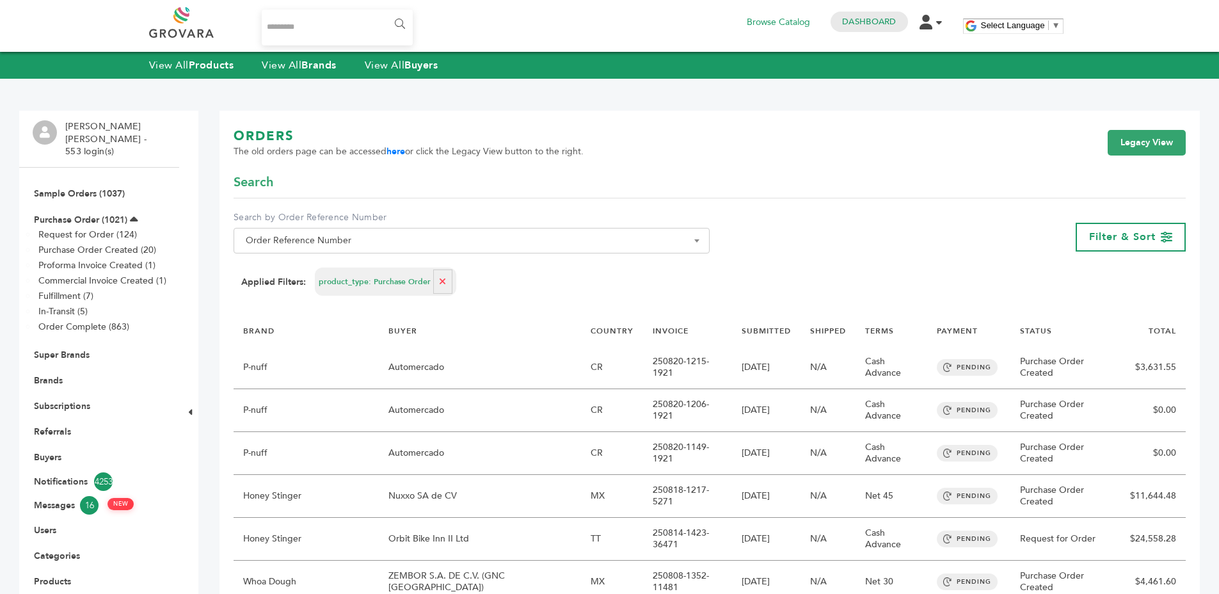
click at [441, 281] on icon "button" at bounding box center [442, 281] width 7 height 9
select select
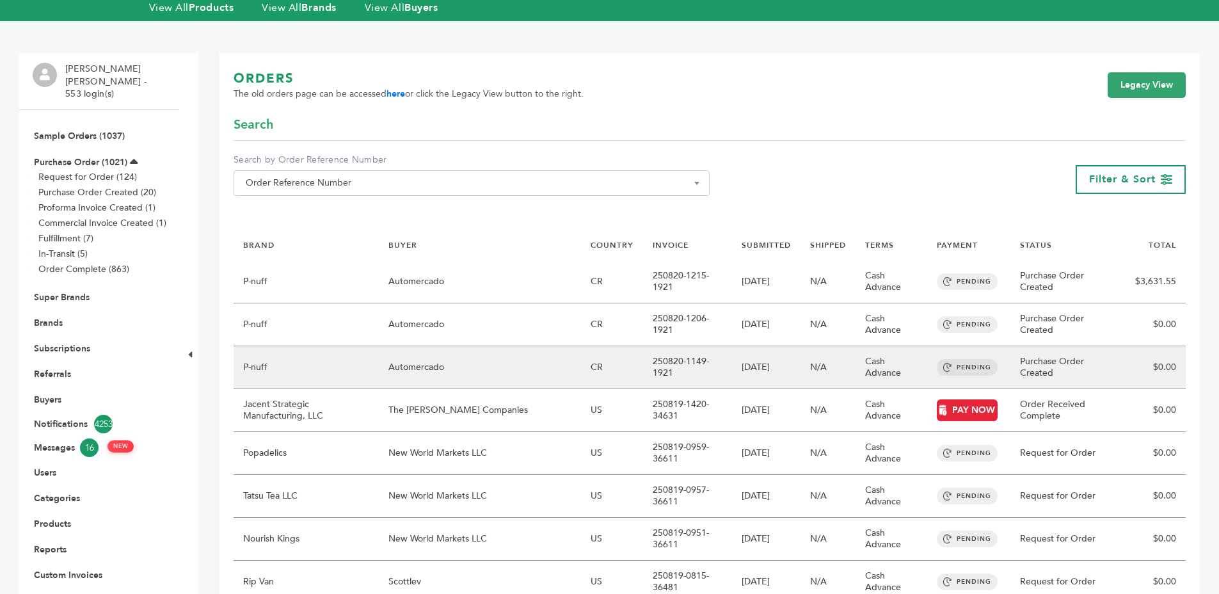
scroll to position [85, 0]
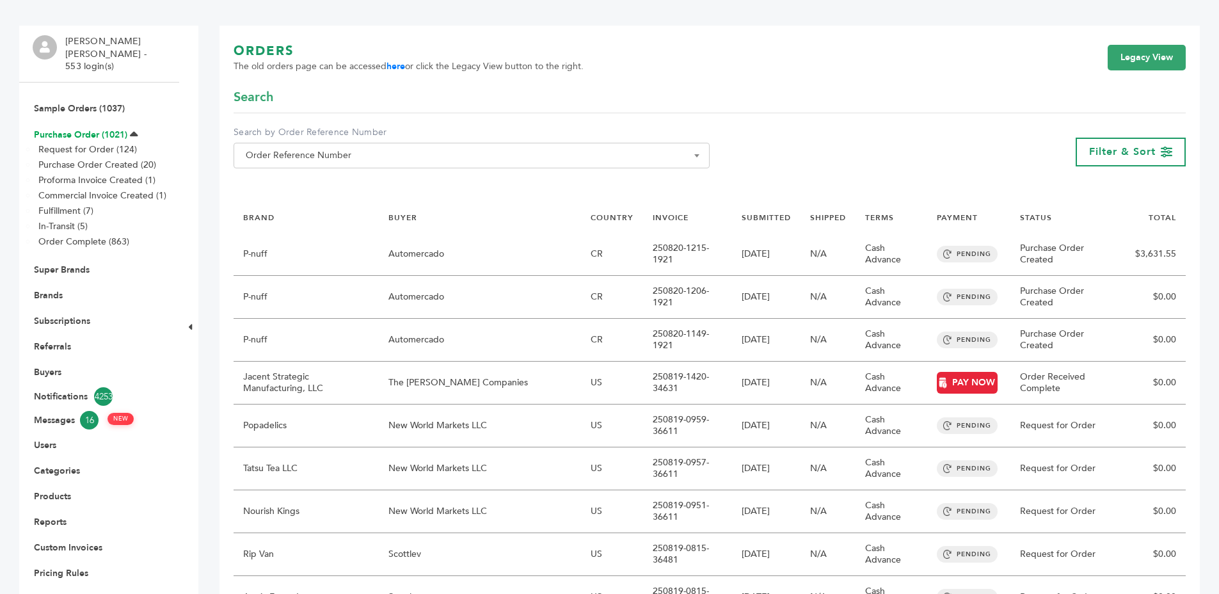
click at [43, 129] on link "Purchase Order (1021)" at bounding box center [80, 135] width 93 height 12
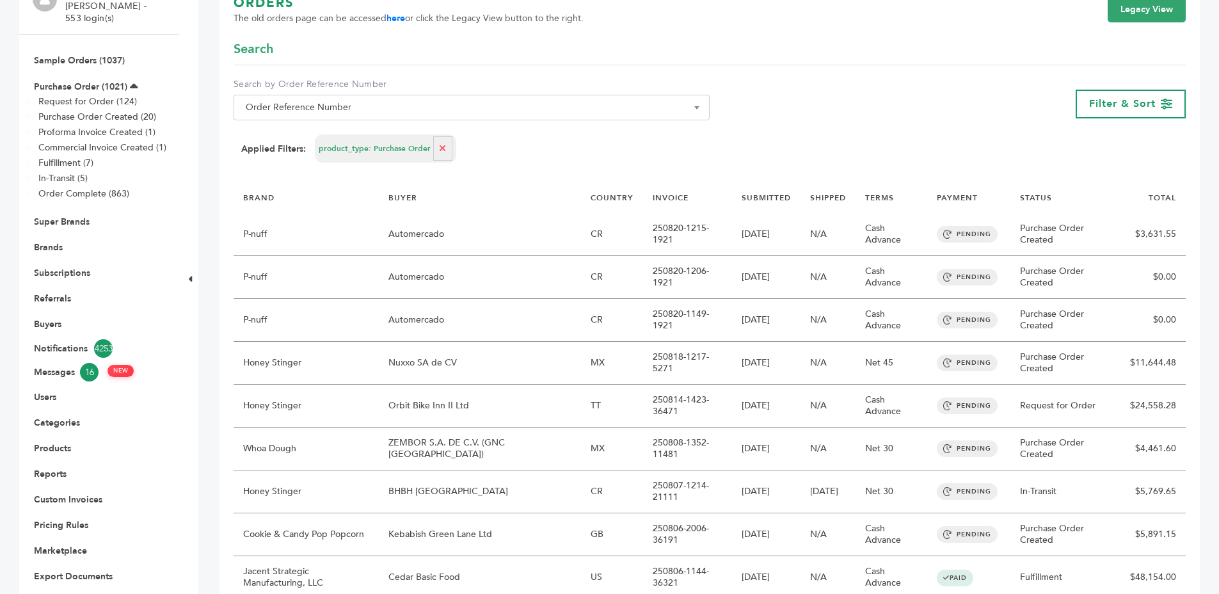
scroll to position [152, 0]
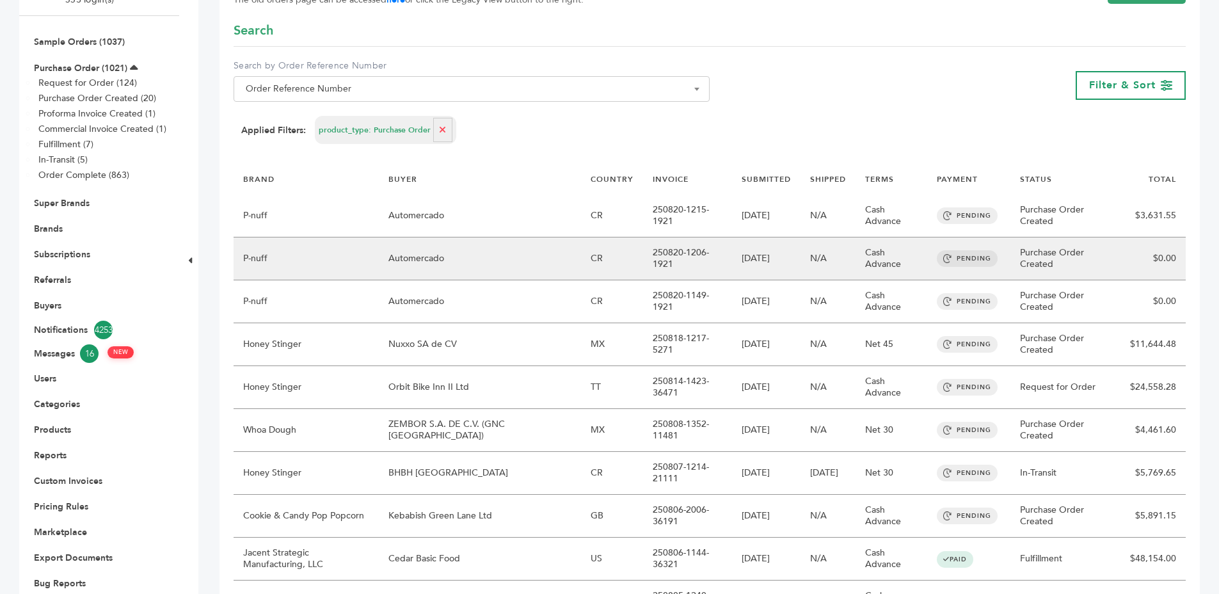
click at [643, 266] on td "250820-1206-1921" at bounding box center [687, 258] width 89 height 43
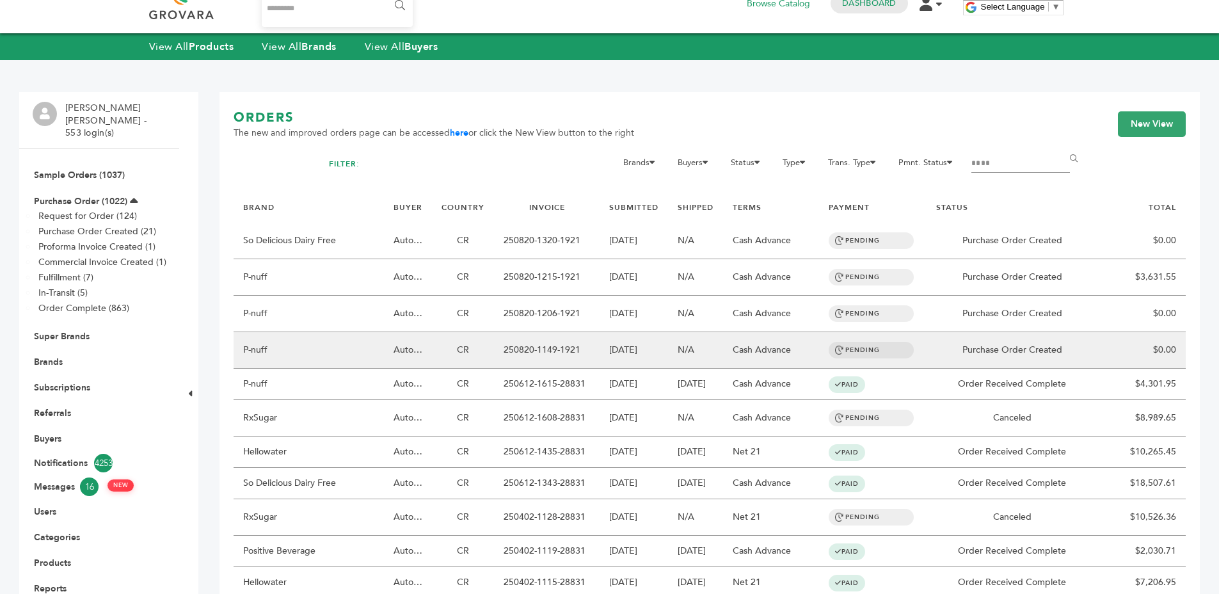
scroll to position [22, 0]
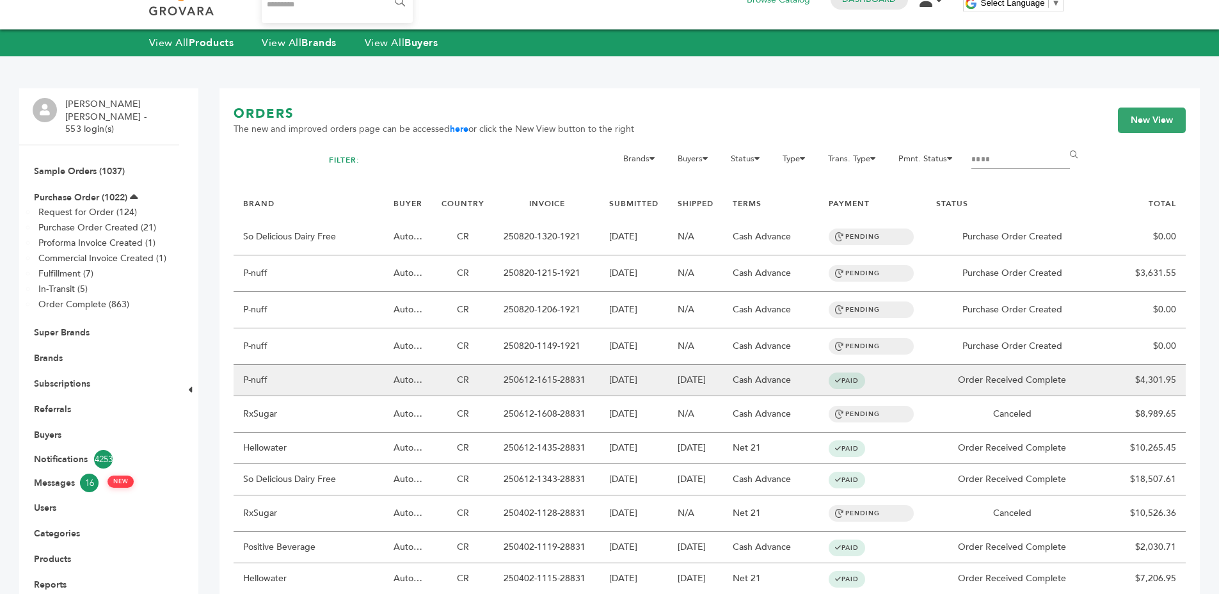
click at [579, 385] on td "250612-1615-28831" at bounding box center [547, 380] width 106 height 31
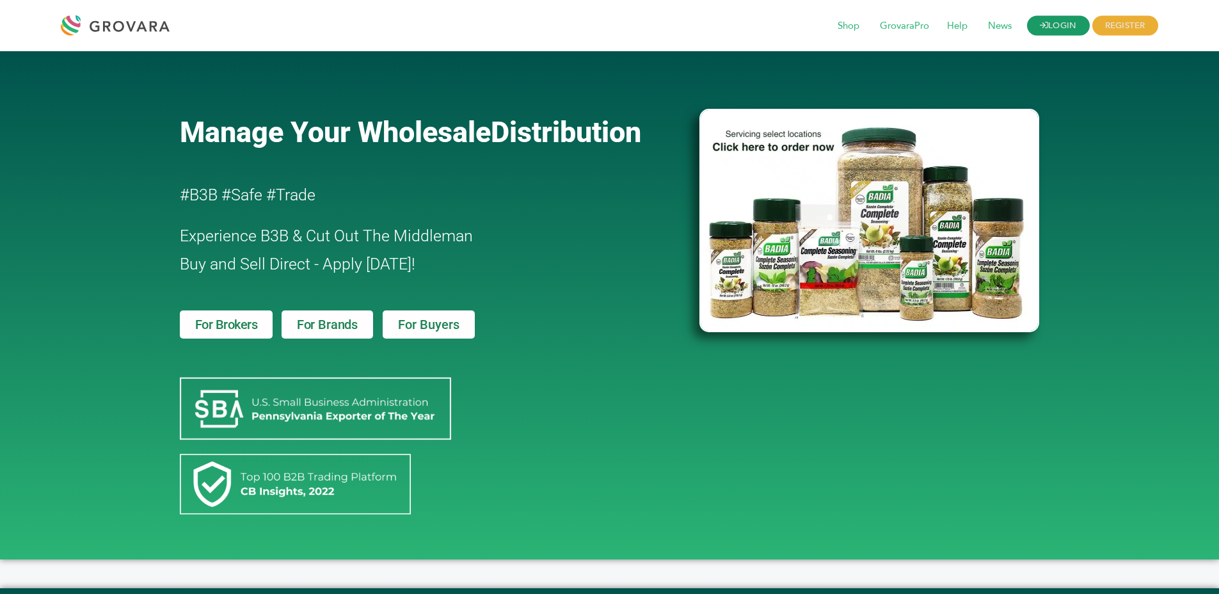
click at [1061, 28] on link "LOGIN" at bounding box center [1058, 26] width 63 height 20
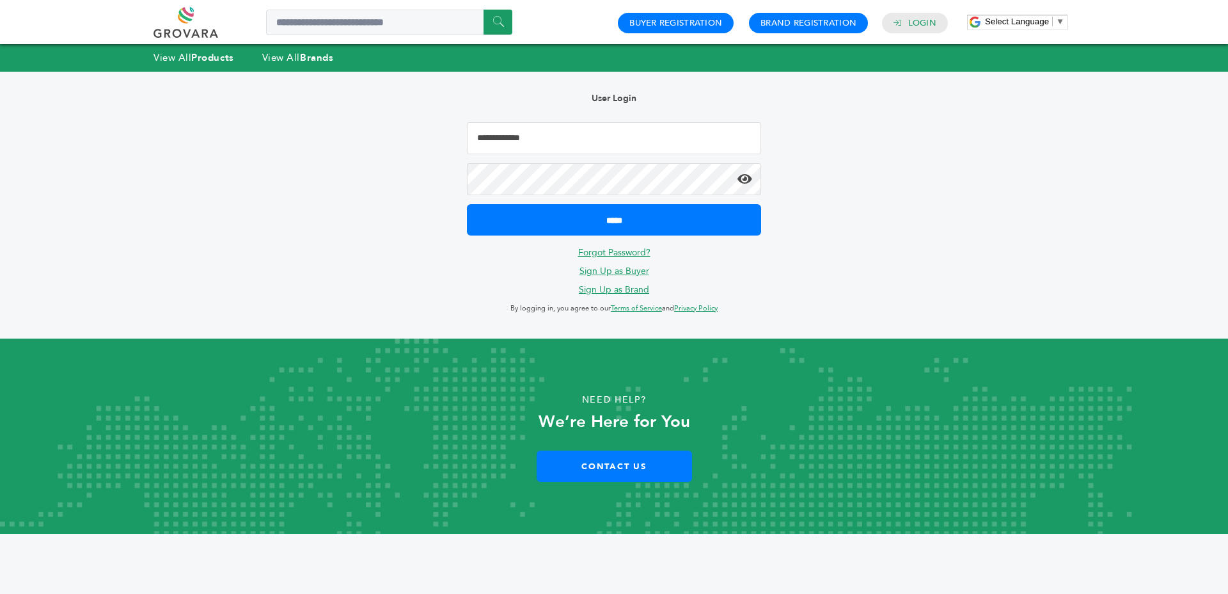
click at [623, 154] on input "Email Address" at bounding box center [614, 138] width 294 height 32
type input "**********"
click at [467, 204] on input "*****" at bounding box center [614, 219] width 294 height 31
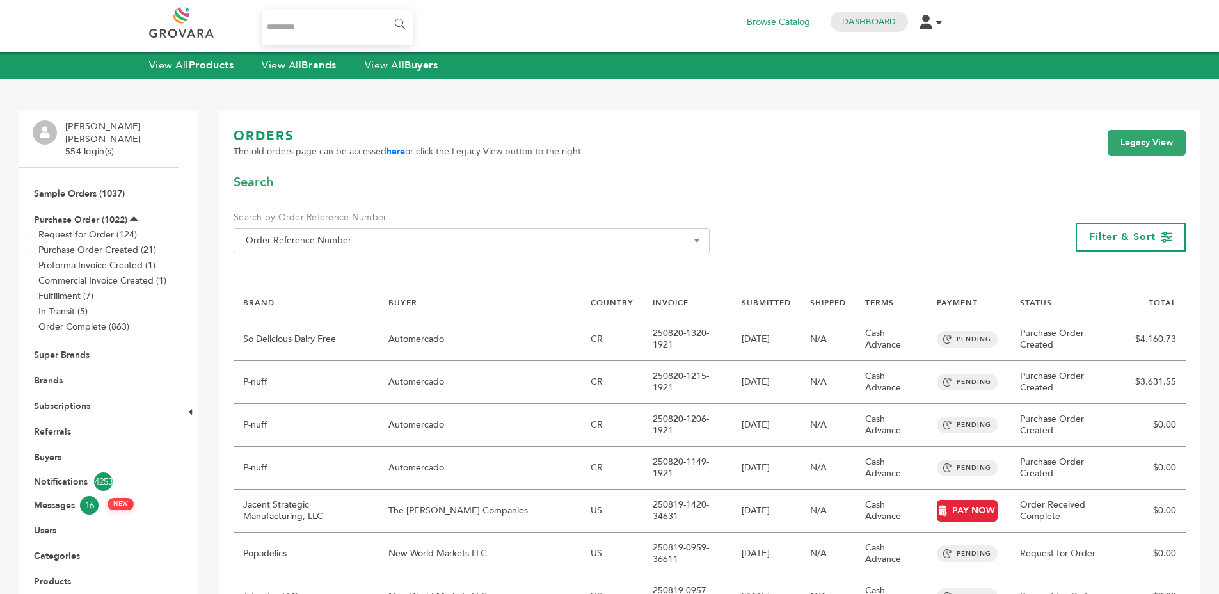
click at [381, 28] on input "Search..." at bounding box center [338, 28] width 152 height 36
type input "*******"
click at [384, 12] on input "******" at bounding box center [398, 25] width 29 height 26
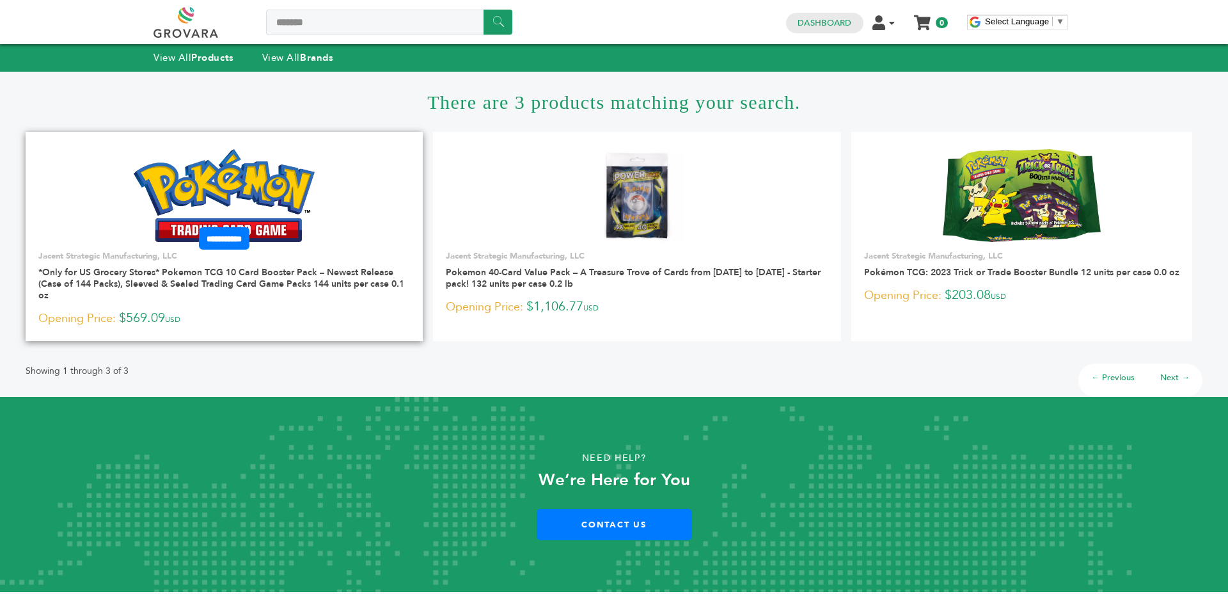
click at [274, 180] on img at bounding box center [224, 195] width 181 height 92
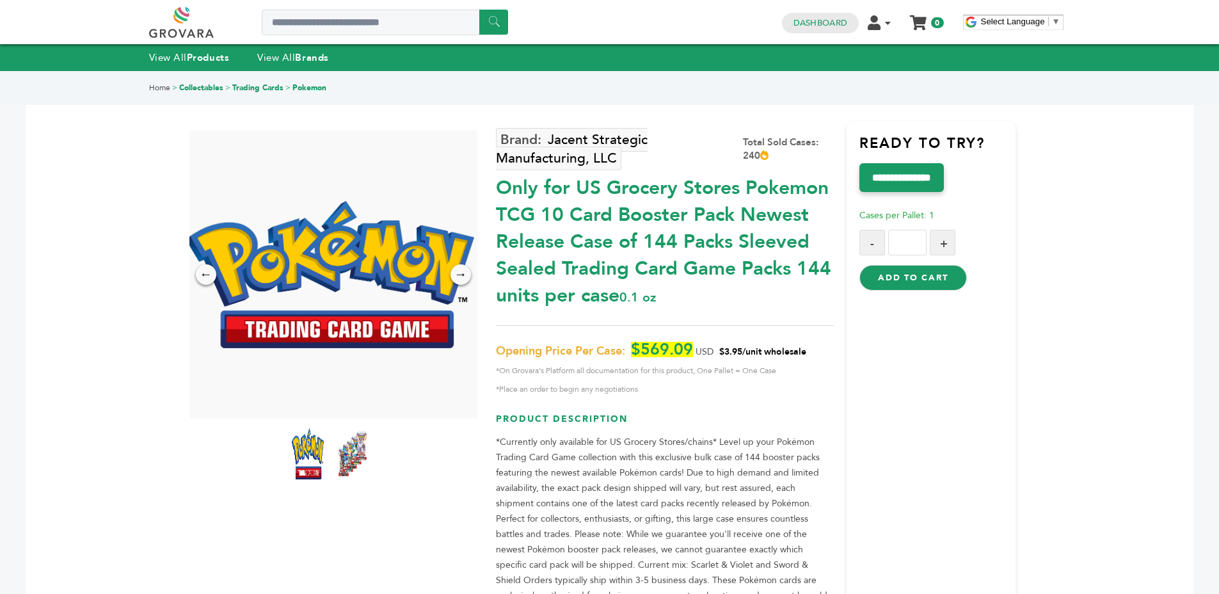
click at [588, 238] on div "Only for US Grocery Stores Pokemon TCG 10 Card Booster Pack Newest Release Case…" at bounding box center [665, 238] width 338 height 141
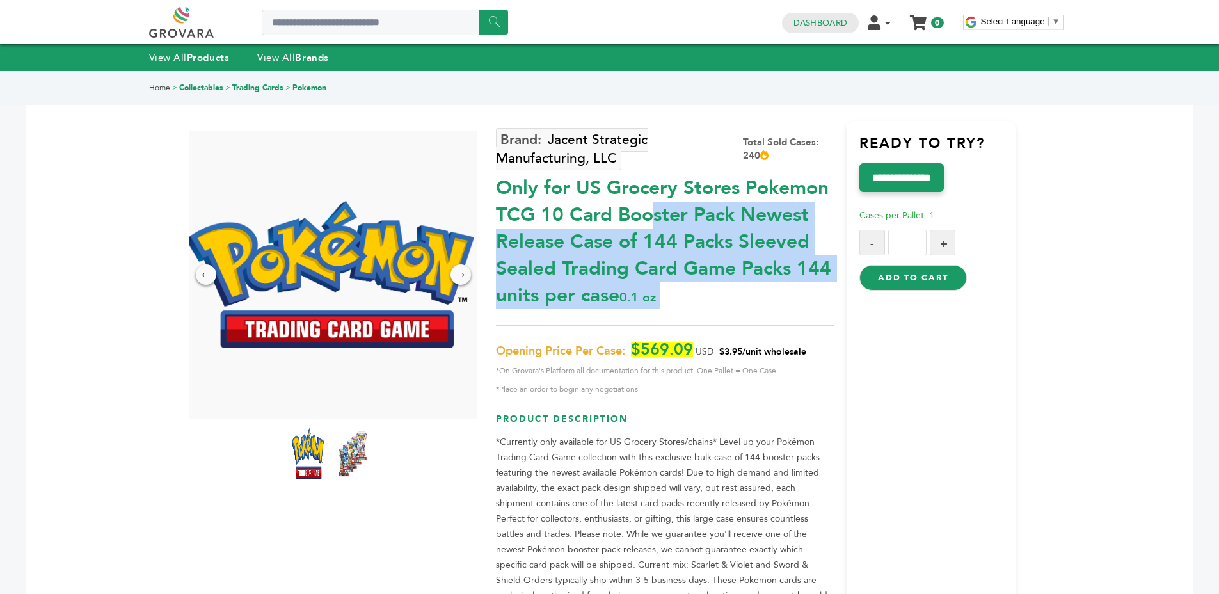
drag, startPoint x: 588, startPoint y: 238, endPoint x: 690, endPoint y: 244, distance: 101.9
click at [594, 238] on div "Only for US Grocery Stores Pokemon TCG 10 Card Booster Pack Newest Release Case…" at bounding box center [665, 238] width 338 height 141
click at [692, 244] on div "Only for US Grocery Stores Pokemon TCG 10 Card Booster Pack Newest Release Case…" at bounding box center [665, 238] width 338 height 141
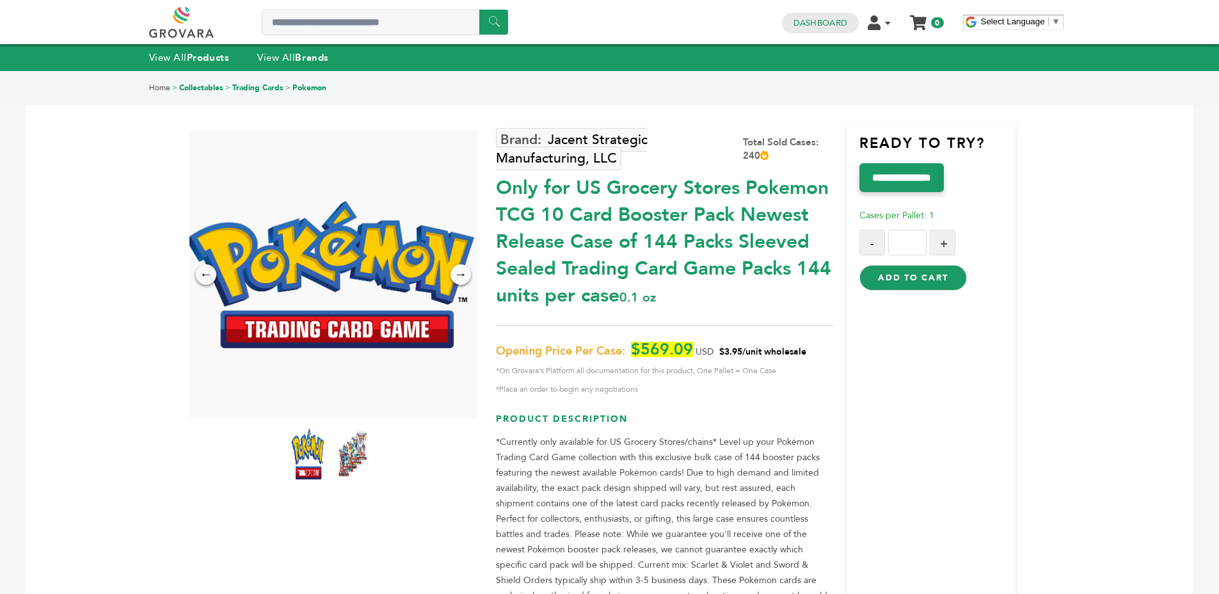
click at [779, 148] on div "Total Sold Cases: 240" at bounding box center [788, 149] width 91 height 27
click at [782, 154] on div "Total Sold Cases: 240" at bounding box center [788, 149] width 91 height 27
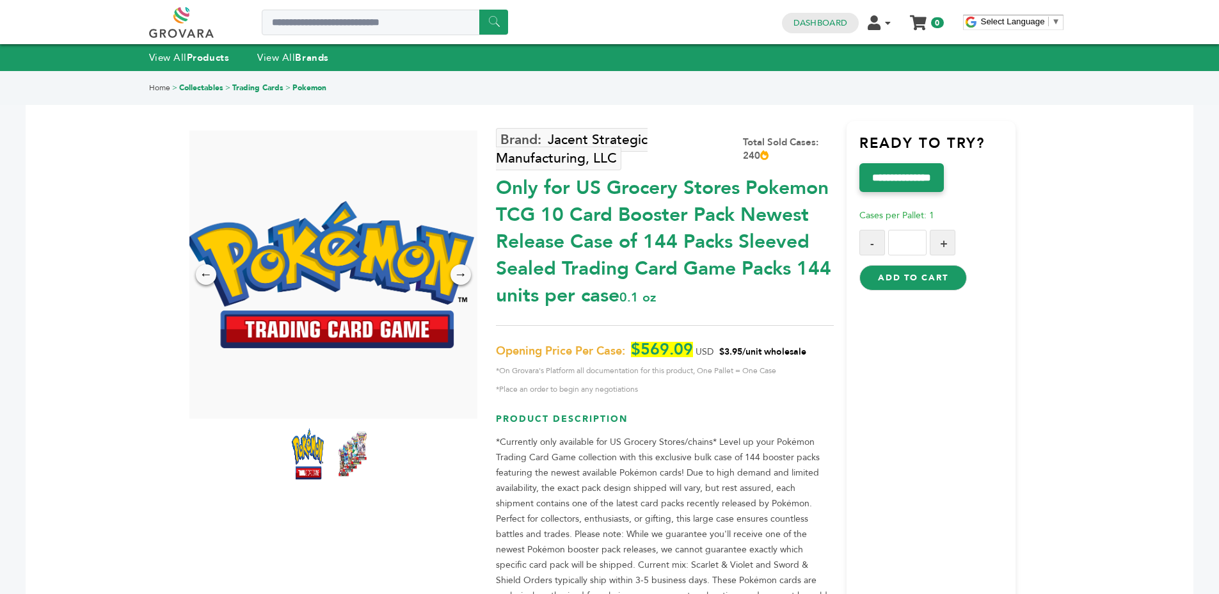
click at [782, 154] on div "Total Sold Cases: 240" at bounding box center [788, 149] width 91 height 27
click at [782, 150] on div "Total Sold Cases: 240" at bounding box center [788, 149] width 91 height 27
click at [777, 145] on div "Total Sold Cases: 240" at bounding box center [788, 149] width 91 height 27
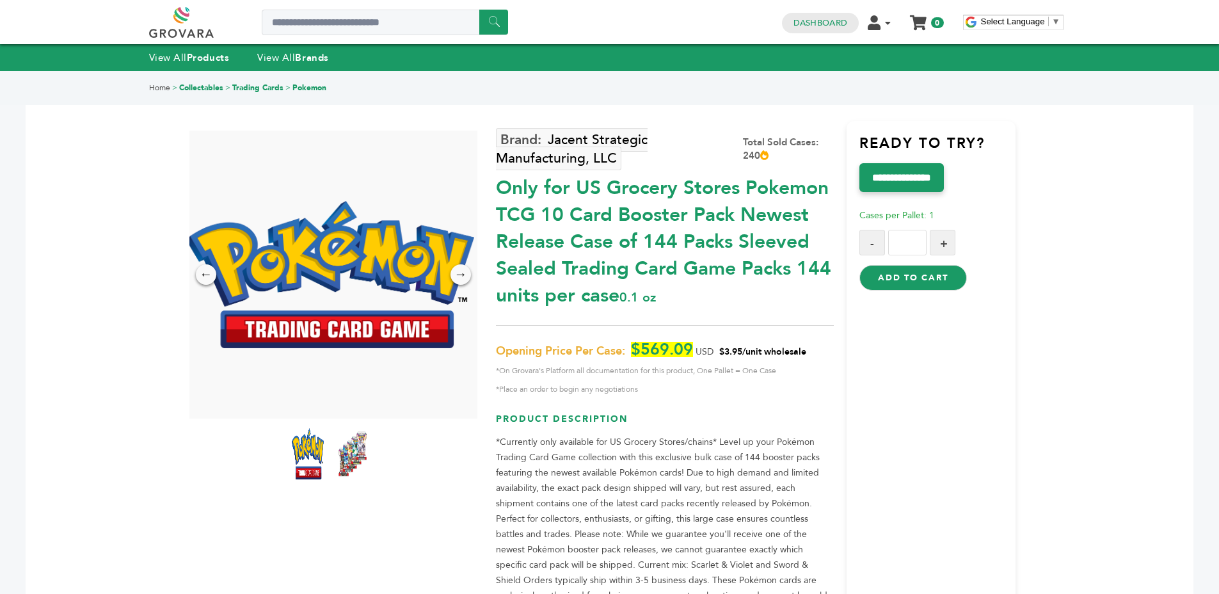
click at [777, 145] on div "Total Sold Cases: 240" at bounding box center [788, 149] width 91 height 27
click at [778, 150] on div "Total Sold Cases: 240" at bounding box center [788, 149] width 91 height 27
click at [791, 20] on h4 "Dashboard" at bounding box center [820, 23] width 77 height 20
click at [798, 24] on link "Dashboard" at bounding box center [820, 23] width 54 height 12
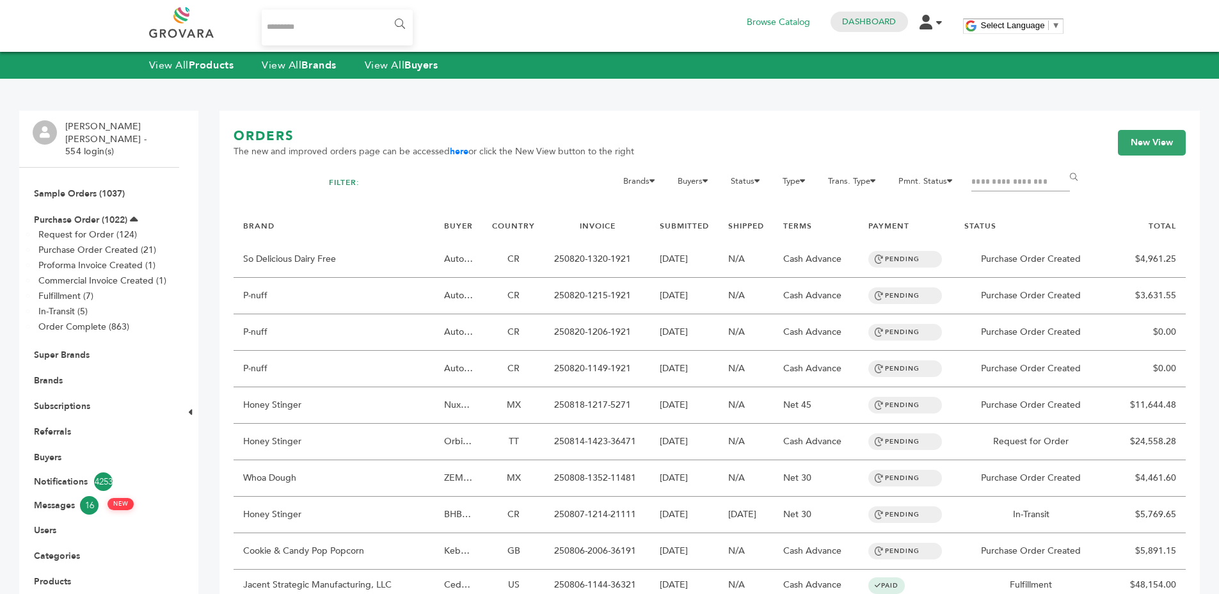
drag, startPoint x: 500, startPoint y: 181, endPoint x: 594, endPoint y: 179, distance: 94.7
click at [505, 181] on div "FILTER: Brands 1 13 4Buddies A1C Drink, Inc. Aayz Trading FZE ABC holding abcde…" at bounding box center [709, 192] width 761 height 38
click at [517, 187] on div "FILTER: Brands 1 13 4Buddies A1C Drink, Inc. Aayz Trading FZE ABC holding abcde…" at bounding box center [709, 192] width 761 height 38
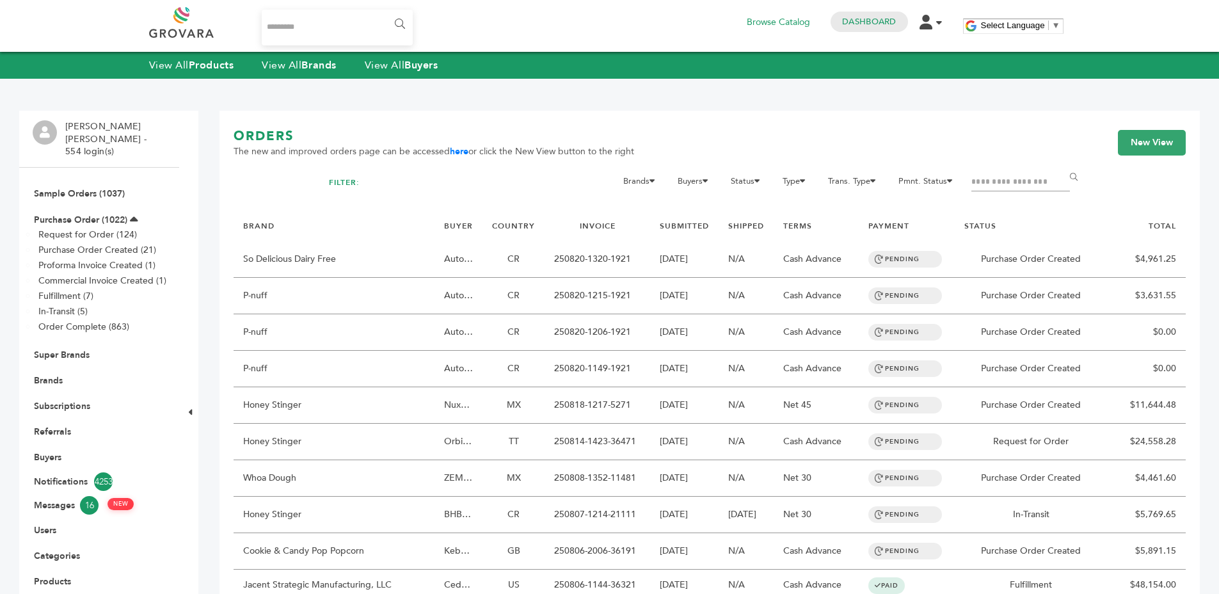
click at [243, 139] on h1 "ORDERS" at bounding box center [433, 136] width 400 height 18
click at [269, 150] on span "The new and improved orders page can be accessed here or click the New View but…" at bounding box center [433, 151] width 400 height 13
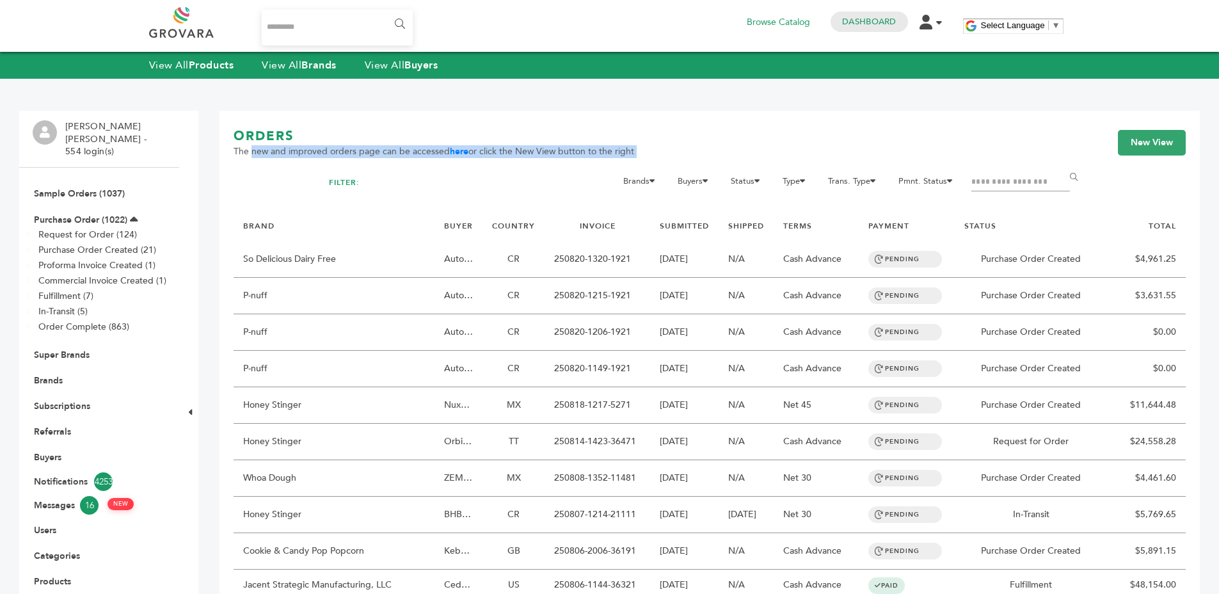
click at [269, 150] on span "The new and improved orders page can be accessed here or click the New View but…" at bounding box center [433, 151] width 400 height 13
click at [308, 150] on span "The new and improved orders page can be accessed here or click the New View but…" at bounding box center [433, 151] width 400 height 13
drag, startPoint x: 308, startPoint y: 150, endPoint x: 390, endPoint y: 152, distance: 81.9
click at [313, 152] on span "The new and improved orders page can be accessed here or click the New View but…" at bounding box center [433, 151] width 400 height 13
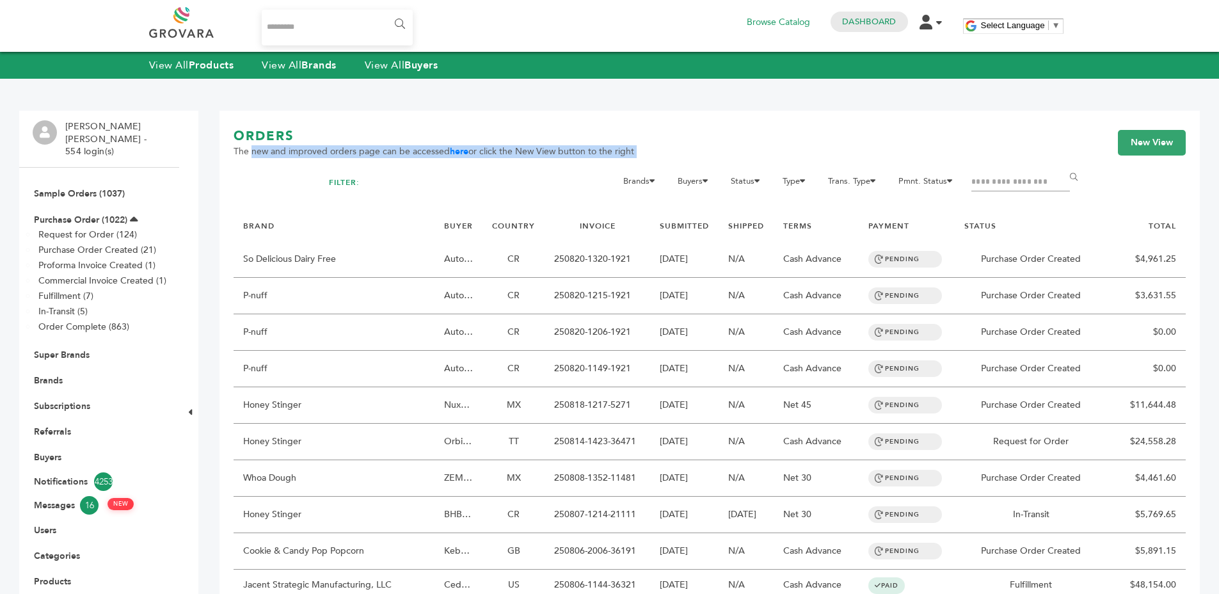
click at [390, 152] on span "The new and improved orders page can be accessed here or click the New View but…" at bounding box center [433, 151] width 400 height 13
drag, startPoint x: 390, startPoint y: 152, endPoint x: 418, endPoint y: 151, distance: 28.2
click at [394, 152] on span "The new and improved orders page can be accessed here or click the New View but…" at bounding box center [433, 151] width 400 height 13
click at [418, 151] on span "The new and improved orders page can be accessed here or click the New View but…" at bounding box center [433, 151] width 400 height 13
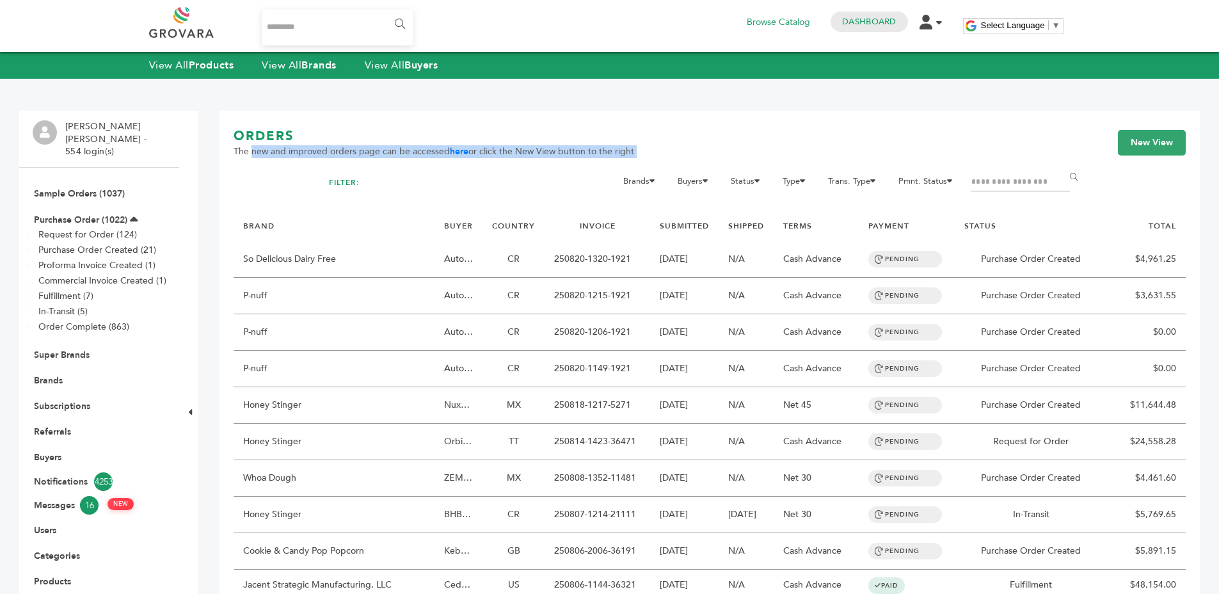
click at [418, 151] on span "The new and improved orders page can be accessed here or click the New View but…" at bounding box center [433, 151] width 400 height 13
click at [267, 32] on input "Search..." at bounding box center [338, 28] width 152 height 36
type input "*******"
click at [384, 12] on input "******" at bounding box center [398, 25] width 29 height 26
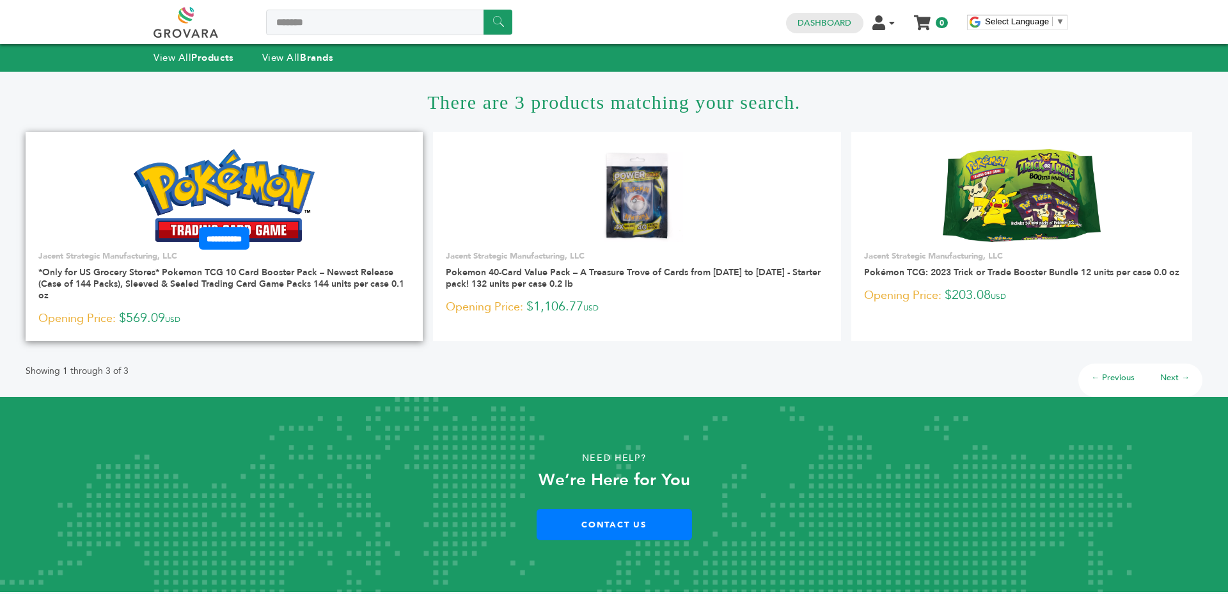
click at [273, 186] on img at bounding box center [224, 195] width 181 height 92
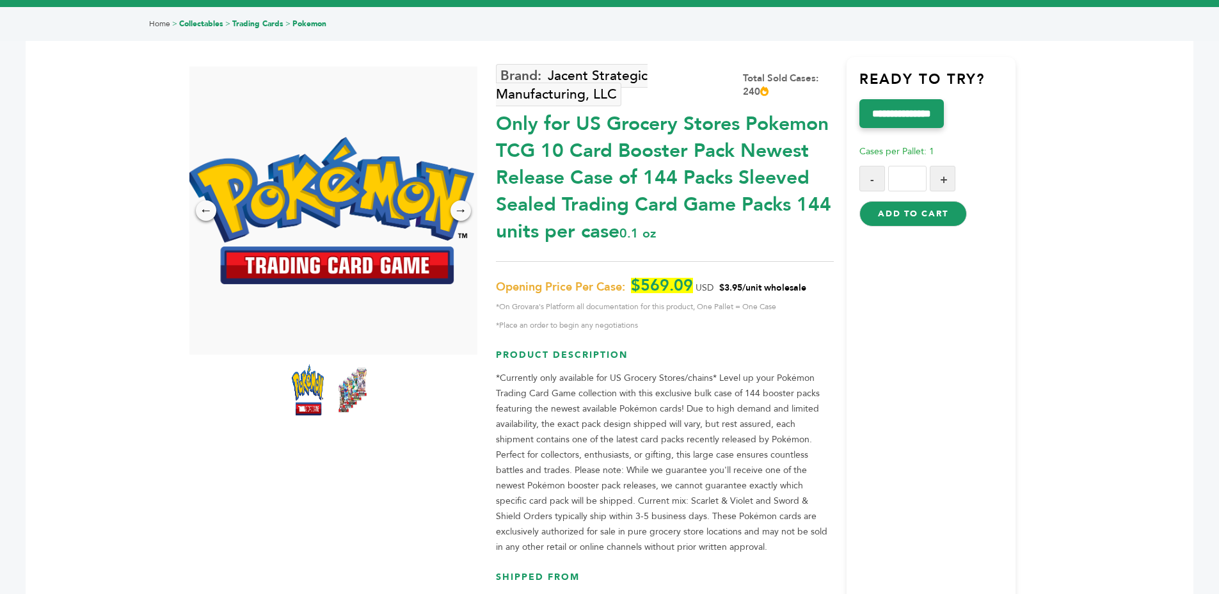
scroll to position [90, 0]
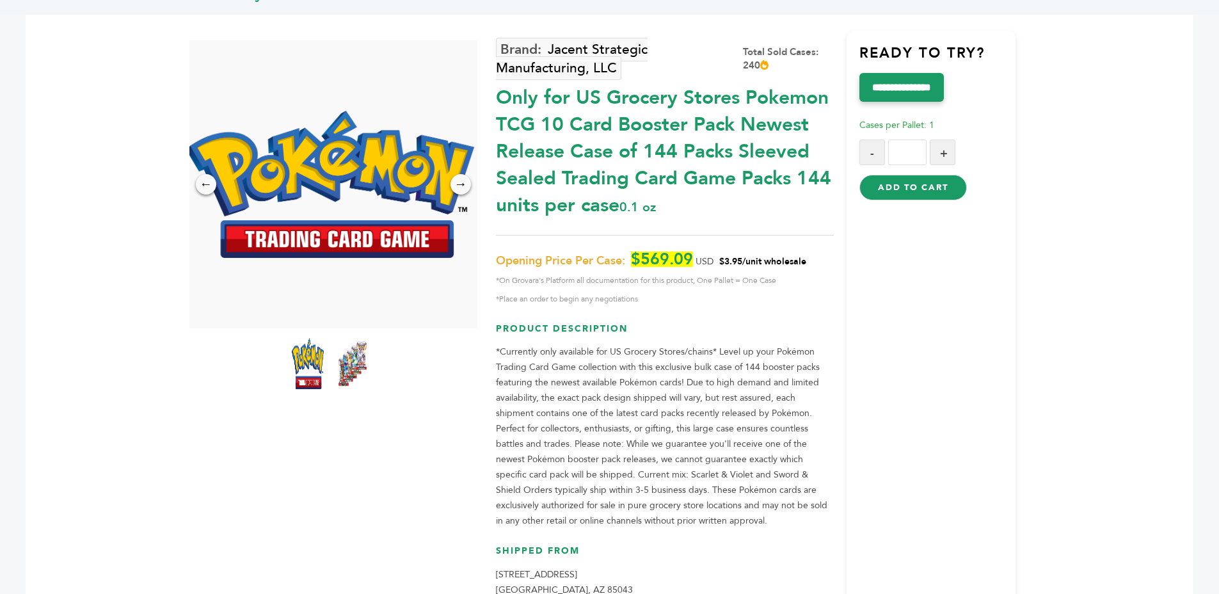
click at [617, 135] on div "Only for US Grocery Stores Pokemon TCG 10 Card Booster Pack Newest Release Case…" at bounding box center [665, 148] width 338 height 141
click at [620, 138] on div "Only for US Grocery Stores Pokemon TCG 10 Card Booster Pack Newest Release Case…" at bounding box center [665, 148] width 338 height 141
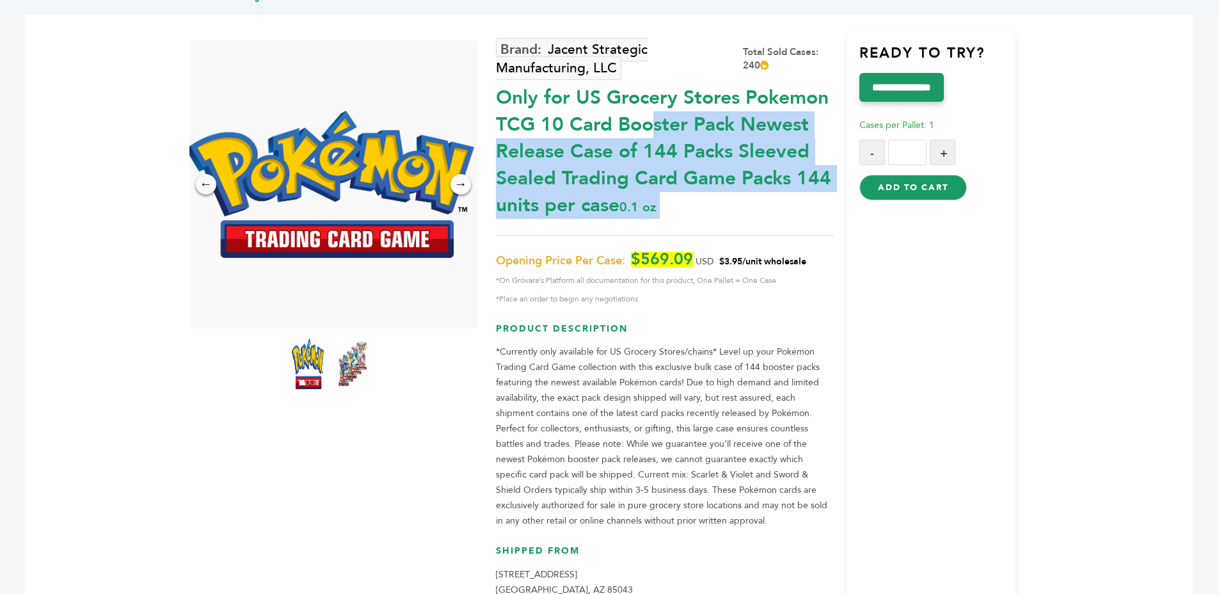
click at [620, 138] on div "Only for US Grocery Stores Pokemon TCG 10 Card Booster Pack Newest Release Case…" at bounding box center [665, 148] width 338 height 141
click at [622, 141] on div "Only for US Grocery Stores Pokemon TCG 10 Card Booster Pack Newest Release Case…" at bounding box center [665, 148] width 338 height 141
click at [667, 154] on div "Only for US Grocery Stores Pokemon TCG 10 Card Booster Pack Newest Release Case…" at bounding box center [665, 148] width 338 height 141
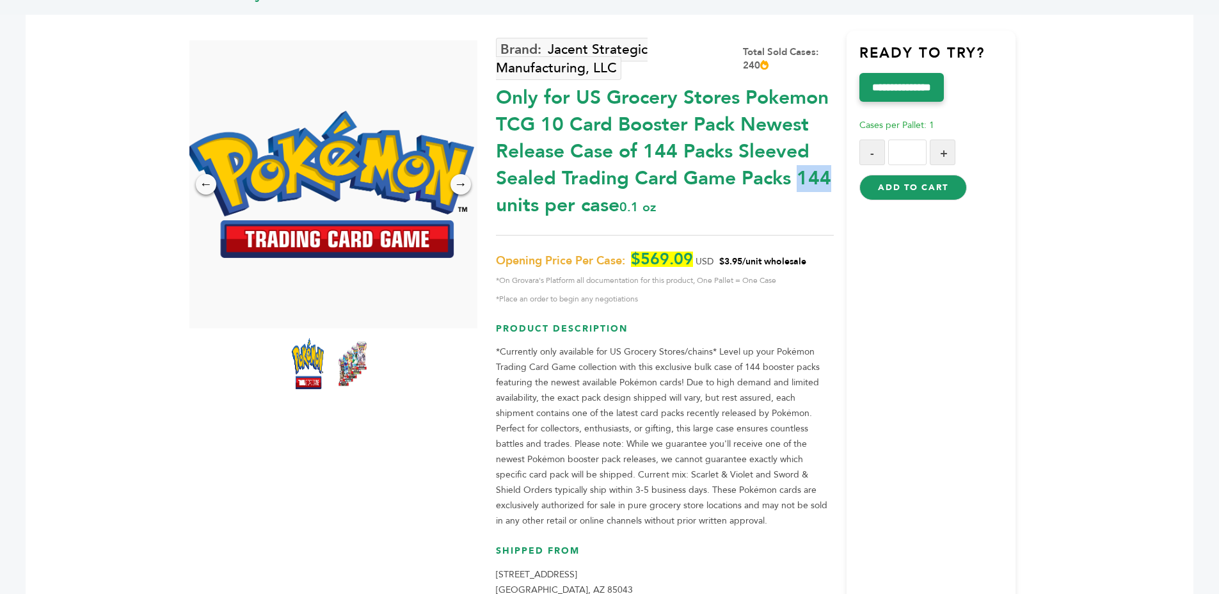
click at [667, 154] on div "Only for US Grocery Stores Pokemon TCG 10 Card Booster Pack Newest Release Case…" at bounding box center [665, 148] width 338 height 141
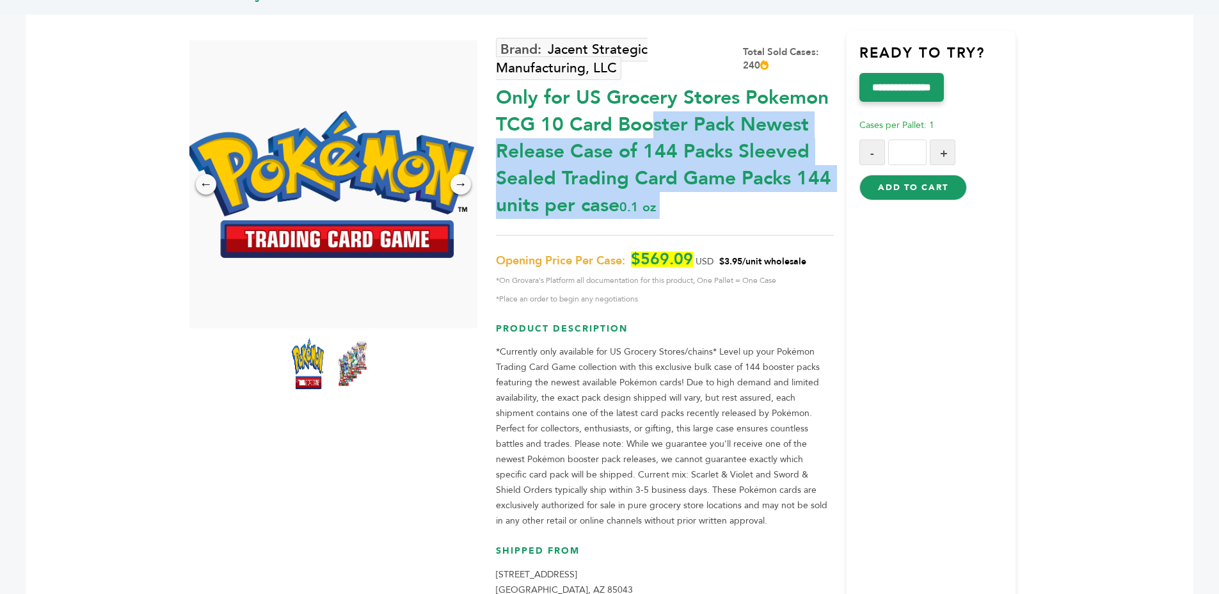
click at [667, 154] on div "Only for US Grocery Stores Pokemon TCG 10 Card Booster Pack Newest Release Case…" at bounding box center [665, 148] width 338 height 141
click at [736, 174] on div "Only for US Grocery Stores Pokemon TCG 10 Card Booster Pack Newest Release Case…" at bounding box center [665, 148] width 338 height 141
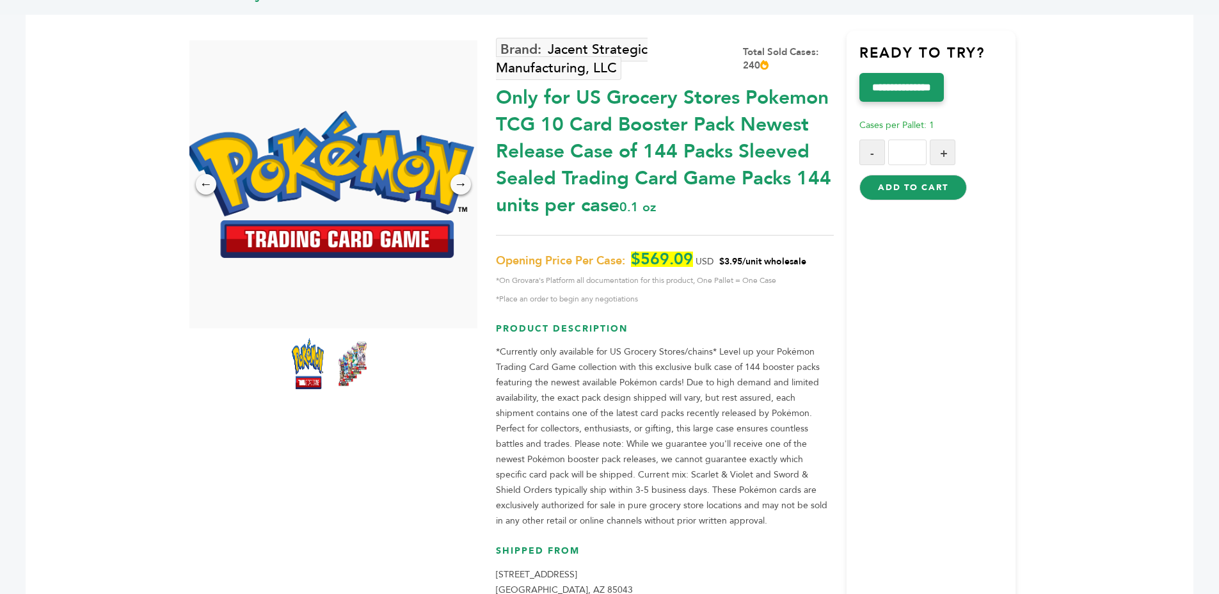
click at [736, 174] on div "Only for US Grocery Stores Pokemon TCG 10 Card Booster Pack Newest Release Case…" at bounding box center [665, 148] width 338 height 141
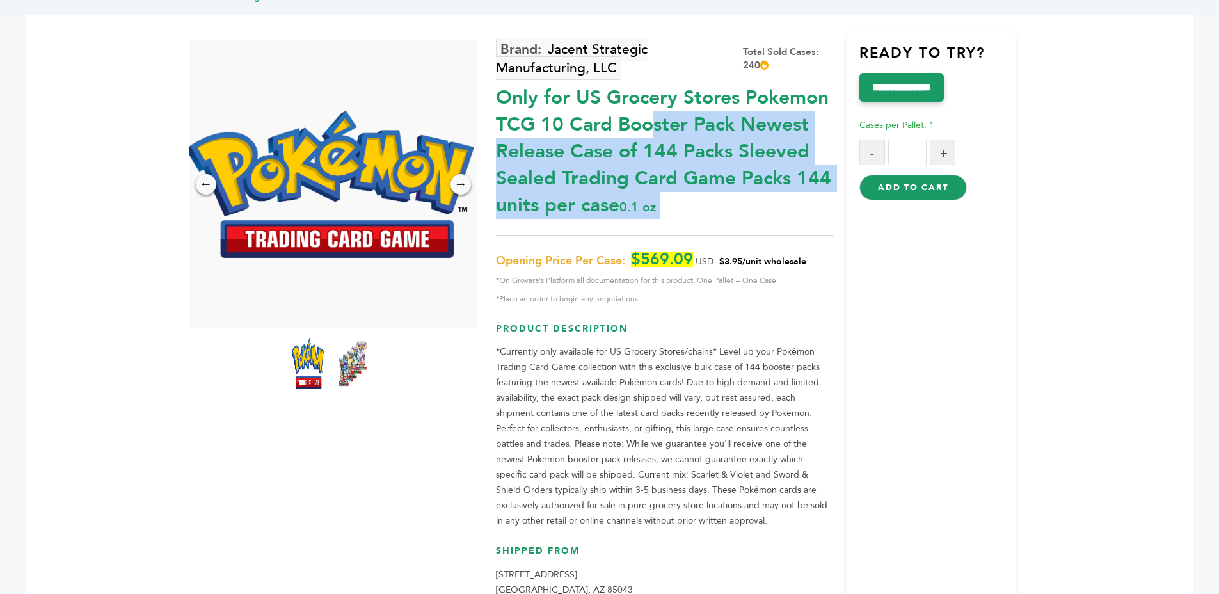
click at [736, 174] on div "Only for US Grocery Stores Pokemon TCG 10 Card Booster Pack Newest Release Case…" at bounding box center [665, 148] width 338 height 141
click at [601, 171] on div "Only for US Grocery Stores Pokemon TCG 10 Card Booster Pack Newest Release Case…" at bounding box center [665, 148] width 338 height 141
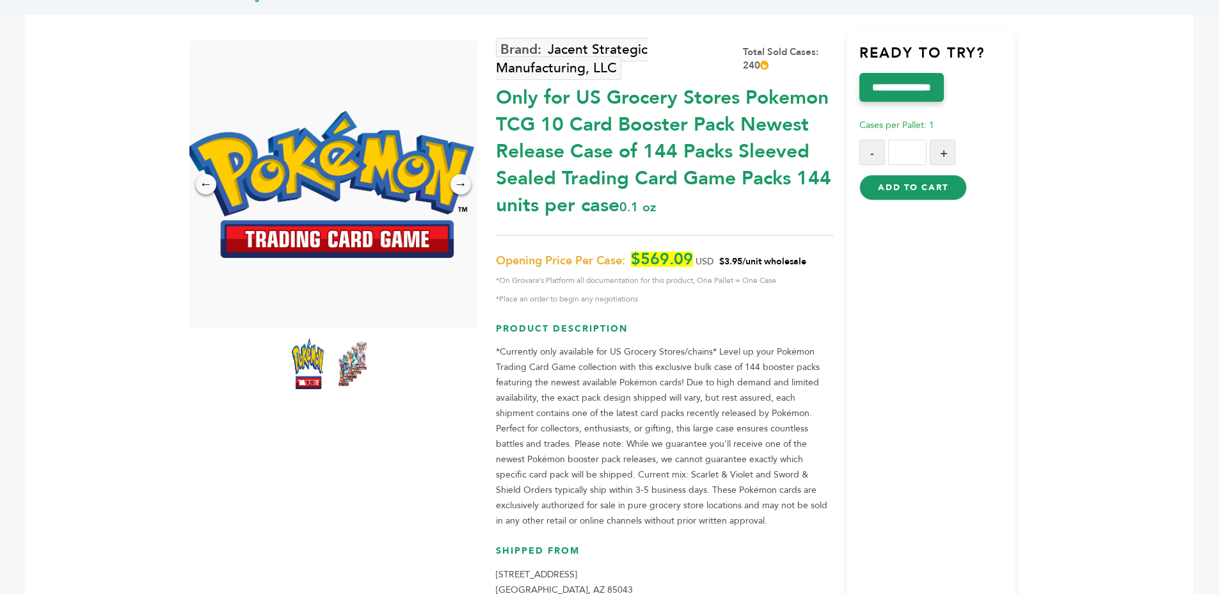
click at [601, 171] on div "Only for US Grocery Stores Pokemon TCG 10 Card Booster Pack Newest Release Case…" at bounding box center [665, 148] width 338 height 141
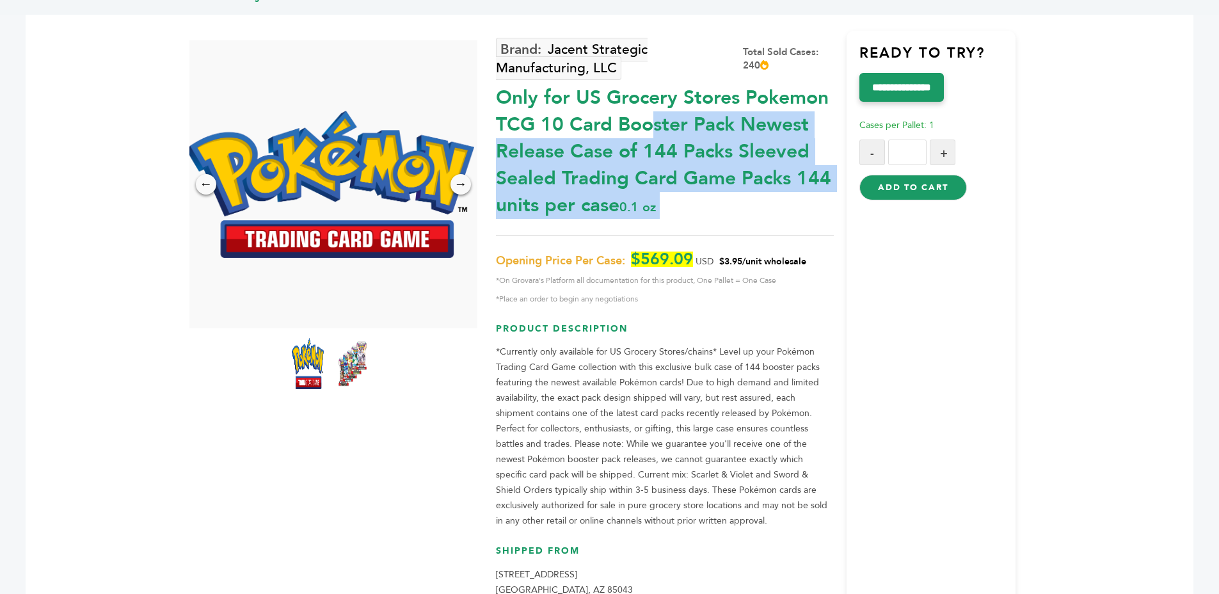
click at [601, 171] on div "Only for US Grocery Stores Pokemon TCG 10 Card Booster Pack Newest Release Case…" at bounding box center [665, 148] width 338 height 141
click at [665, 170] on div "Only for US Grocery Stores Pokemon TCG 10 Card Booster Pack Newest Release Case…" at bounding box center [665, 148] width 338 height 141
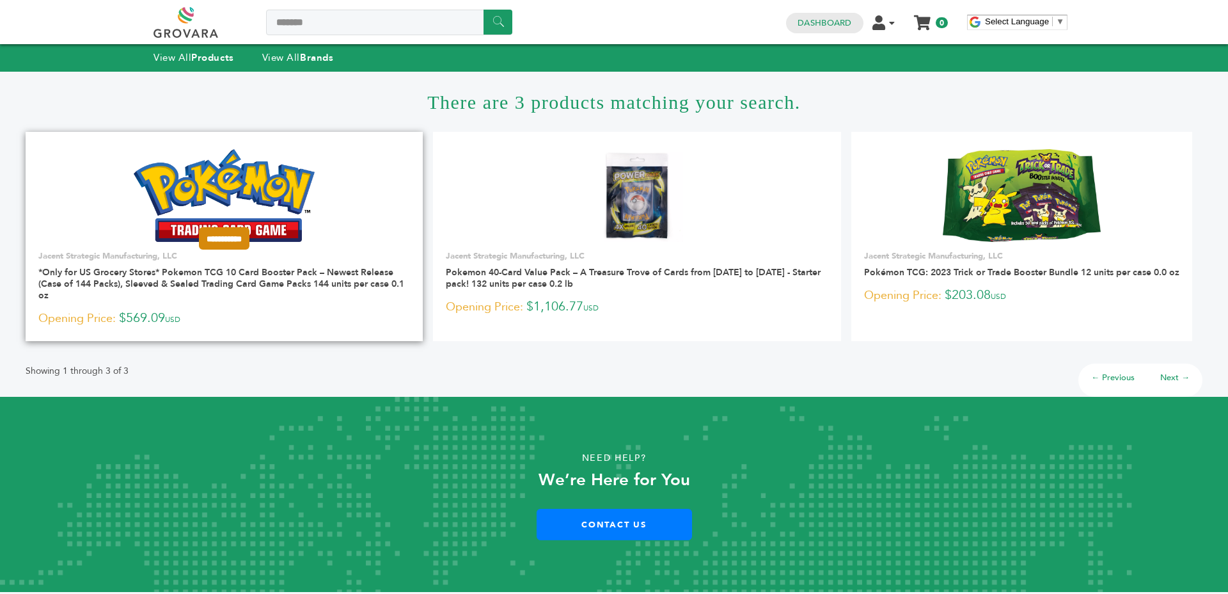
click at [235, 229] on input "**********" at bounding box center [224, 238] width 51 height 22
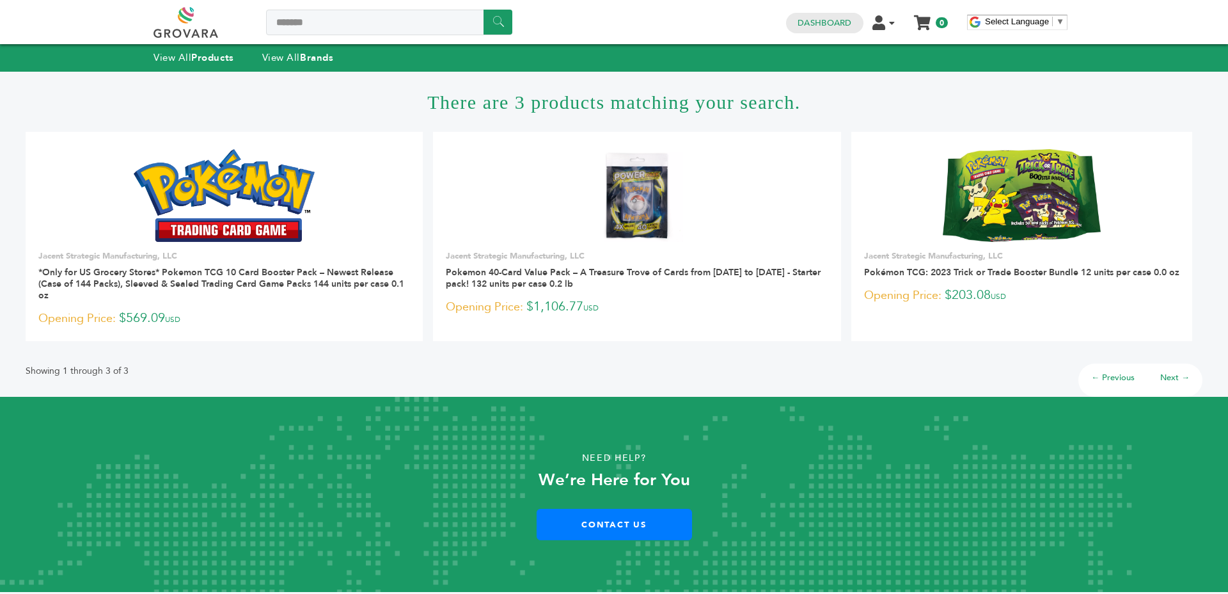
drag, startPoint x: 439, startPoint y: 358, endPoint x: 444, endPoint y: 349, distance: 10.3
click at [439, 358] on div "Showing 1 through 3 of 3 ← Previous Next →" at bounding box center [614, 375] width 1177 height 43
click at [828, 26] on link "Dashboard" at bounding box center [825, 23] width 54 height 12
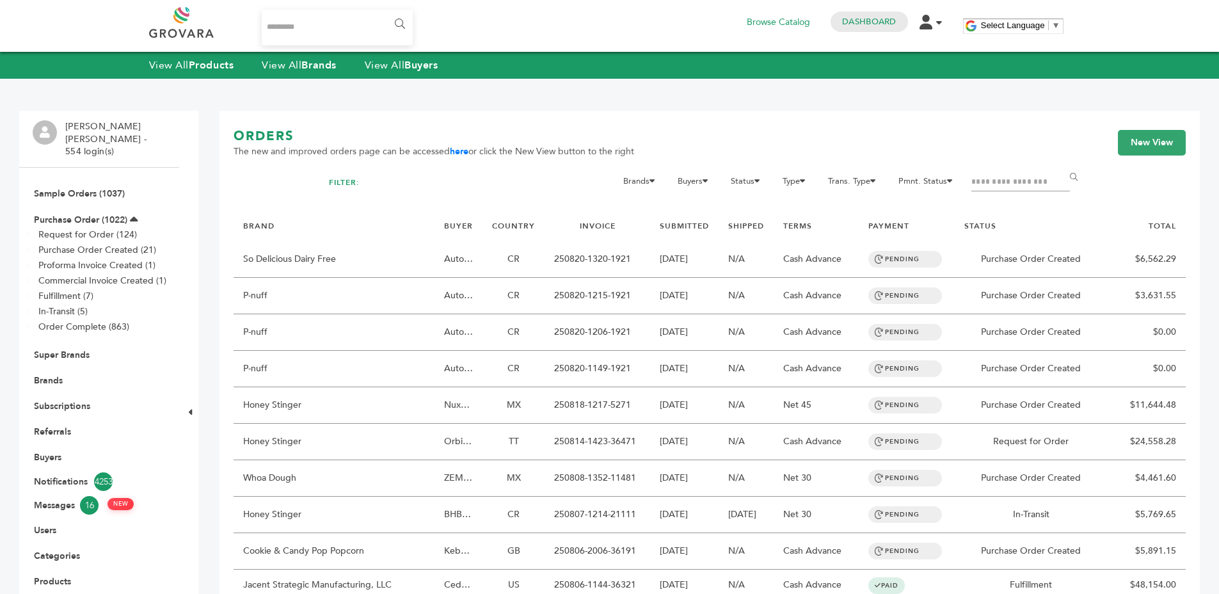
click at [317, 31] on input "Search..." at bounding box center [338, 28] width 152 height 36
type input "*******"
click at [384, 12] on input "******" at bounding box center [398, 25] width 29 height 26
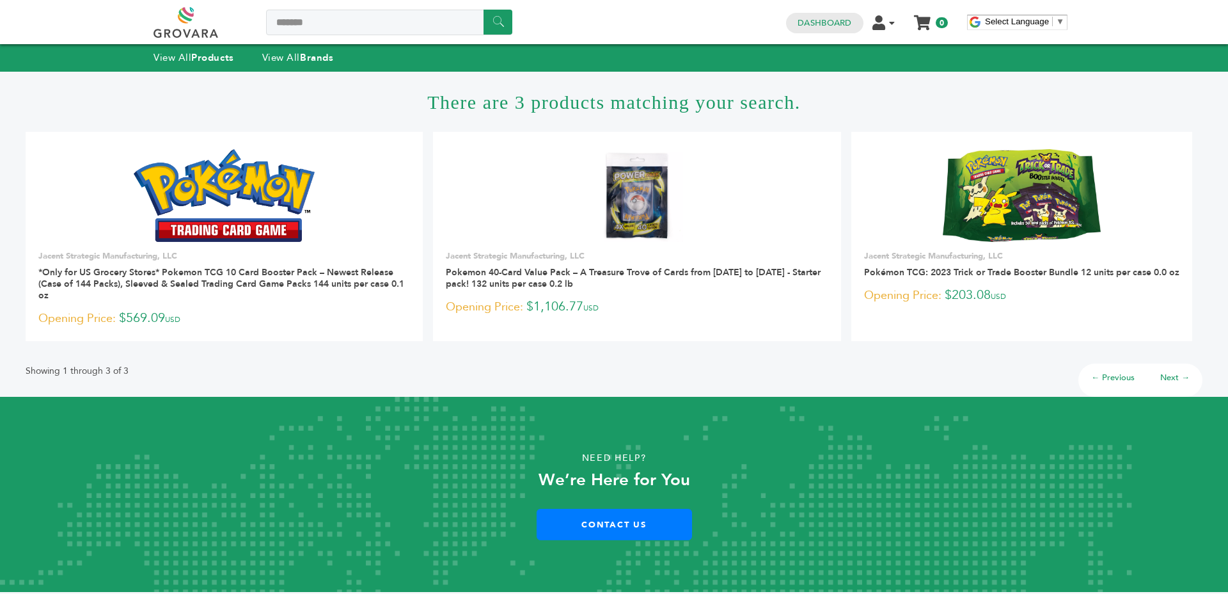
click at [700, 98] on h1 "There are 3 products matching your search." at bounding box center [614, 102] width 1177 height 60
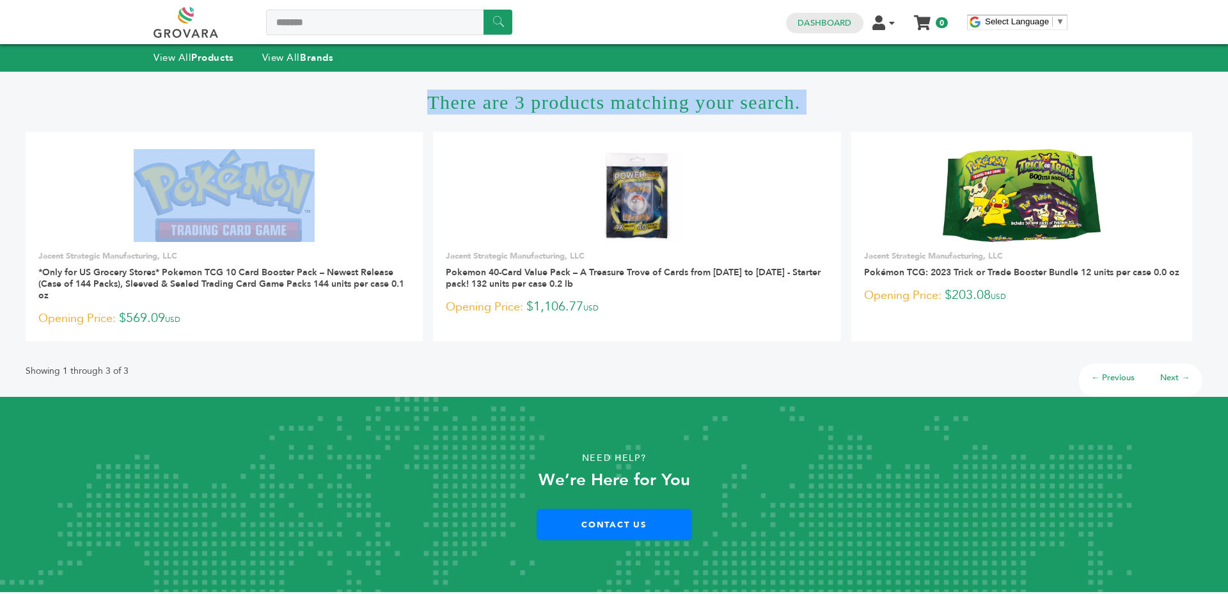
click at [700, 98] on h1 "There are 3 products matching your search." at bounding box center [614, 102] width 1177 height 60
click at [626, 102] on h1 "There are 3 products matching your search." at bounding box center [614, 102] width 1177 height 60
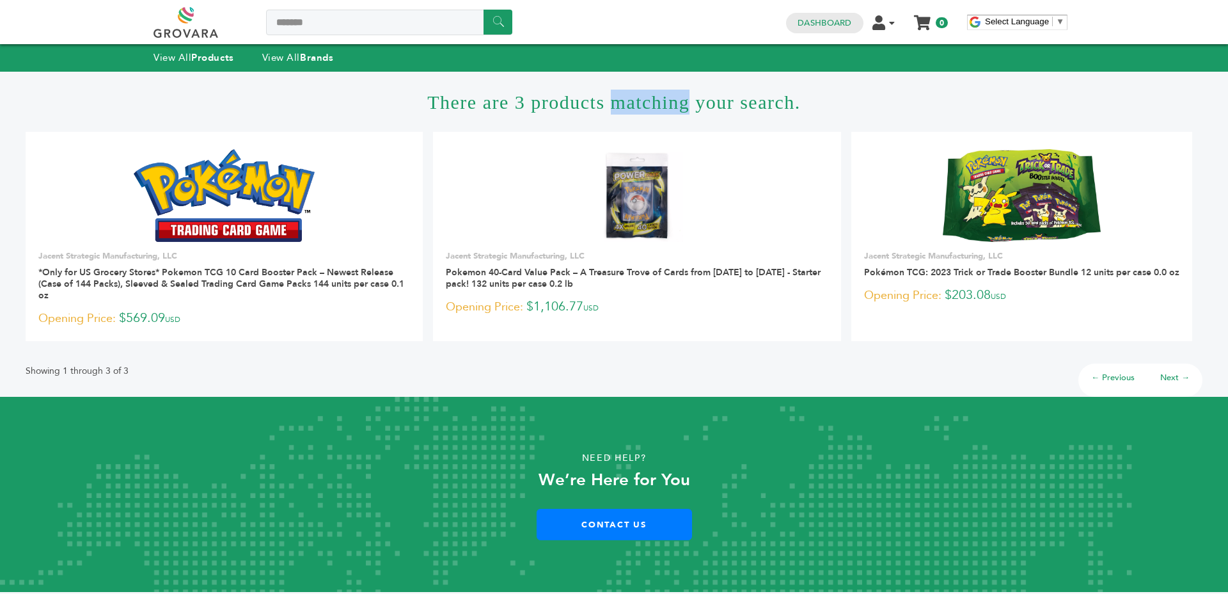
click at [626, 102] on h1 "There are 3 products matching your search." at bounding box center [614, 102] width 1177 height 60
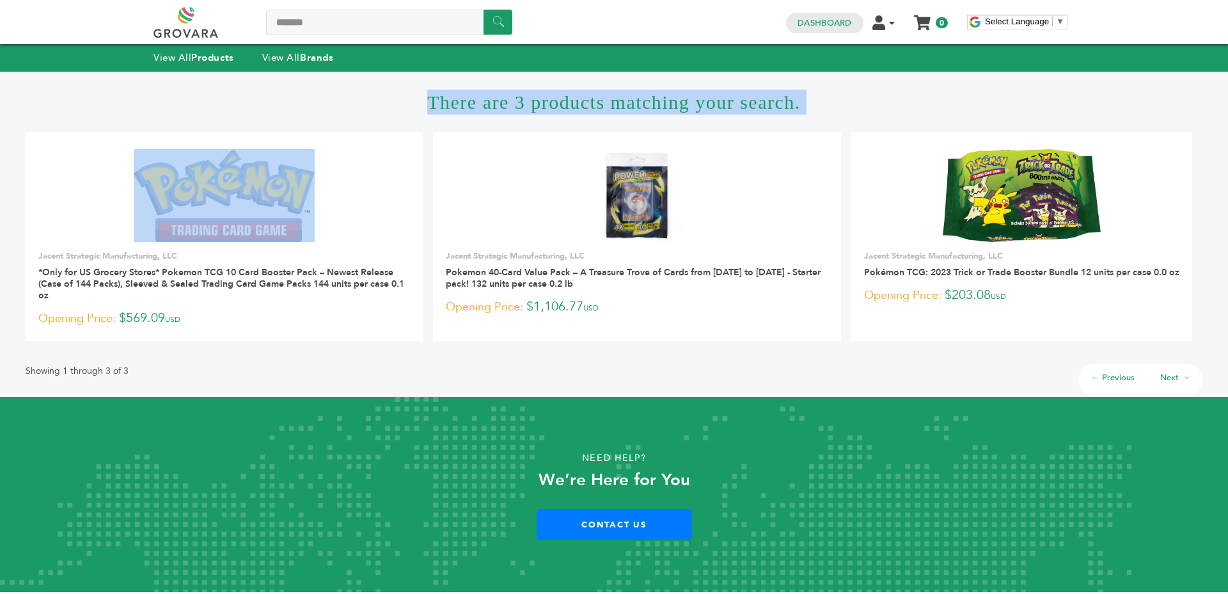
click at [626, 102] on h1 "There are 3 products matching your search." at bounding box center [614, 102] width 1177 height 60
click at [507, 107] on h1 "There are 3 products matching your search." at bounding box center [614, 102] width 1177 height 60
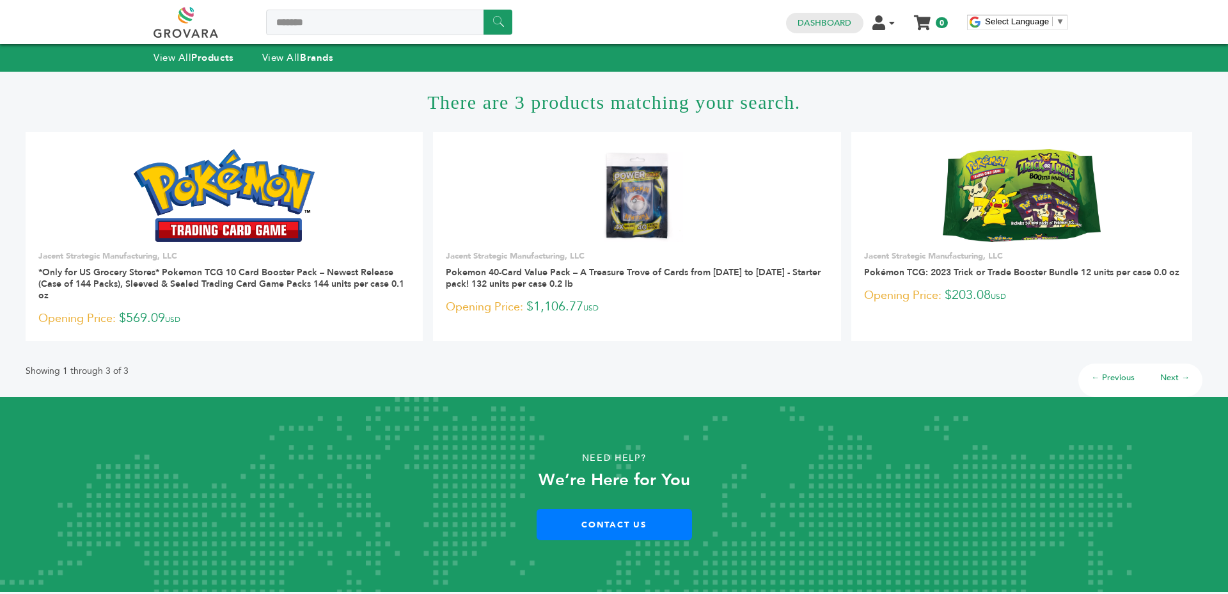
drag, startPoint x: 512, startPoint y: 107, endPoint x: 522, endPoint y: 108, distance: 10.3
click at [522, 108] on h1 "There are 3 products matching your search." at bounding box center [614, 102] width 1177 height 60
click at [523, 106] on h1 "There are 3 products matching your search." at bounding box center [614, 102] width 1177 height 60
click at [522, 106] on h1 "There are 3 products matching your search." at bounding box center [614, 102] width 1177 height 60
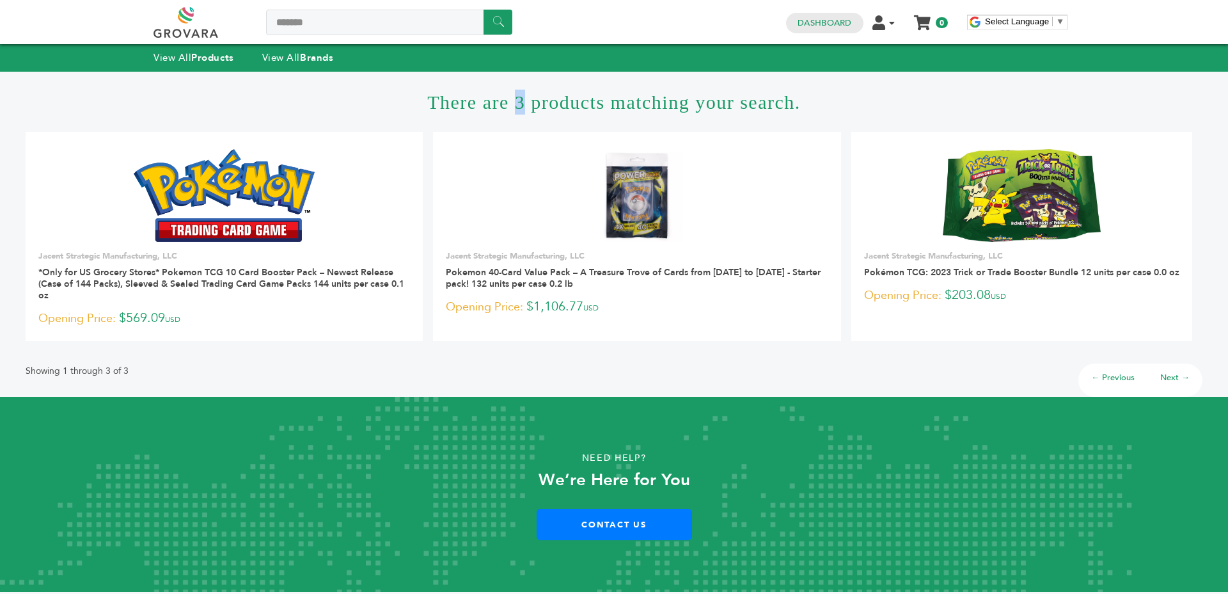
click at [522, 106] on h1 "There are 3 products matching your search." at bounding box center [614, 102] width 1177 height 60
click at [748, 105] on h1 "There are 3 products matching your search." at bounding box center [614, 102] width 1177 height 60
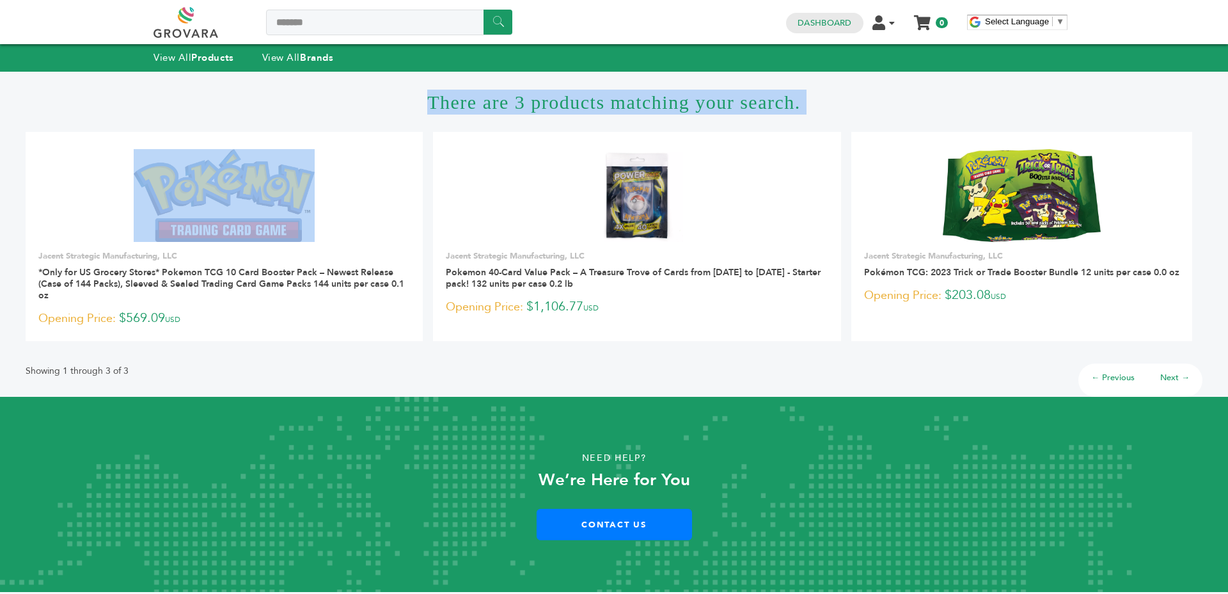
click at [748, 105] on h1 "There are 3 products matching your search." at bounding box center [614, 102] width 1177 height 60
click at [778, 95] on h1 "There are 3 products matching your search." at bounding box center [614, 102] width 1177 height 60
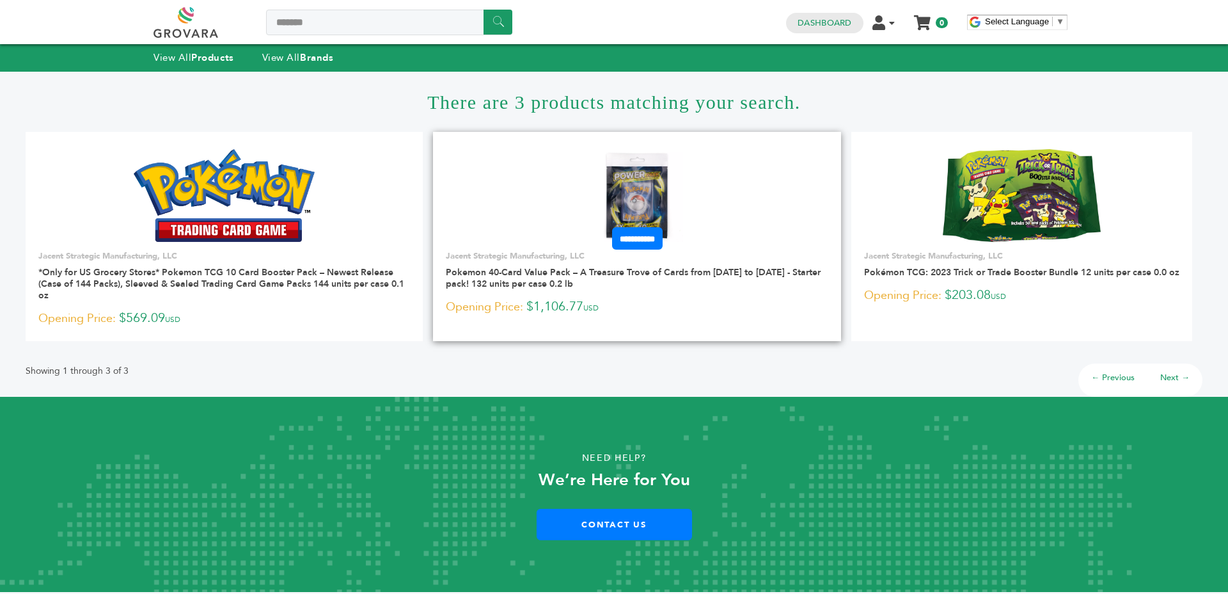
click at [574, 174] on link at bounding box center [637, 195] width 408 height 109
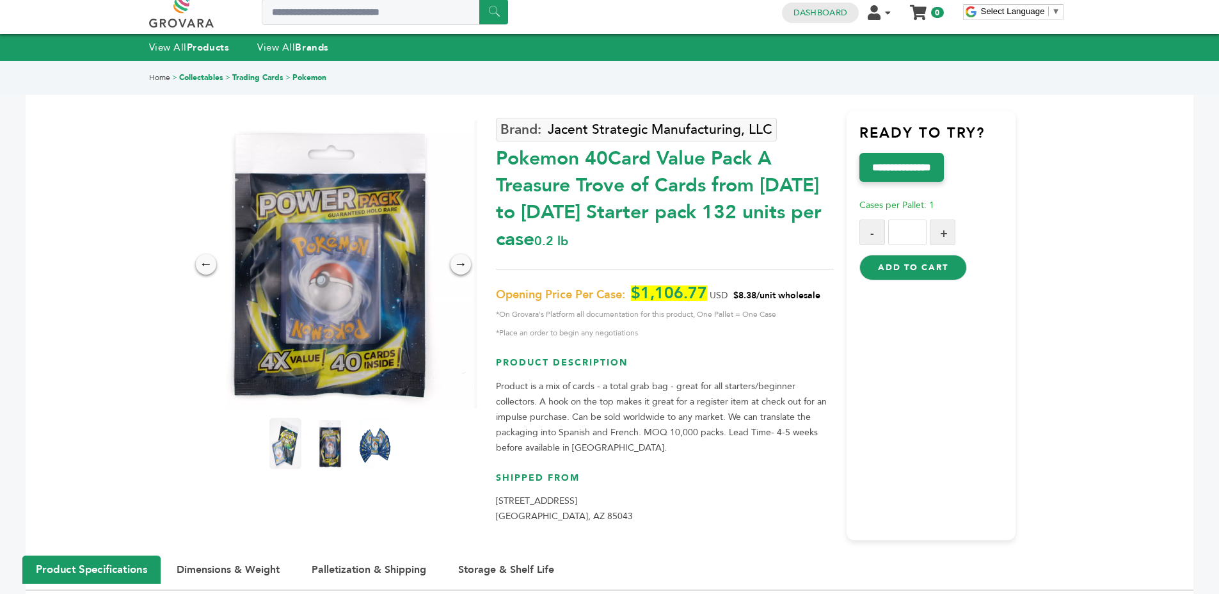
scroll to position [14, 0]
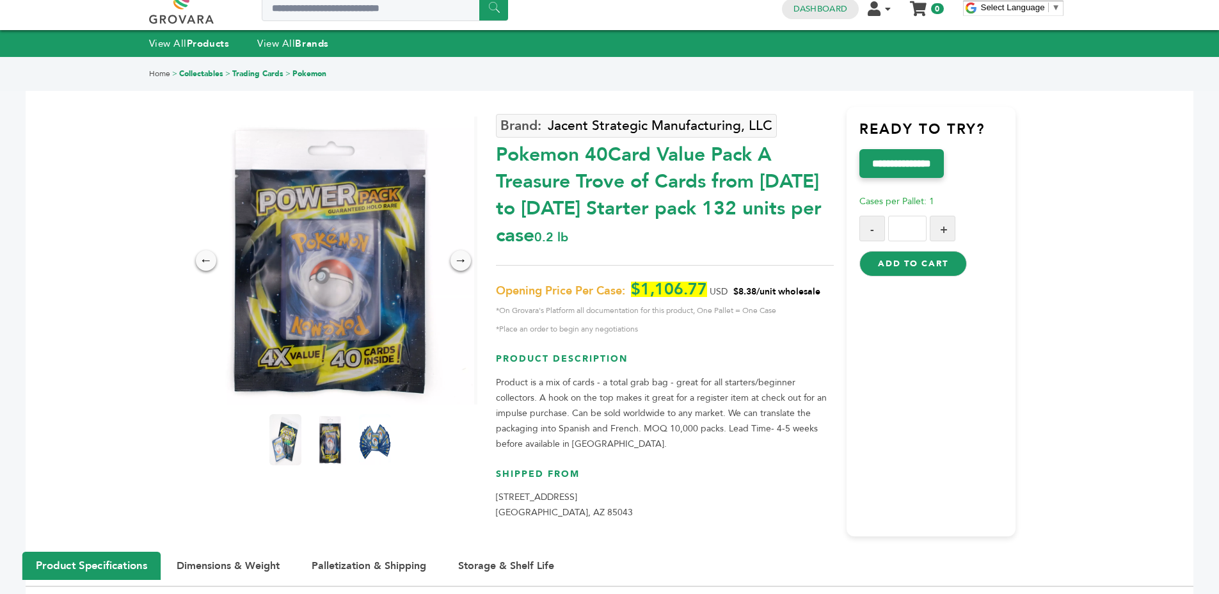
click at [599, 214] on div "Pokemon 40Card Value Pack A Treasure Trove of Cards from [DATE] to [DATE] Start…" at bounding box center [665, 192] width 338 height 114
click at [599, 212] on div "Pokemon 40Card Value Pack A Treasure Trove of Cards from [DATE] to [DATE] Start…" at bounding box center [665, 192] width 338 height 114
drag, startPoint x: 599, startPoint y: 212, endPoint x: 640, endPoint y: 209, distance: 41.1
click at [599, 212] on div "Pokemon 40Card Value Pack A Treasure Trove of Cards from [DATE] to [DATE] Start…" at bounding box center [665, 192] width 338 height 114
click at [664, 215] on div "Pokemon 40Card Value Pack A Treasure Trove of Cards from [DATE] to [DATE] Start…" at bounding box center [665, 192] width 338 height 114
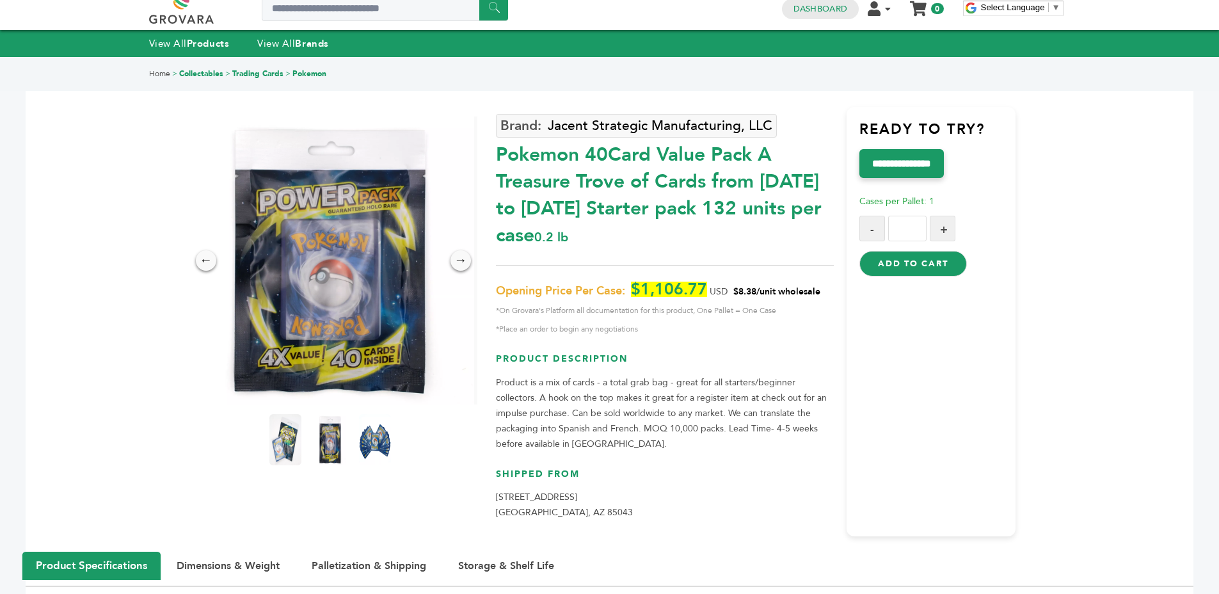
click at [664, 215] on div "Pokemon 40Card Value Pack A Treasure Trove of Cards from [DATE] to [DATE] Start…" at bounding box center [665, 192] width 338 height 114
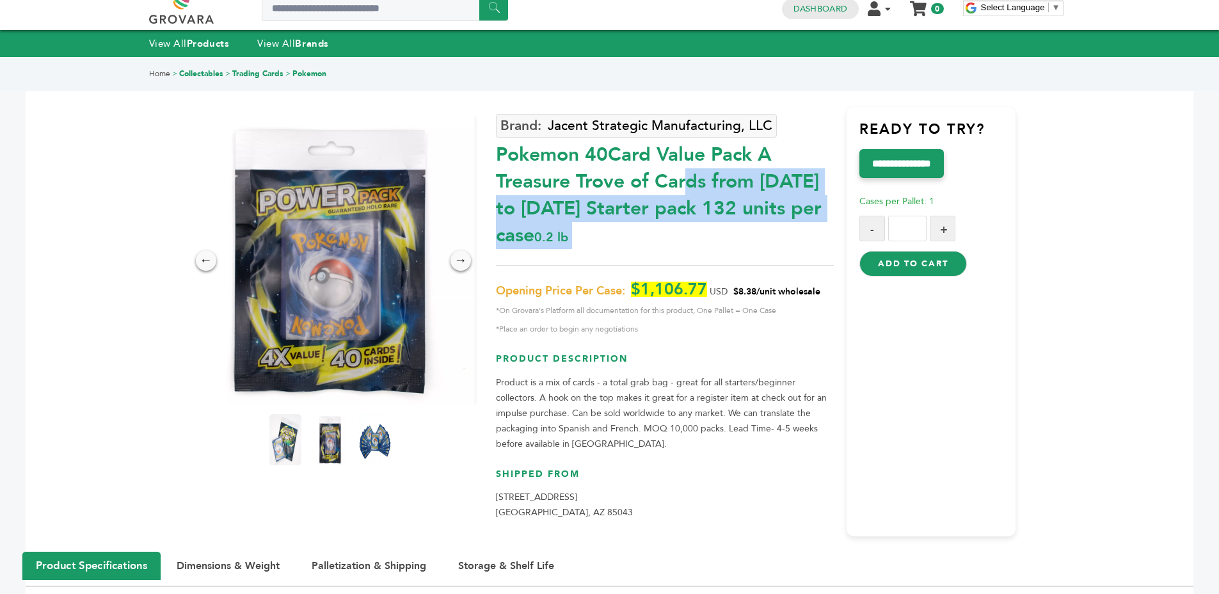
click at [664, 215] on div "Pokemon 40Card Value Pack A Treasure Trove of Cards from [DATE] to [DATE] Start…" at bounding box center [665, 192] width 338 height 114
click at [679, 209] on div "Pokemon 40Card Value Pack A Treasure Trove of Cards from [DATE] to [DATE] Start…" at bounding box center [665, 192] width 338 height 114
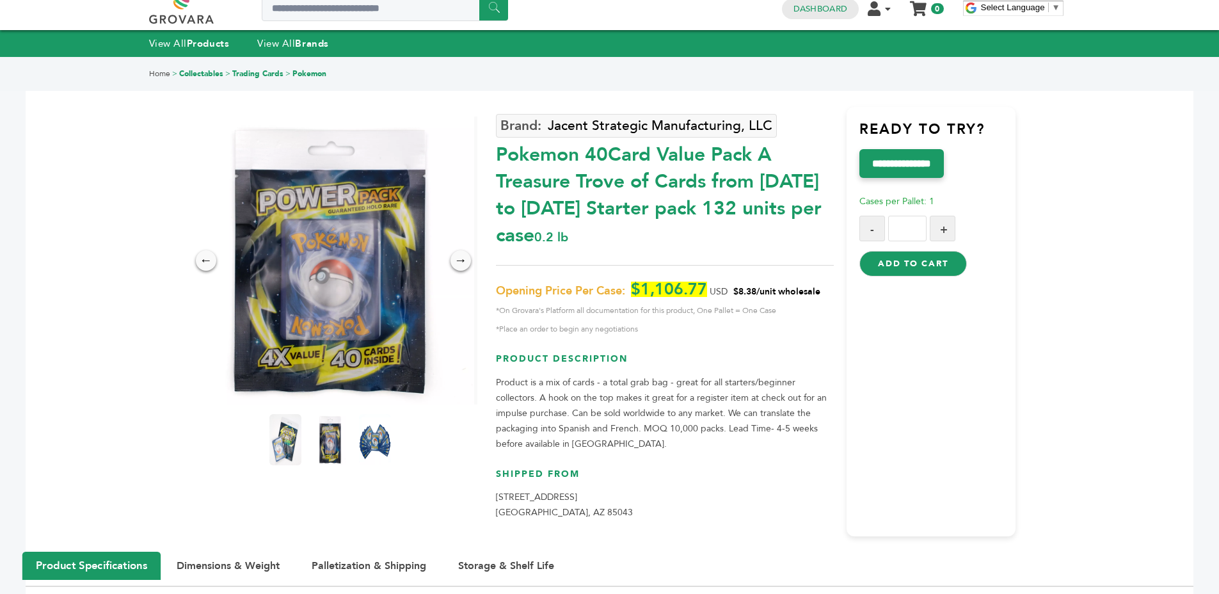
click at [679, 209] on div "Pokemon 40Card Value Pack A Treasure Trove of Cards from [DATE] to [DATE] Start…" at bounding box center [665, 192] width 338 height 114
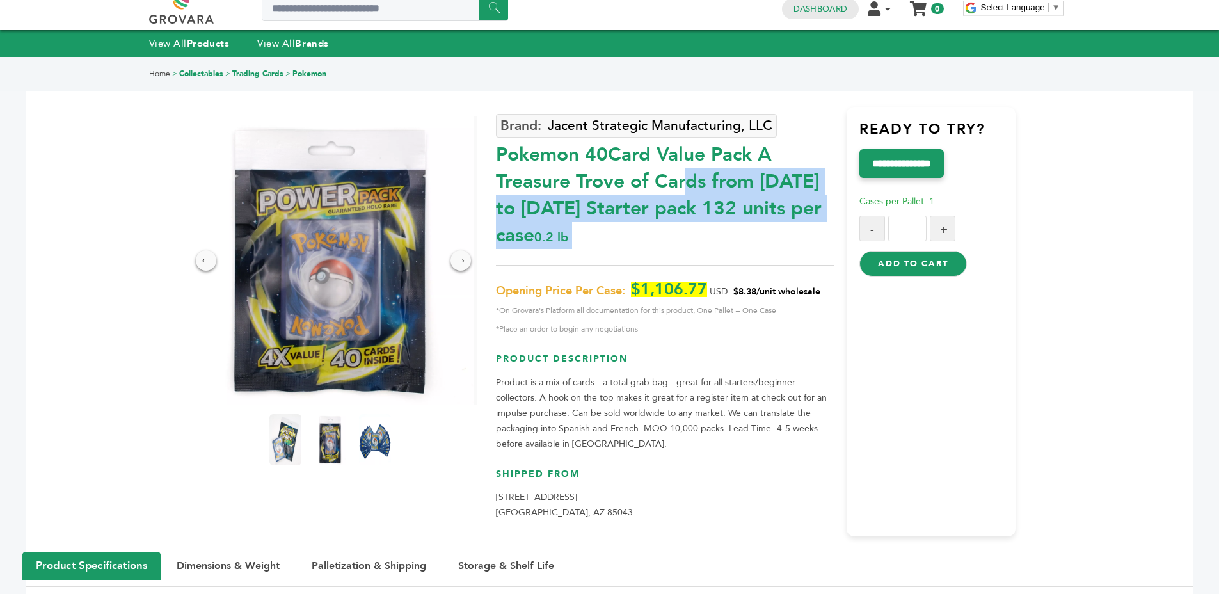
click at [679, 209] on div "Pokemon 40Card Value Pack A Treasure Trove of Cards from [DATE] to [DATE] Start…" at bounding box center [665, 192] width 338 height 114
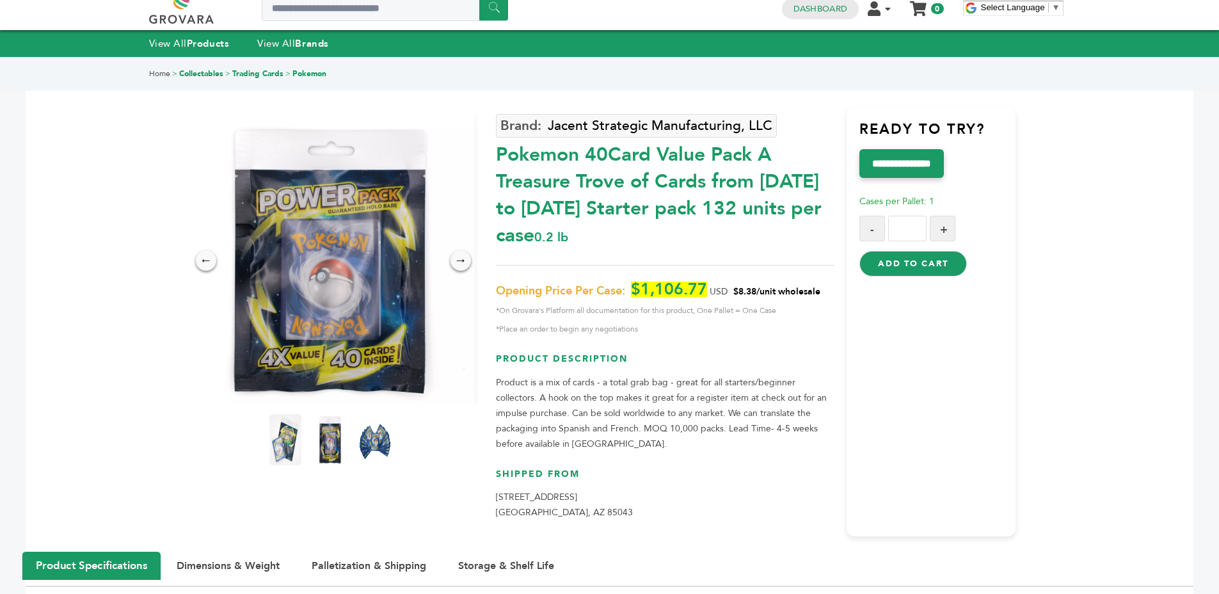
click at [604, 206] on div "Pokemon 40Card Value Pack A Treasure Trove of Cards from [DATE] to [DATE] Start…" at bounding box center [665, 192] width 338 height 114
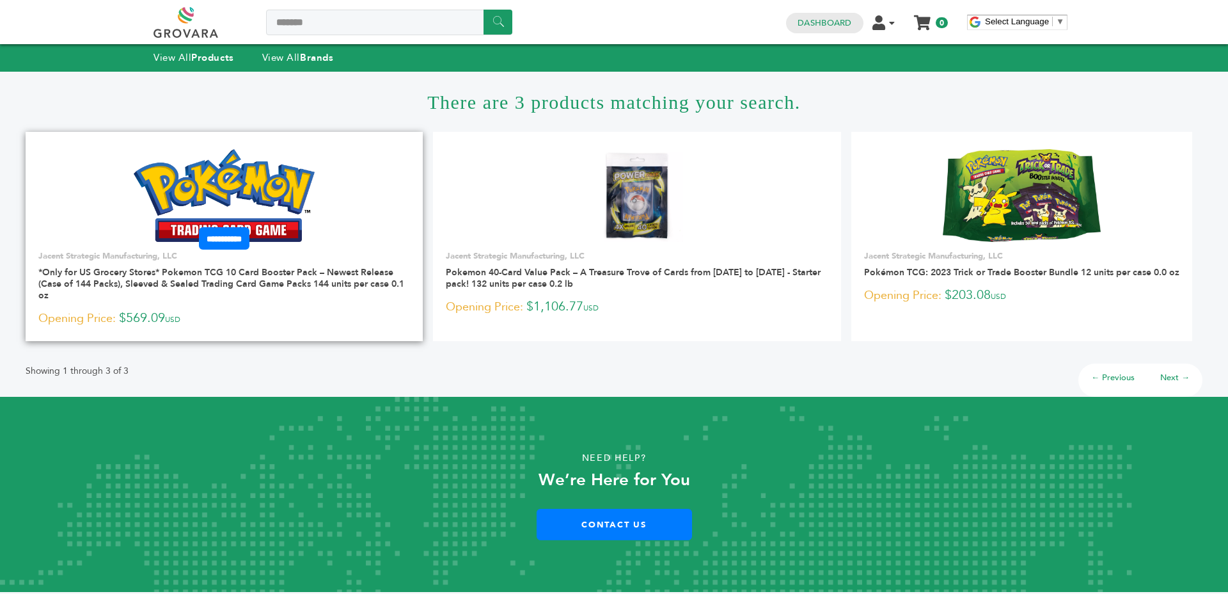
click at [319, 189] on link at bounding box center [224, 195] width 397 height 109
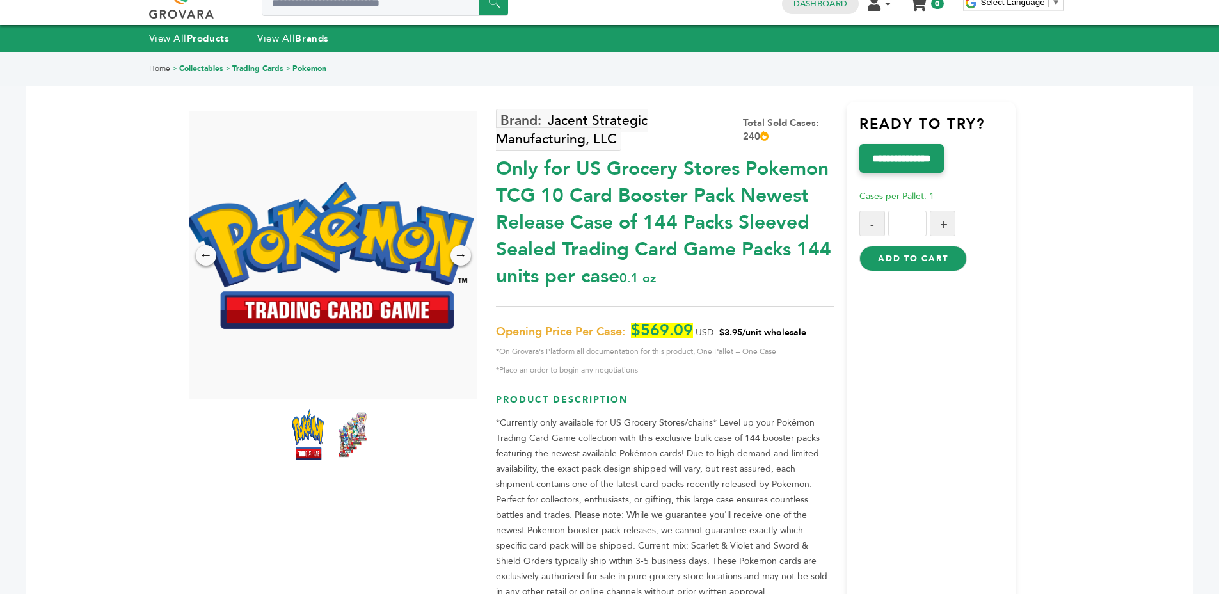
scroll to position [23, 0]
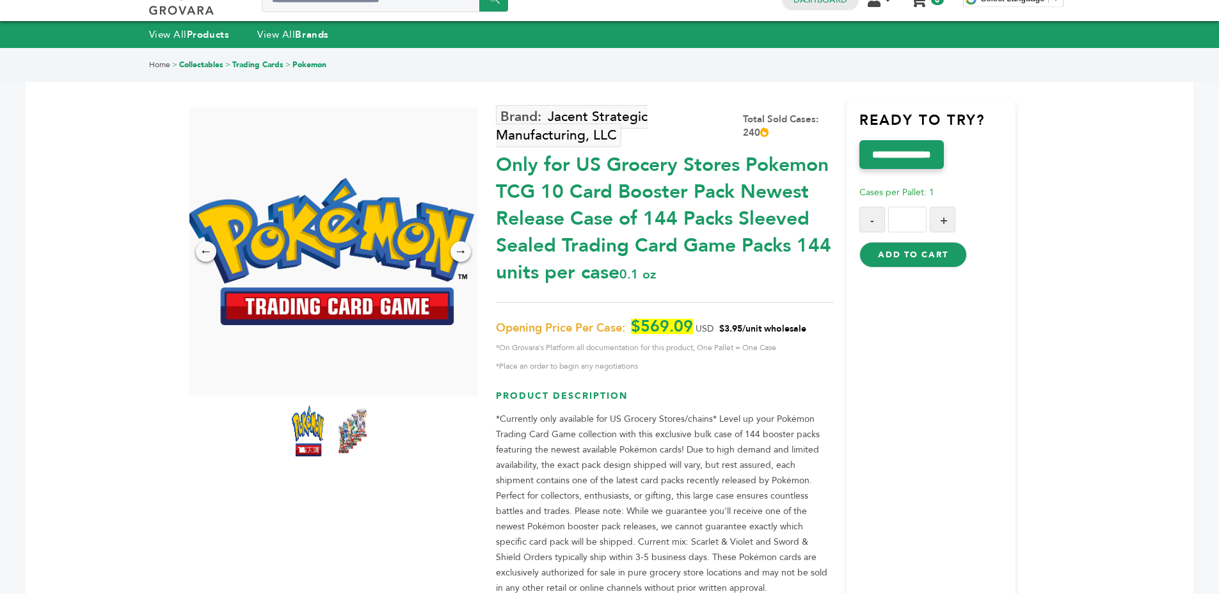
click at [649, 186] on div "Only for US Grocery Stores Pokemon TCG 10 Card Booster Pack Newest Release Case…" at bounding box center [665, 215] width 338 height 141
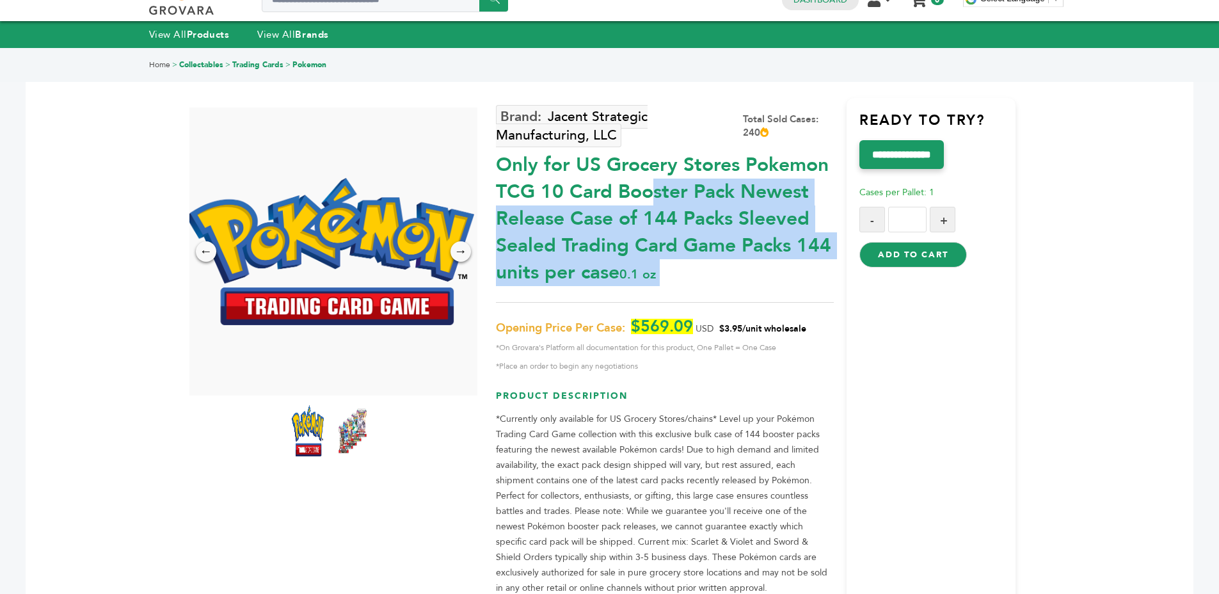
click at [649, 186] on div "Only for US Grocery Stores Pokemon TCG 10 Card Booster Pack Newest Release Case…" at bounding box center [665, 215] width 338 height 141
click at [648, 212] on div "Only for US Grocery Stores Pokemon TCG 10 Card Booster Pack Newest Release Case…" at bounding box center [665, 215] width 338 height 141
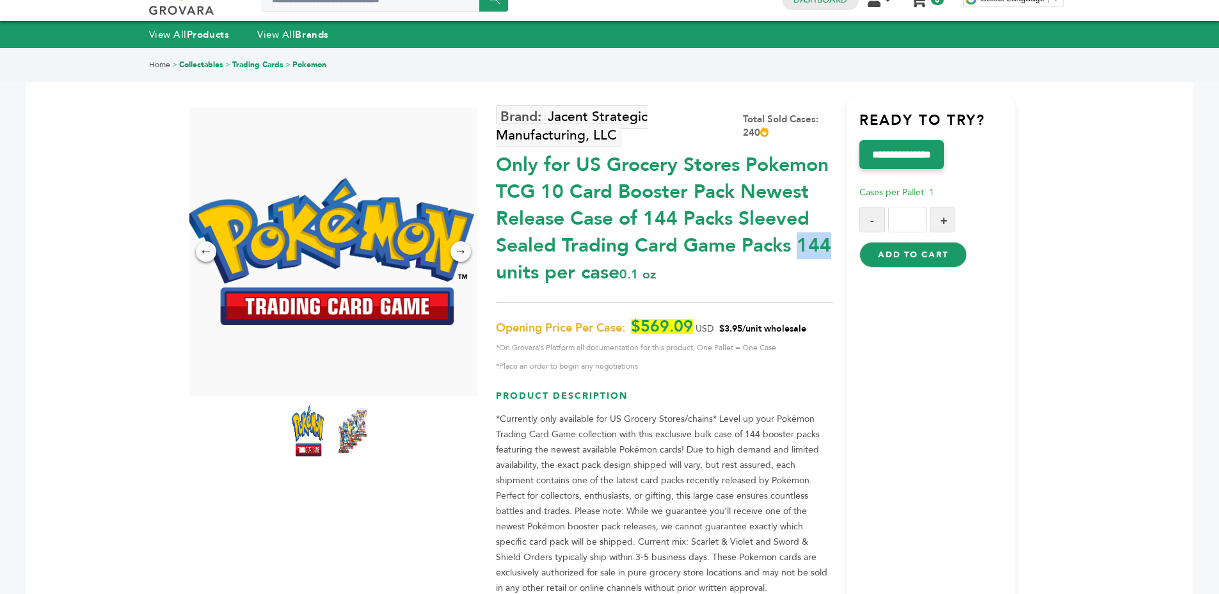
click at [648, 212] on div "Only for US Grocery Stores Pokemon TCG 10 Card Booster Pack Newest Release Case…" at bounding box center [665, 215] width 338 height 141
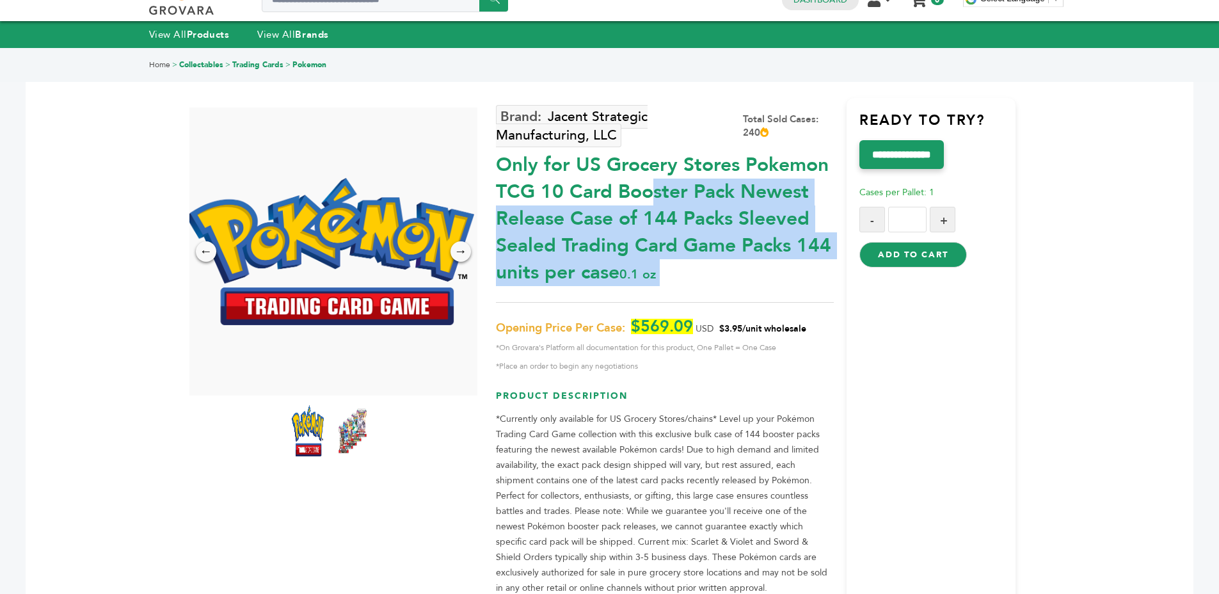
click at [648, 212] on div "Only for US Grocery Stores Pokemon TCG 10 Card Booster Pack Newest Release Case…" at bounding box center [665, 215] width 338 height 141
click at [649, 224] on div "Only for US Grocery Stores Pokemon TCG 10 Card Booster Pack Newest Release Case…" at bounding box center [665, 215] width 338 height 141
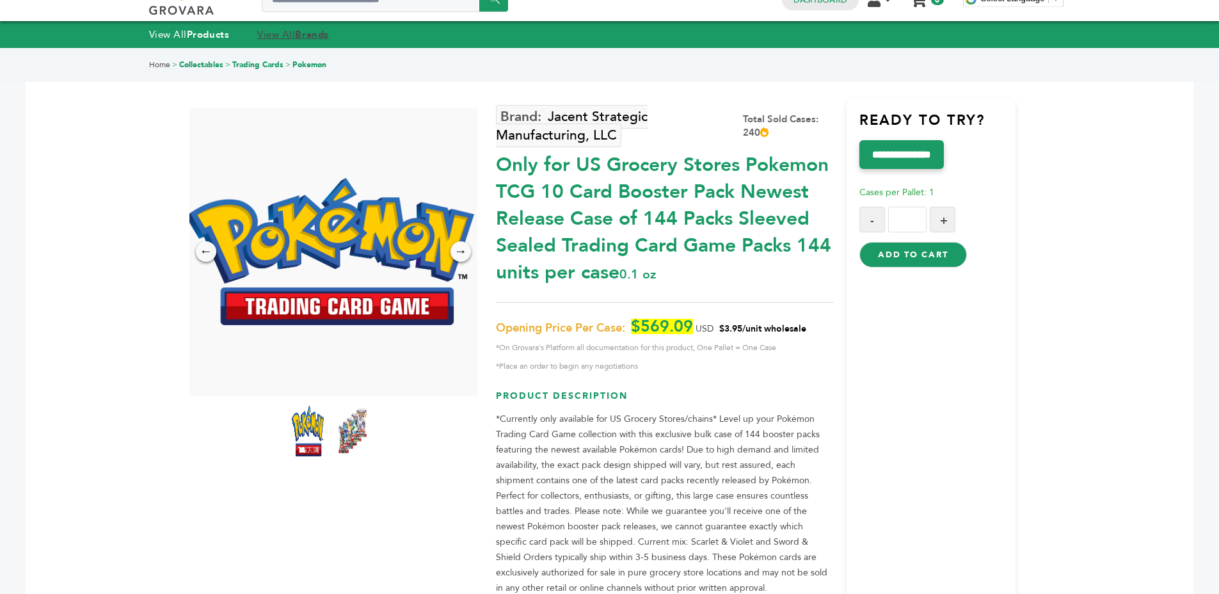
click at [295, 35] on link "View All Brands" at bounding box center [293, 34] width 72 height 13
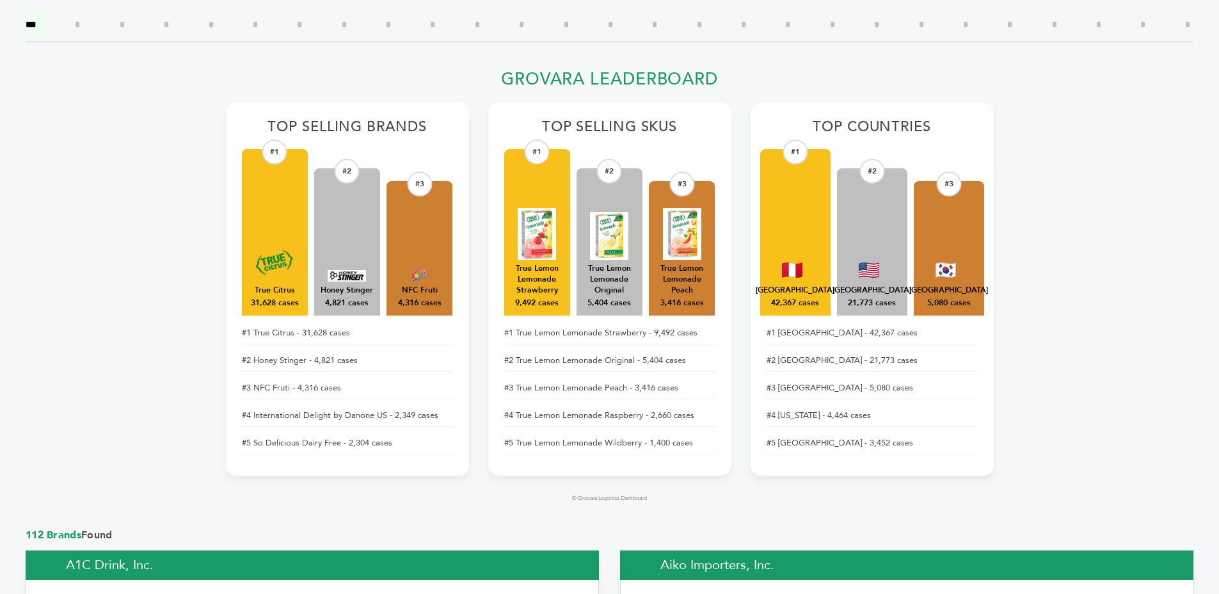
scroll to position [449, 0]
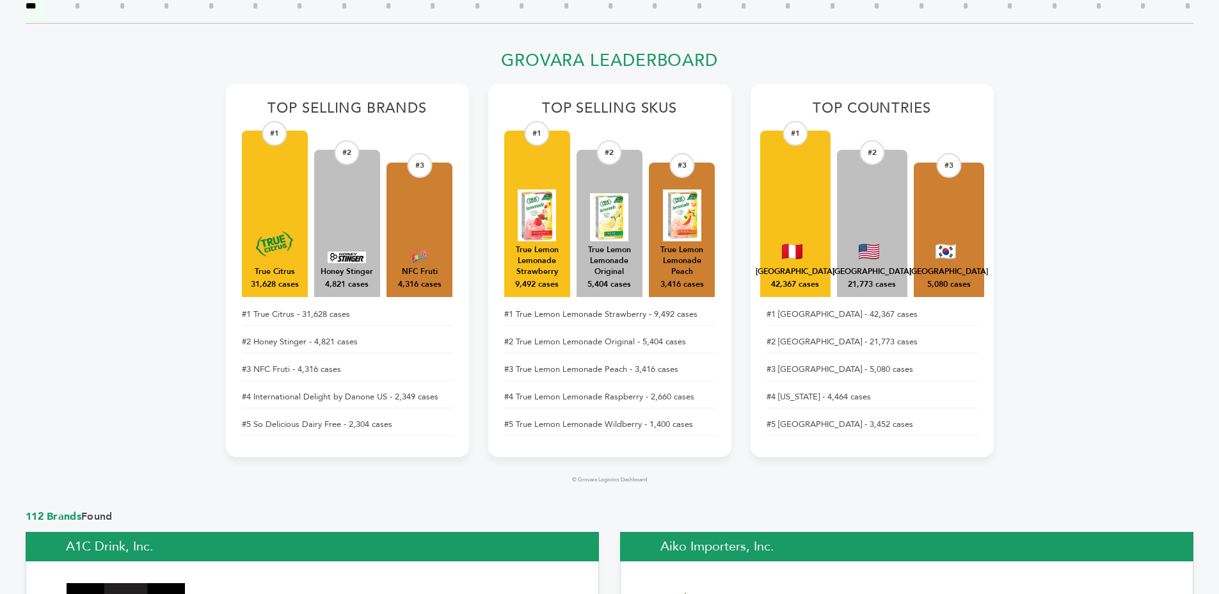
click at [312, 314] on li "#1 True Citrus - 31,628 cases" at bounding box center [347, 314] width 211 height 22
click at [314, 316] on li "#1 True Citrus - 31,628 cases" at bounding box center [347, 314] width 211 height 22
click at [386, 319] on li "#1 True Citrus - 31,628 cases" at bounding box center [347, 314] width 211 height 22
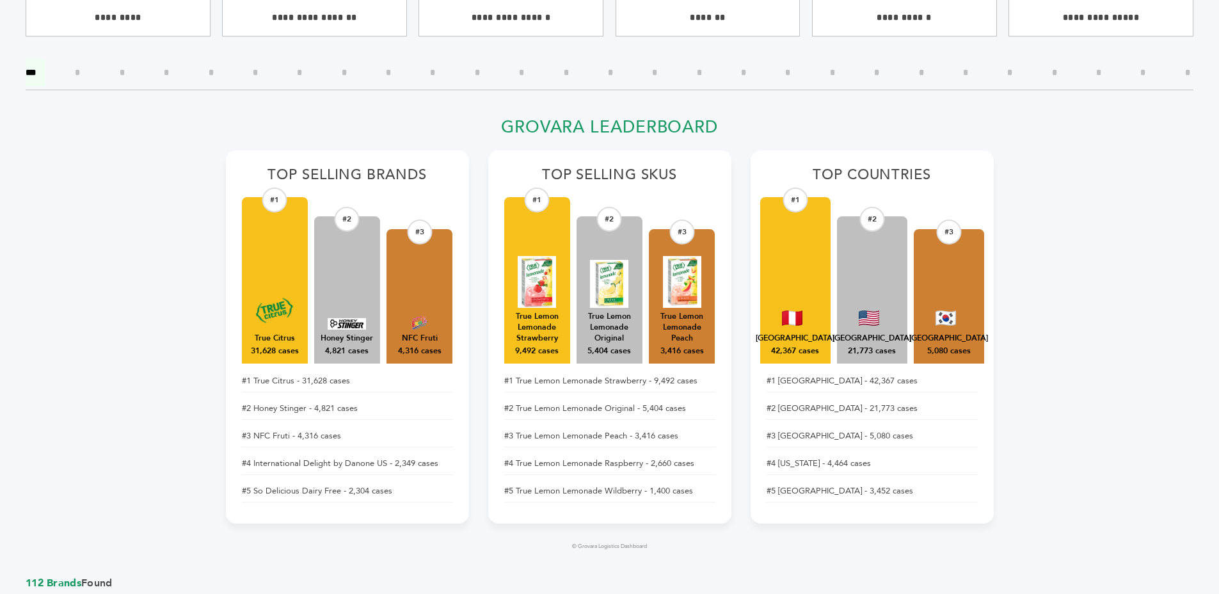
scroll to position [364, 0]
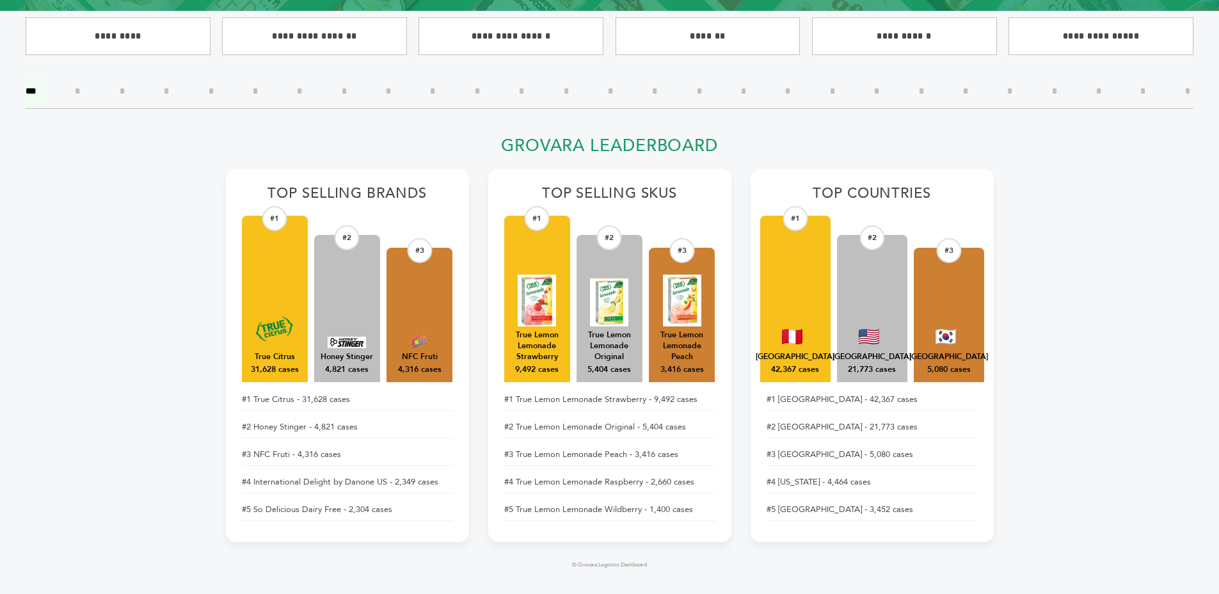
click at [675, 145] on h2 "Grovara Leaderboard" at bounding box center [610, 150] width 768 height 28
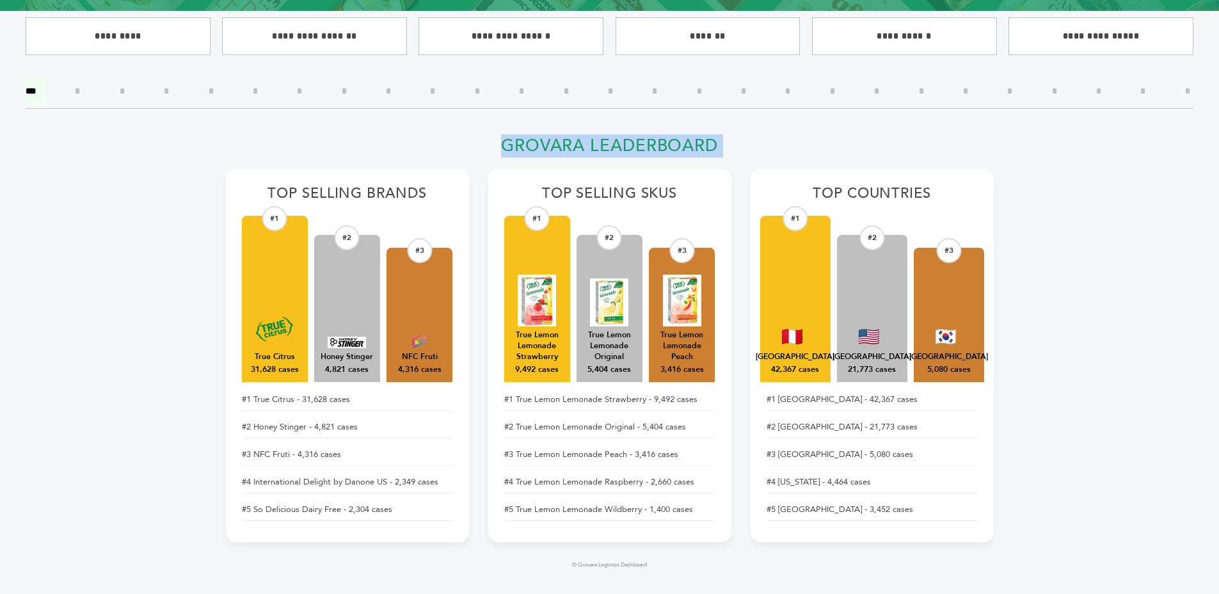
click at [675, 145] on h2 "Grovara Leaderboard" at bounding box center [610, 150] width 768 height 28
click at [791, 137] on h2 "Grovara Leaderboard" at bounding box center [610, 150] width 768 height 28
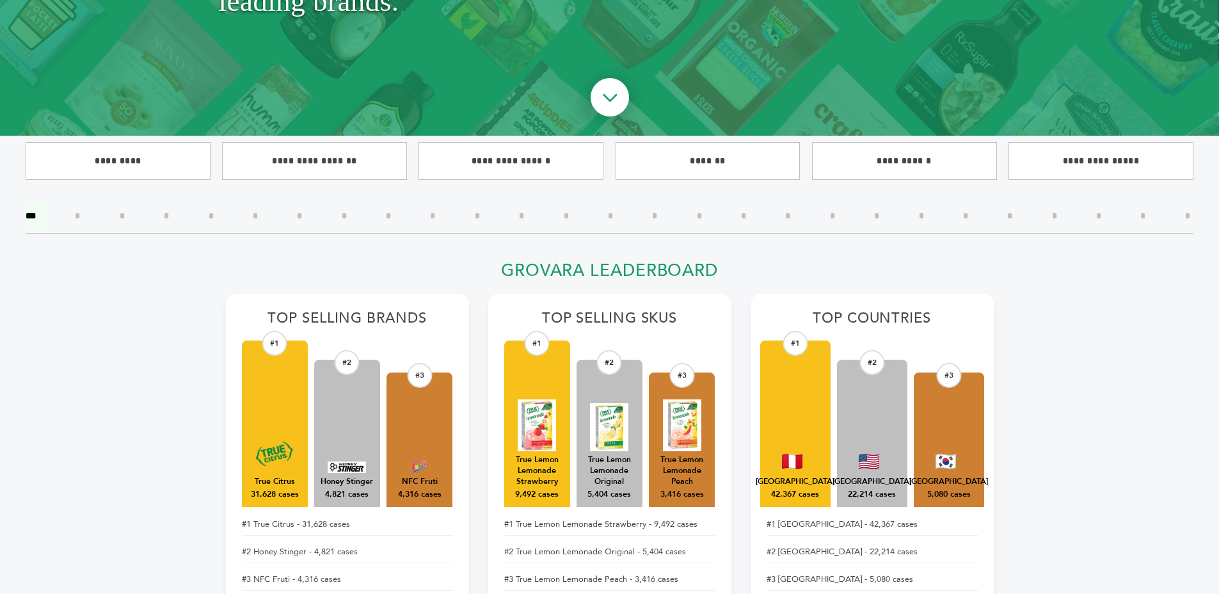
scroll to position [310, 0]
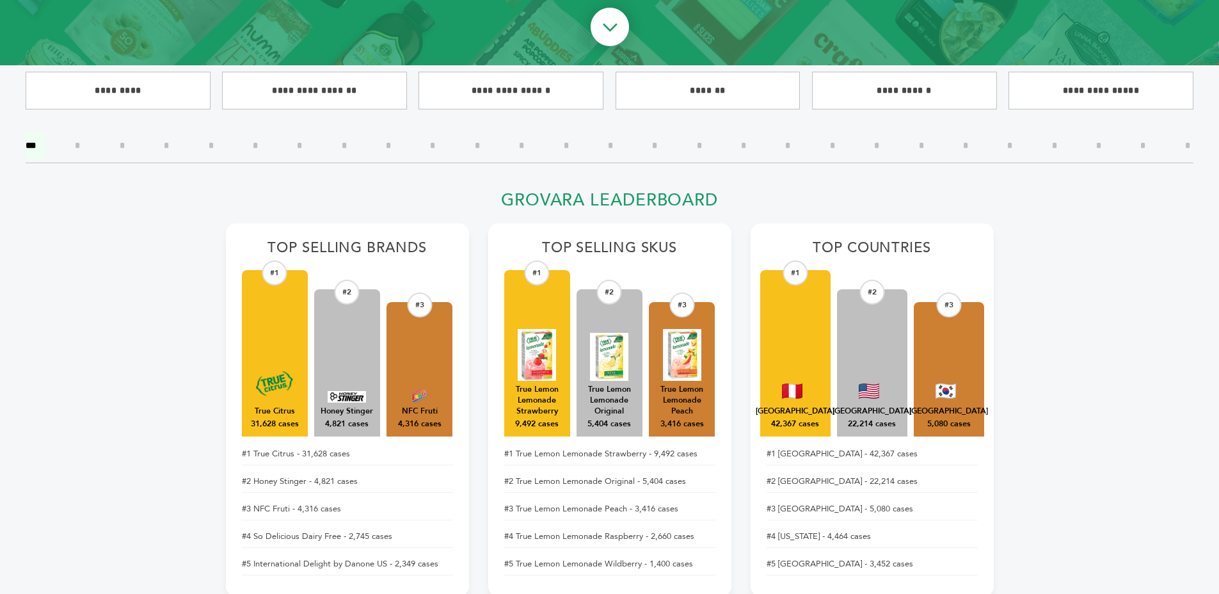
click at [517, 203] on h2 "Grovara Leaderboard" at bounding box center [610, 204] width 768 height 28
click at [565, 192] on h2 "Grovara Leaderboard" at bounding box center [610, 204] width 768 height 28
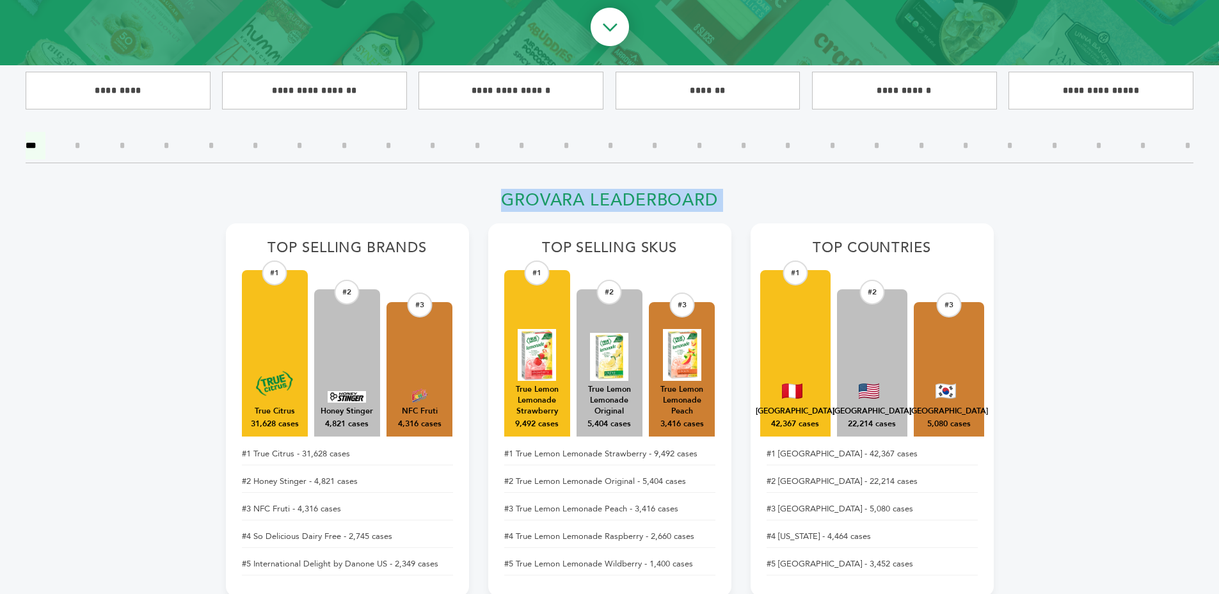
click at [565, 192] on h2 "Grovara Leaderboard" at bounding box center [610, 204] width 768 height 28
click at [663, 190] on h2 "Grovara Leaderboard" at bounding box center [610, 204] width 768 height 28
click at [739, 193] on h2 "Grovara Leaderboard" at bounding box center [610, 204] width 768 height 28
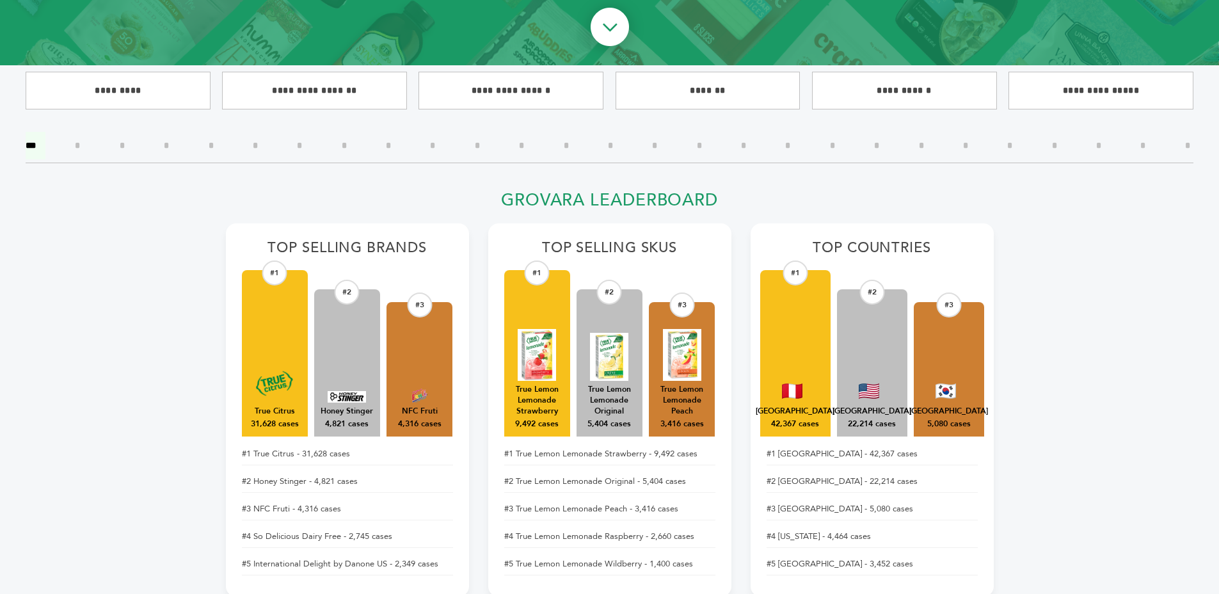
click at [739, 193] on h2 "Grovara Leaderboard" at bounding box center [610, 204] width 768 height 28
click at [796, 198] on h2 "Grovara Leaderboard" at bounding box center [610, 204] width 768 height 28
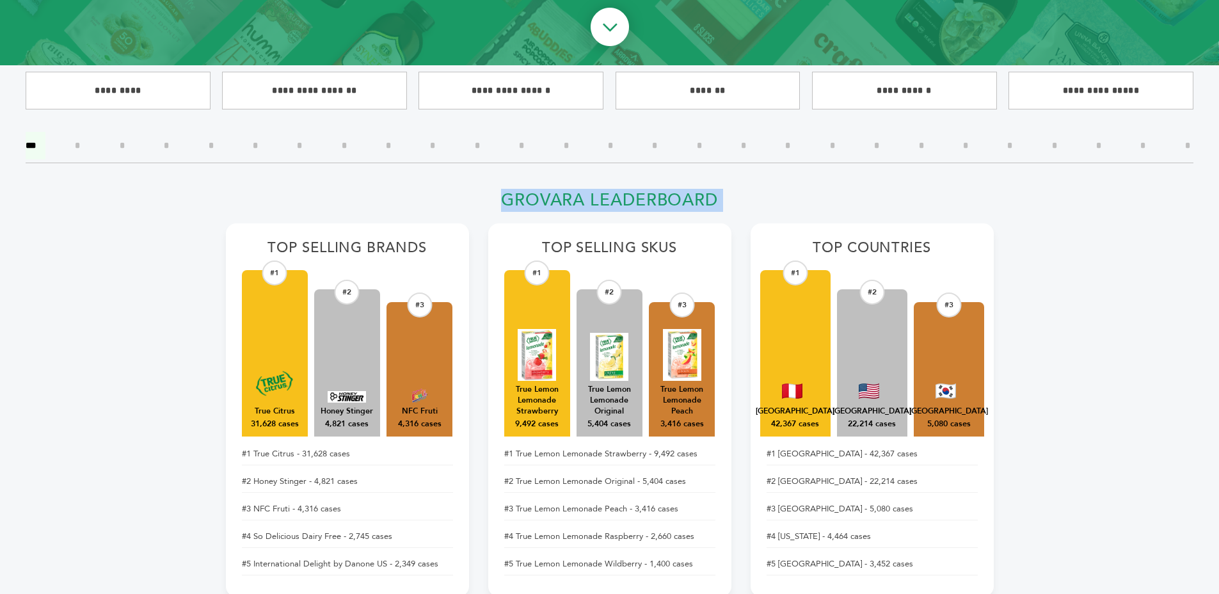
click at [793, 198] on h2 "Grovara Leaderboard" at bounding box center [610, 204] width 768 height 28
click at [775, 198] on h2 "Grovara Leaderboard" at bounding box center [610, 204] width 768 height 28
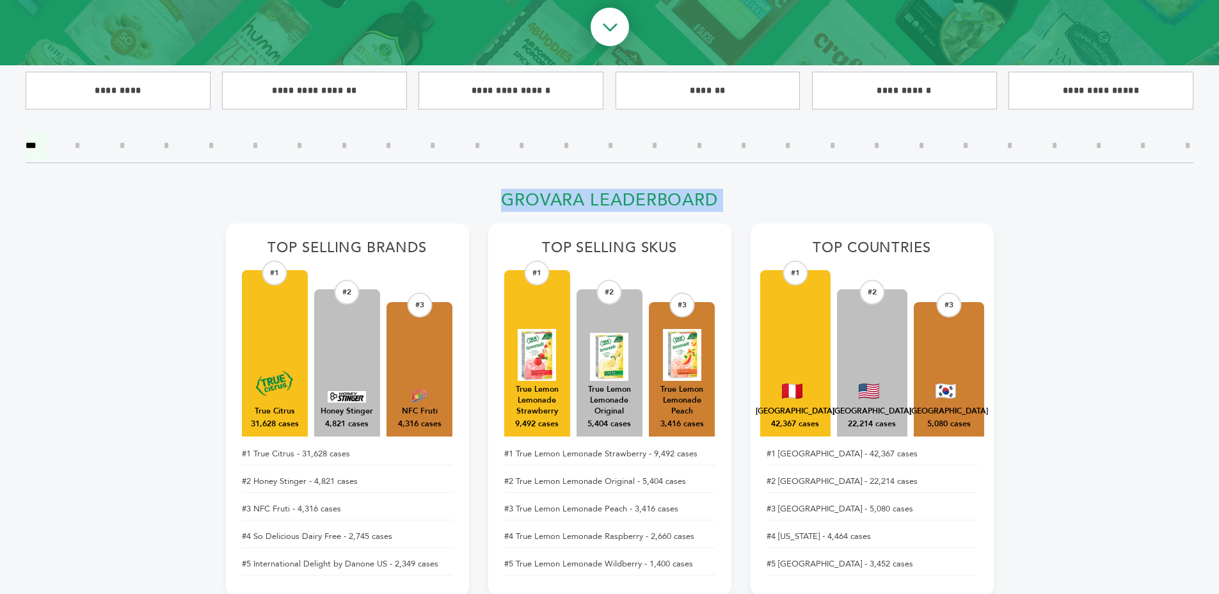
click at [787, 200] on h2 "Grovara Leaderboard" at bounding box center [610, 204] width 768 height 28
click at [774, 198] on h2 "Grovara Leaderboard" at bounding box center [610, 204] width 768 height 28
click at [615, 200] on h2 "Grovara Leaderboard" at bounding box center [610, 204] width 768 height 28
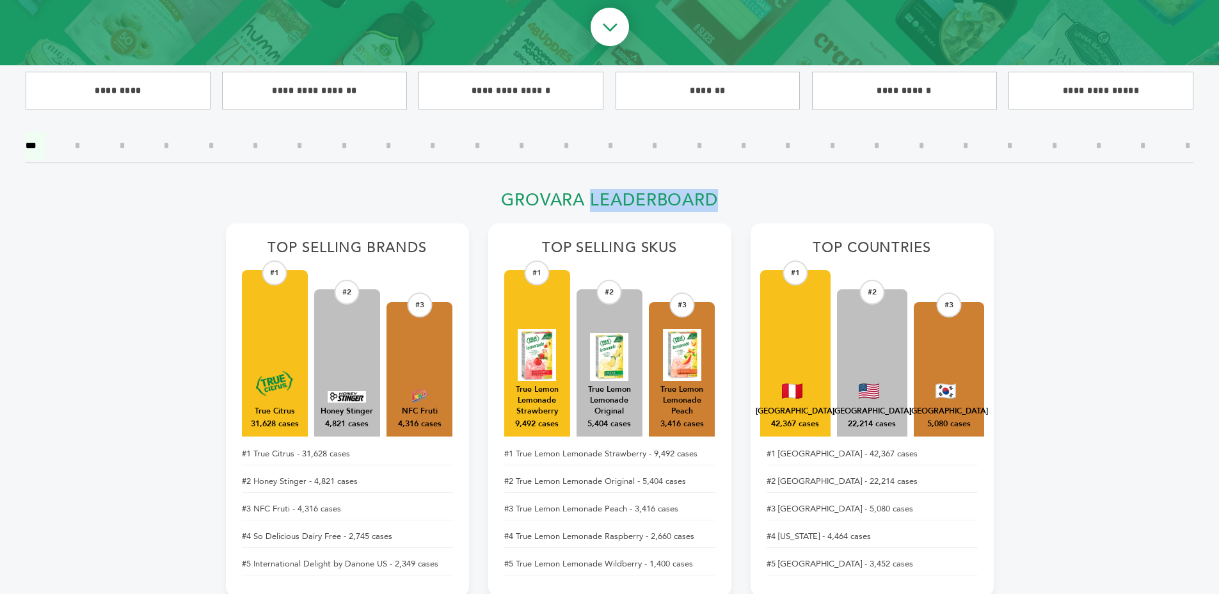
click at [615, 200] on h2 "Grovara Leaderboard" at bounding box center [610, 204] width 768 height 28
click at [610, 198] on h2 "Grovara Leaderboard" at bounding box center [610, 204] width 768 height 28
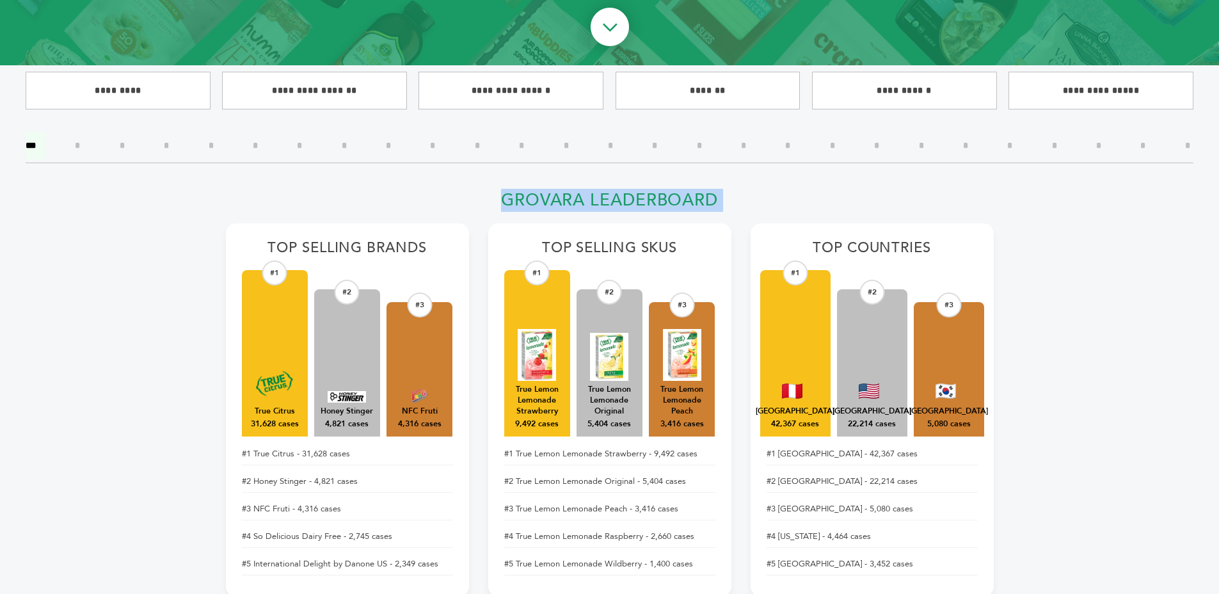
click at [720, 200] on h2 "Grovara Leaderboard" at bounding box center [610, 204] width 768 height 28
click at [604, 199] on h2 "Grovara Leaderboard" at bounding box center [610, 204] width 768 height 28
click at [702, 200] on h2 "Grovara Leaderboard" at bounding box center [610, 204] width 768 height 28
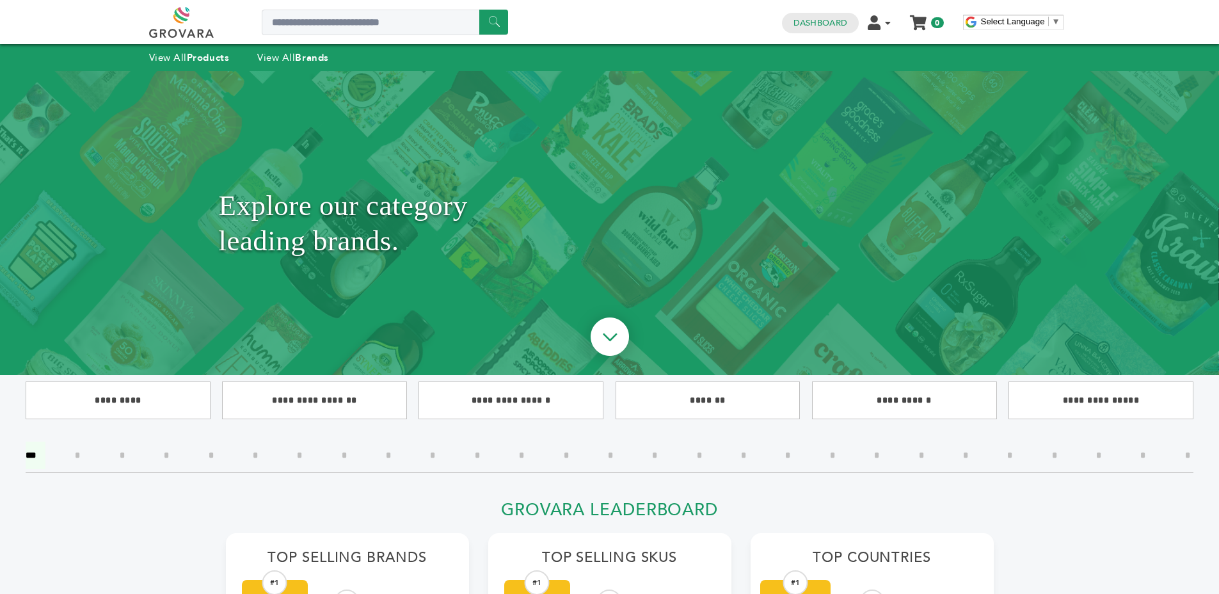
scroll to position [321, 0]
